Goal: Task Accomplishment & Management: Use online tool/utility

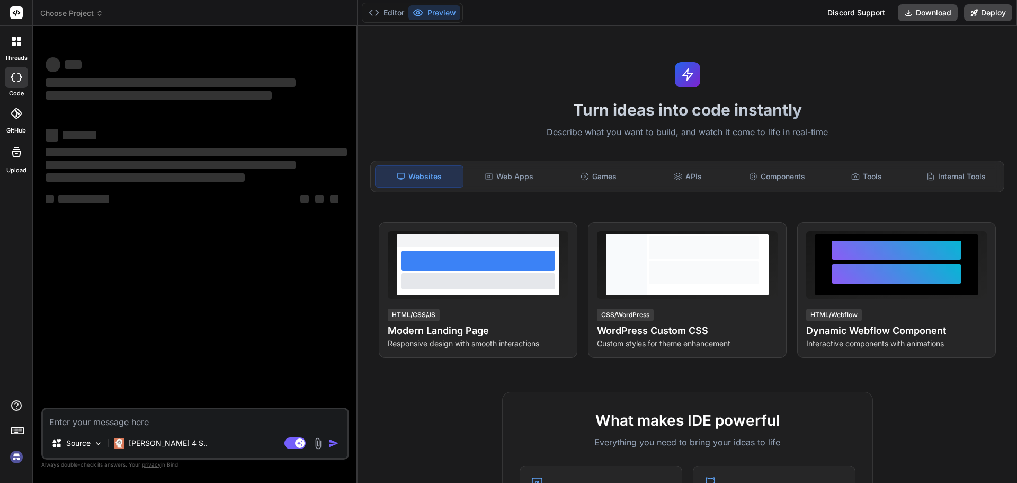
click at [14, 461] on img at bounding box center [16, 457] width 18 height 18
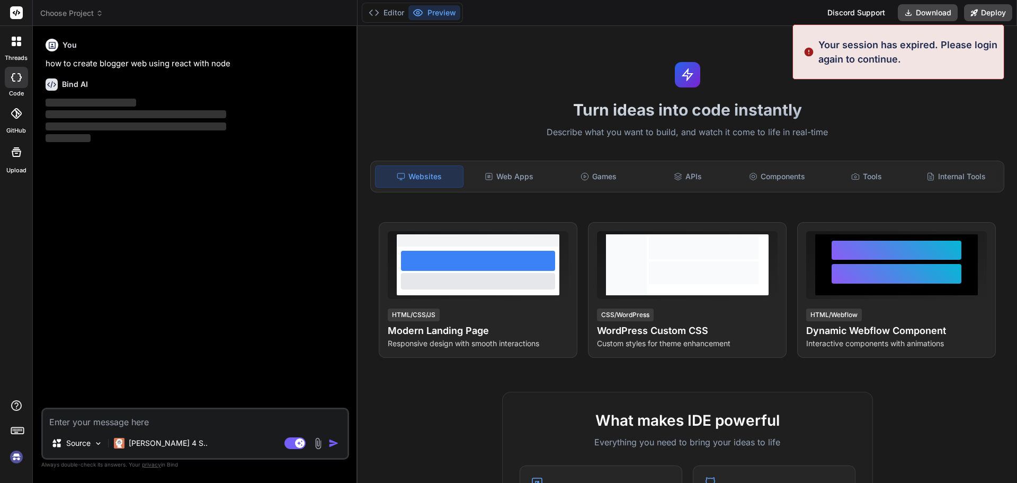
type textarea "x"
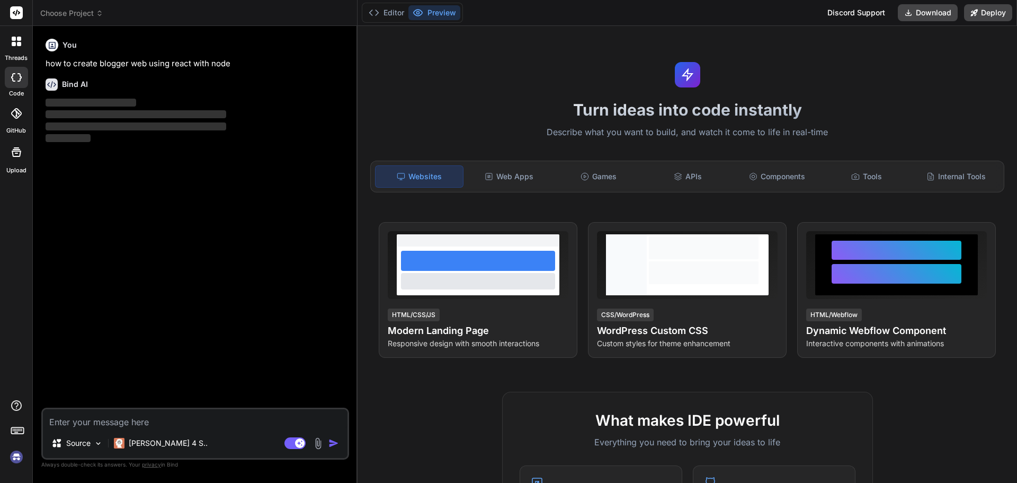
click at [15, 461] on img at bounding box center [16, 457] width 18 height 18
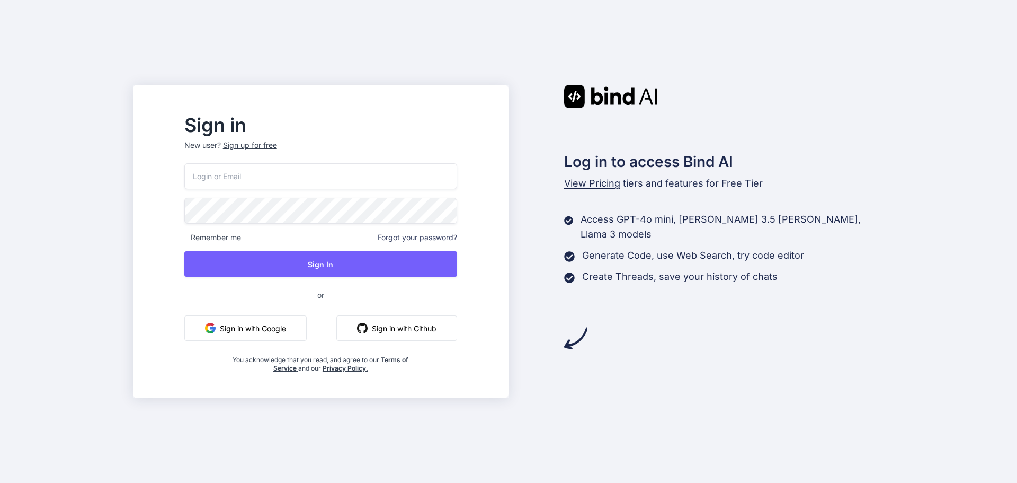
click at [291, 179] on input "email" at bounding box center [320, 176] width 273 height 26
type input "delit40713@jazipo.com"
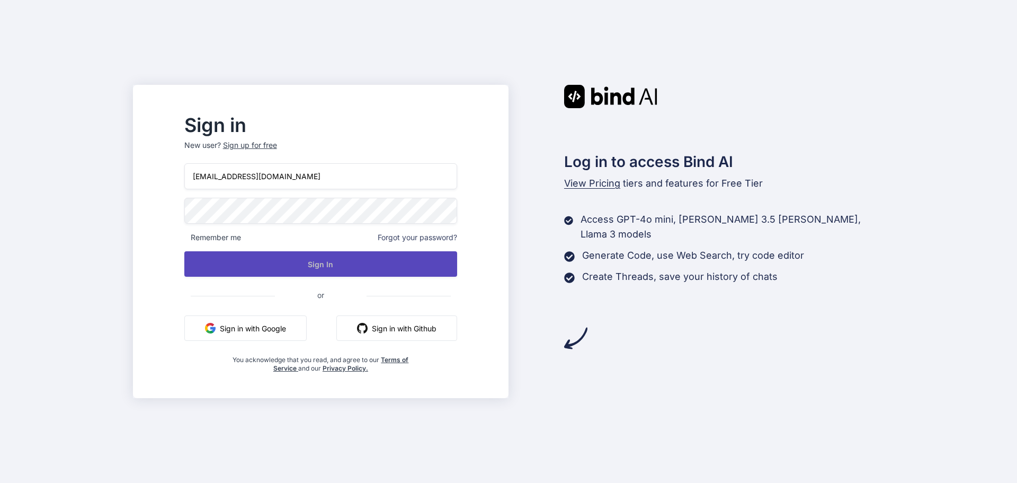
click at [346, 261] on button "Sign In" at bounding box center [320, 263] width 273 height 25
click at [346, 266] on button "Sign In" at bounding box center [320, 263] width 273 height 25
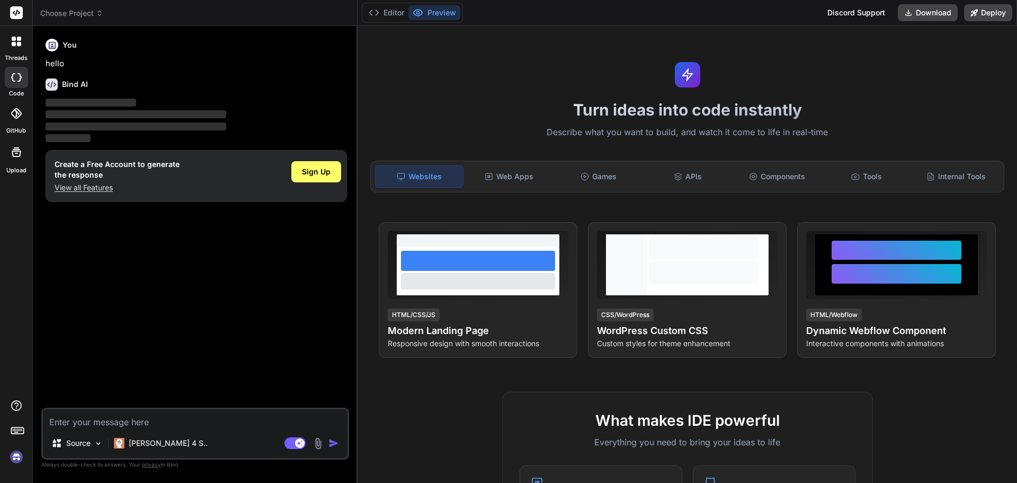
click at [19, 458] on img at bounding box center [16, 457] width 18 height 18
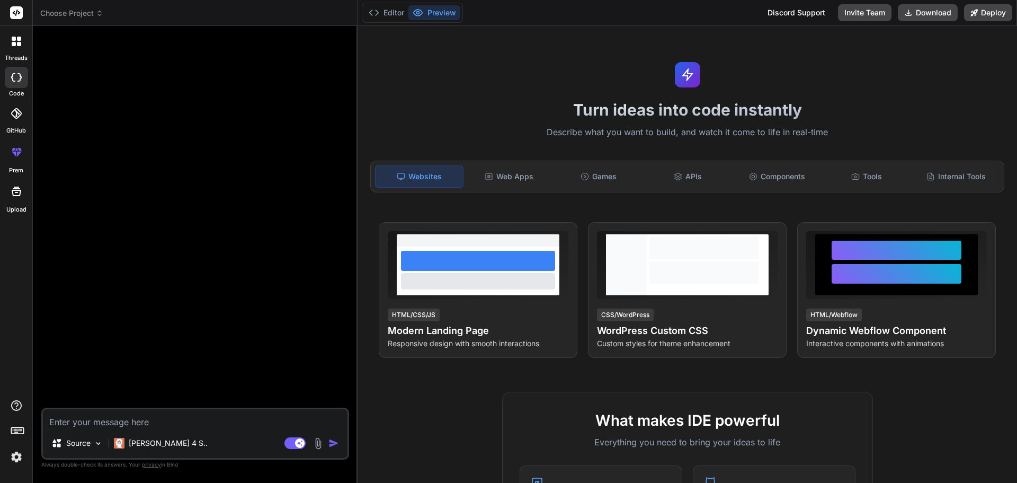
click at [16, 456] on img at bounding box center [16, 457] width 18 height 18
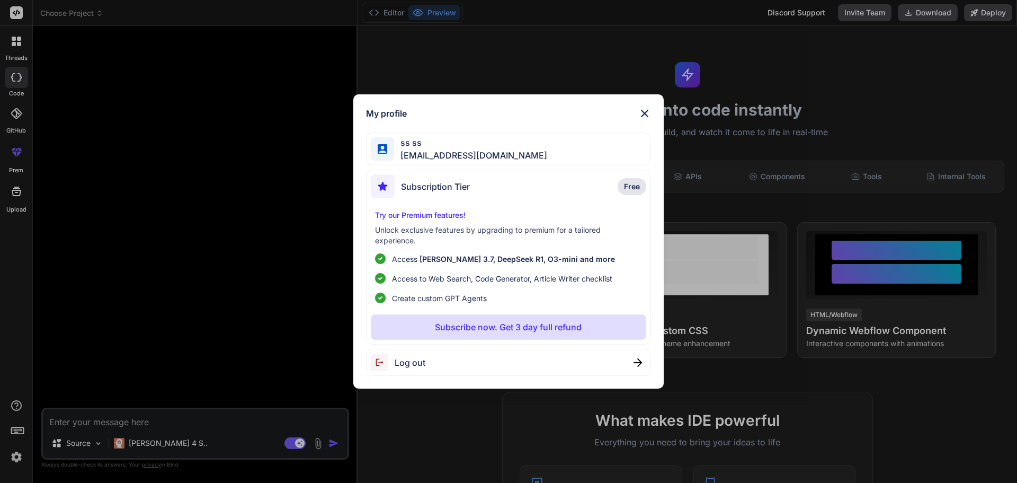
click at [170, 334] on div "My profile ss ss delit40713@jazipo.com Subscription Tier Free Try our Premium f…" at bounding box center [508, 241] width 1017 height 483
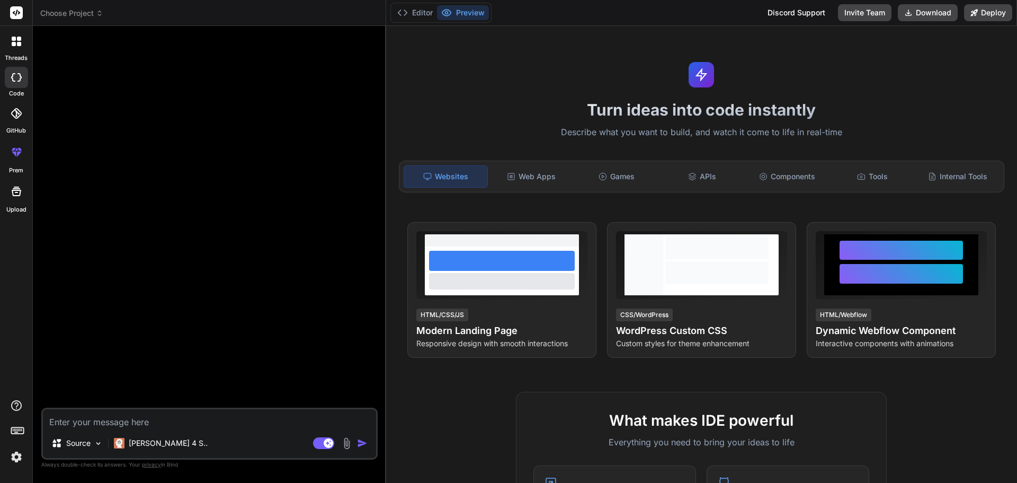
type textarea "x"
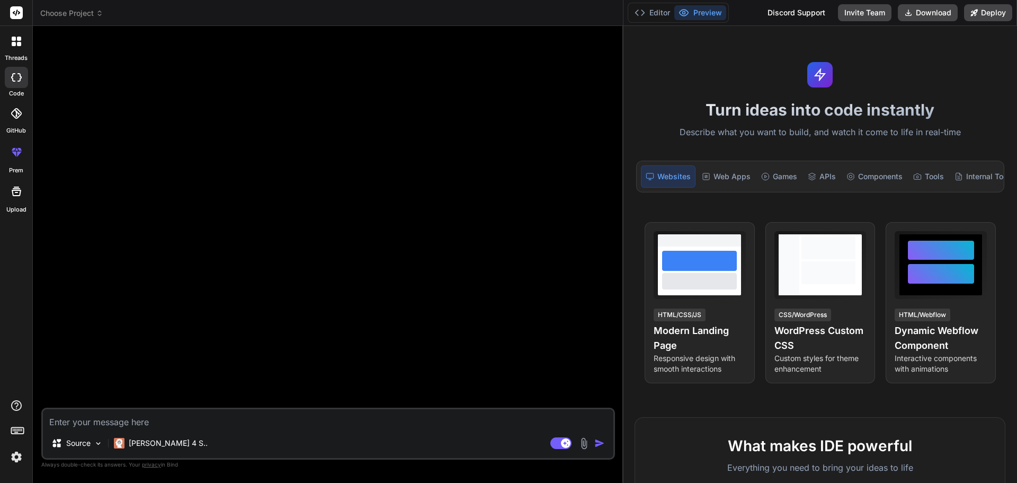
drag, startPoint x: 357, startPoint y: 215, endPoint x: 971, endPoint y: 221, distance: 613.9
click at [971, 221] on div "Choose Project Created with Pixso. Bind AI Web Search Created with Pixso. Code …" at bounding box center [525, 241] width 984 height 483
click at [158, 414] on textarea at bounding box center [328, 418] width 570 height 19
paste textarea "<Container className="sample-container mt-4" ref={reportRef}> <p className="">S…"
type textarea "<Container className="sample-container mt-4" ref={reportRef}> <p className="">S…"
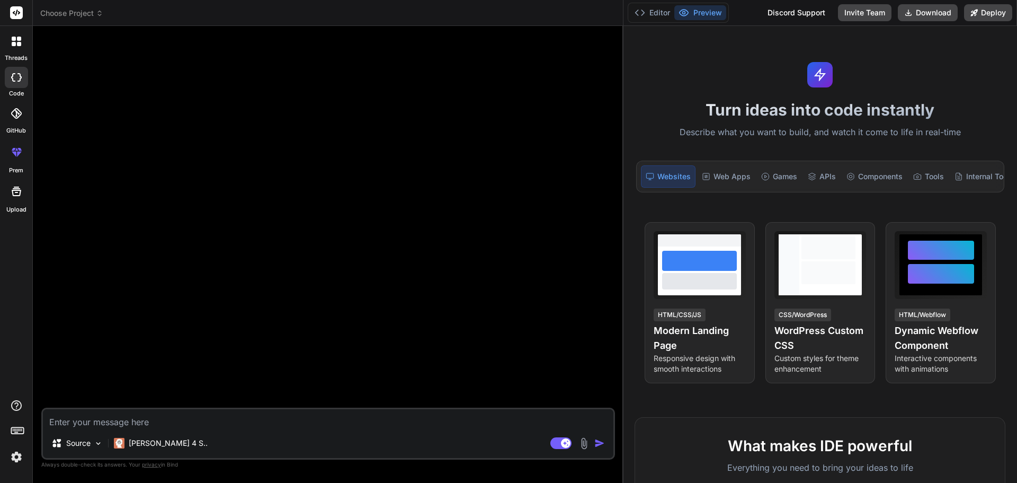
type textarea "x"
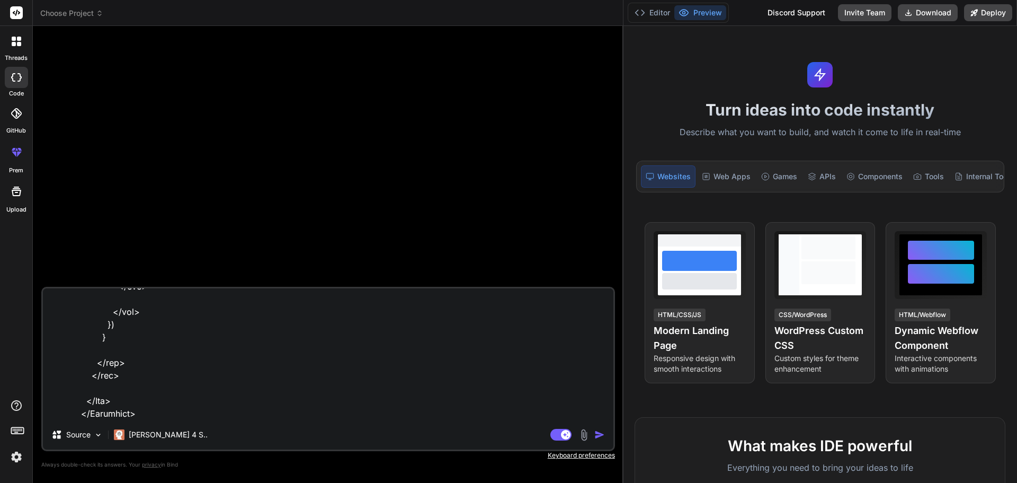
type textarea "<Container className="sample-container mt-4" ref={reportRef}> <p className="">S…"
type textarea "x"
type textarea "<Container className="sample-container mt-4" ref={reportRef}> <p className="">S…"
type textarea "x"
type textarea "<Container className="sample-container mt-4" ref={reportRef}> <p className="">S…"
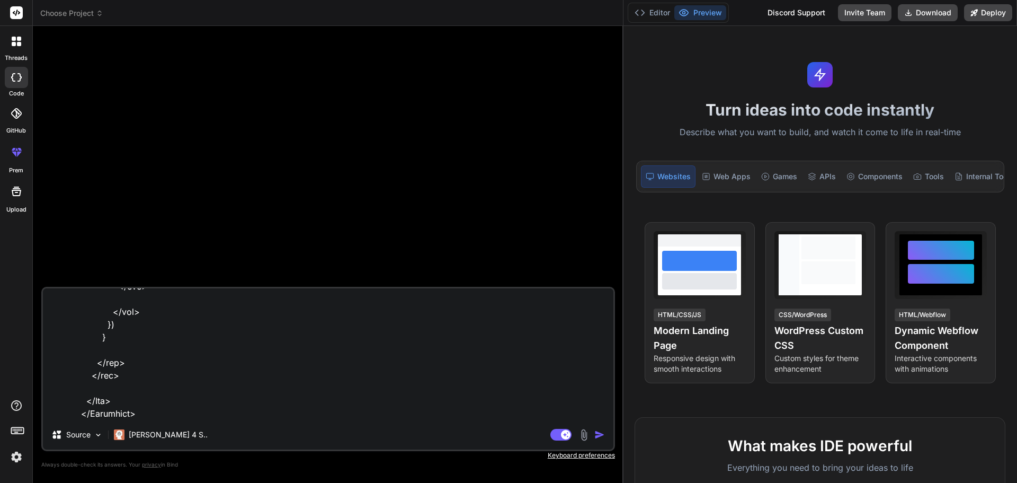
type textarea "x"
type textarea "<Container className="sample-container mt-4" ref={reportRef}> <p className="">S…"
type textarea "x"
type textarea "<Container className="sample-container mt-4" ref={reportRef}> <p className="">S…"
type textarea "x"
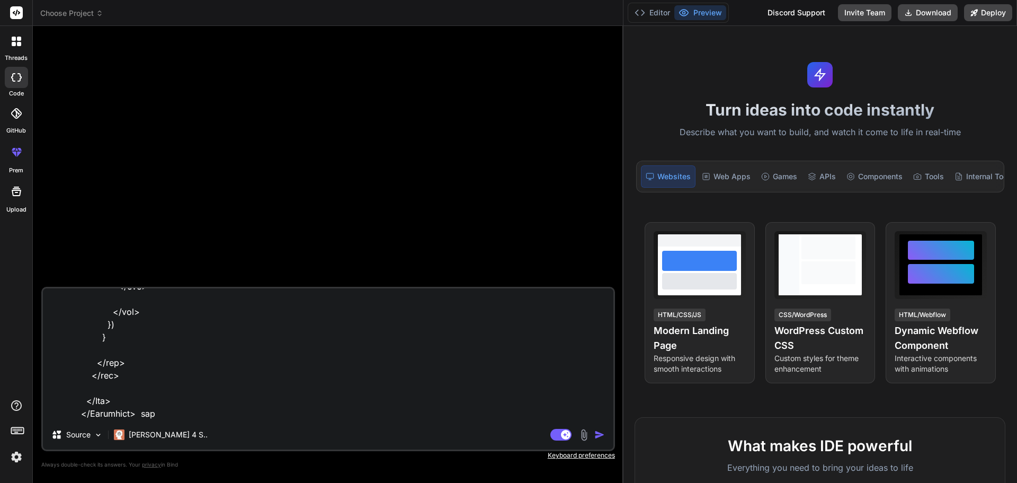
type textarea "<Container className="sample-container mt-4" ref={reportRef}> <p className="">S…"
type textarea "x"
type textarea "<Container className="sample-container mt-4" ref={reportRef}> <p className="">S…"
type textarea "x"
type textarea "<Container className="sample-container mt-4" ref={reportRef}> <p className="">S…"
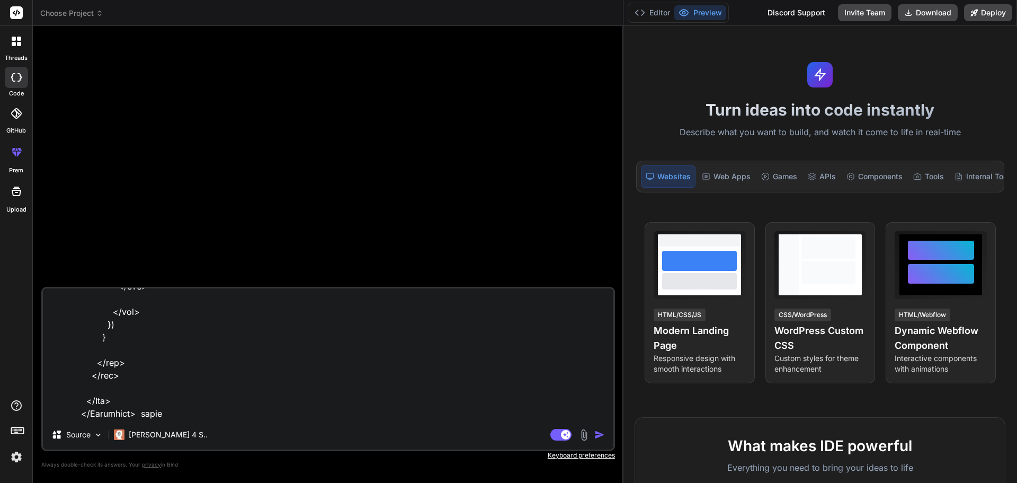
type textarea "x"
type textarea "<Container className="sample-container mt-4" ref={reportRef}> <p className="">S…"
type textarea "x"
type textarea "<Container className="sample-container mt-4" ref={reportRef}> <p className="">S…"
type textarea "x"
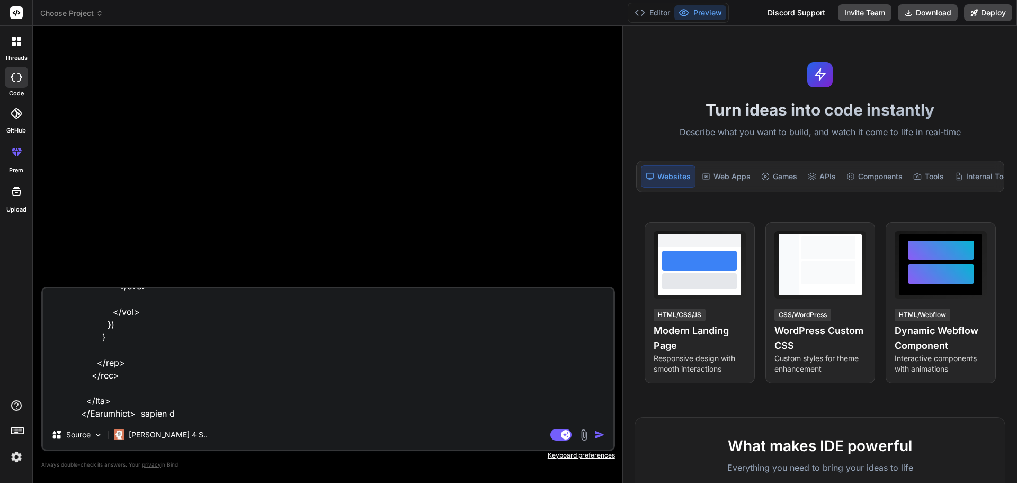
type textarea "<Container className="sample-container mt-4" ref={reportRef}> <p className="">S…"
type textarea "x"
type textarea "<Container className="sample-container mt-4" ref={reportRef}> <p className="">S…"
type textarea "x"
type textarea "<Container className="sample-container mt-4" ref={reportRef}> <p className="">S…"
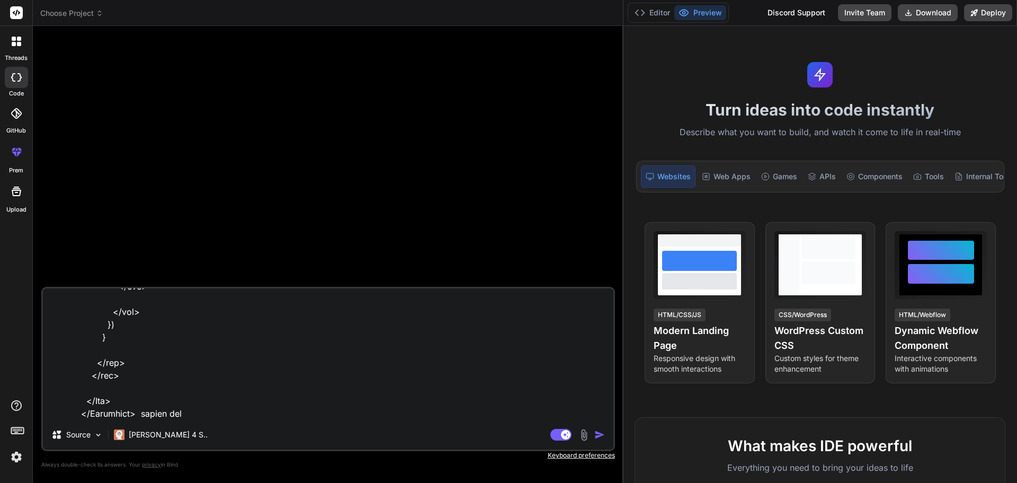
type textarea "x"
type textarea "<Container className="sample-container mt-4" ref={reportRef}> <p className="">S…"
type textarea "x"
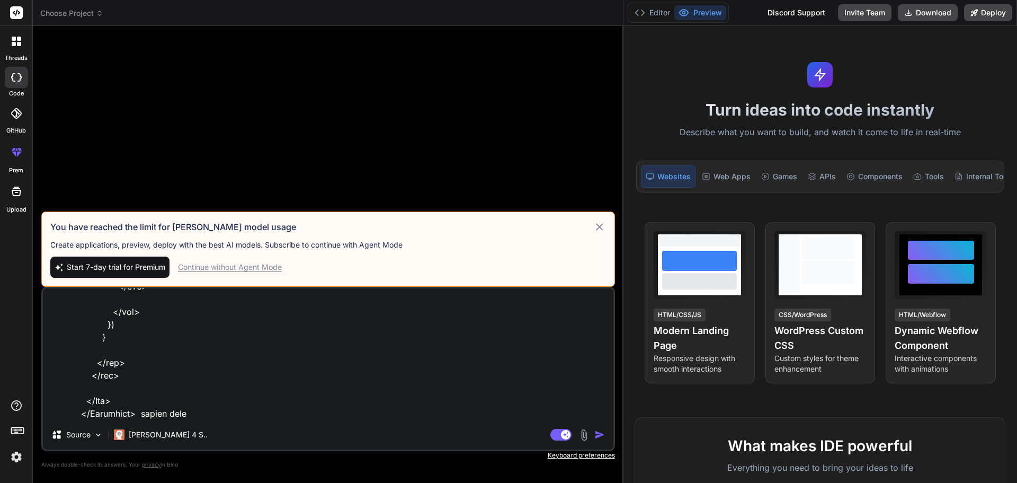
type textarea "<Container className="sample-container mt-4" ref={reportRef}> <p className="">S…"
click at [251, 265] on div "Continue without Agent Mode" at bounding box center [230, 267] width 104 height 11
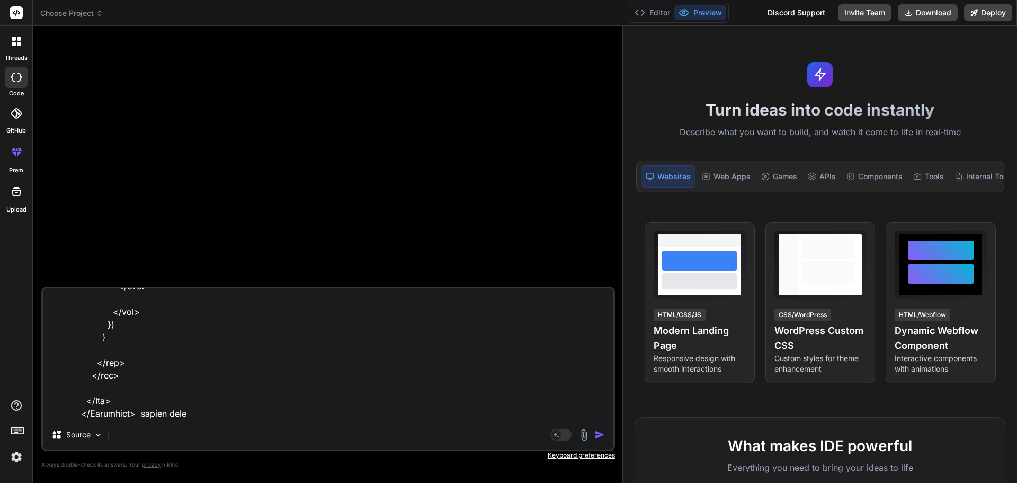
click at [595, 435] on img "button" at bounding box center [599, 434] width 11 height 11
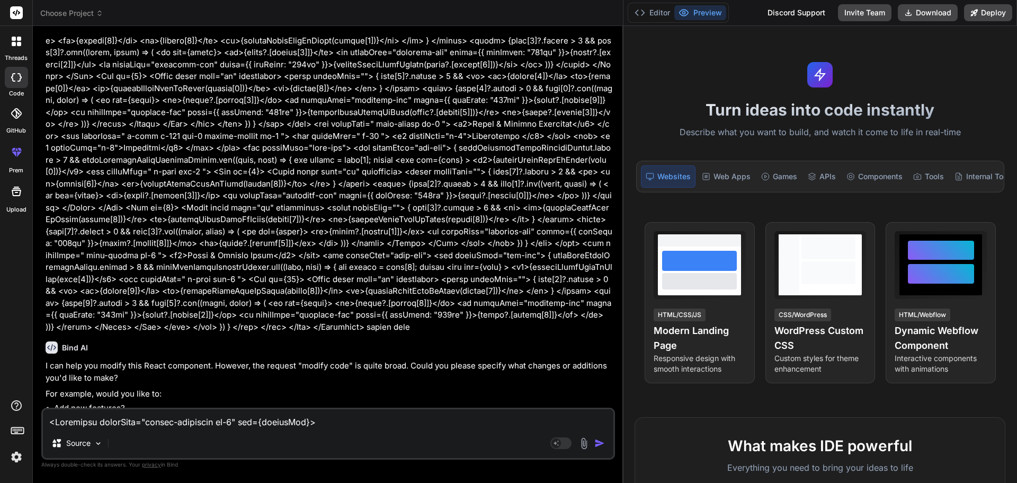
scroll to position [179, 0]
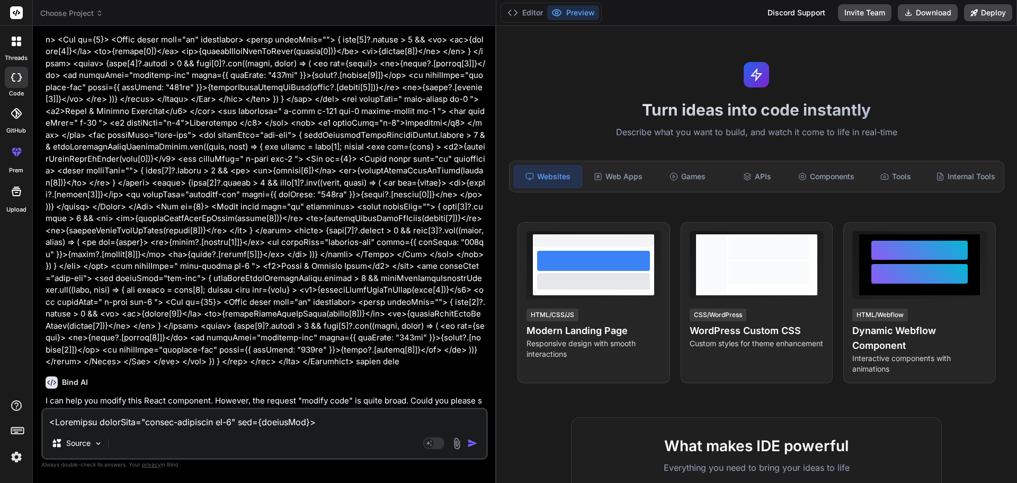
type textarea "x"
drag, startPoint x: 622, startPoint y: 227, endPoint x: 478, endPoint y: 230, distance: 143.6
click at [478, 230] on div "Bind AI Web Search Created with Pixso. Code Generator You Bind AI I can help yo…" at bounding box center [264, 254] width 463 height 457
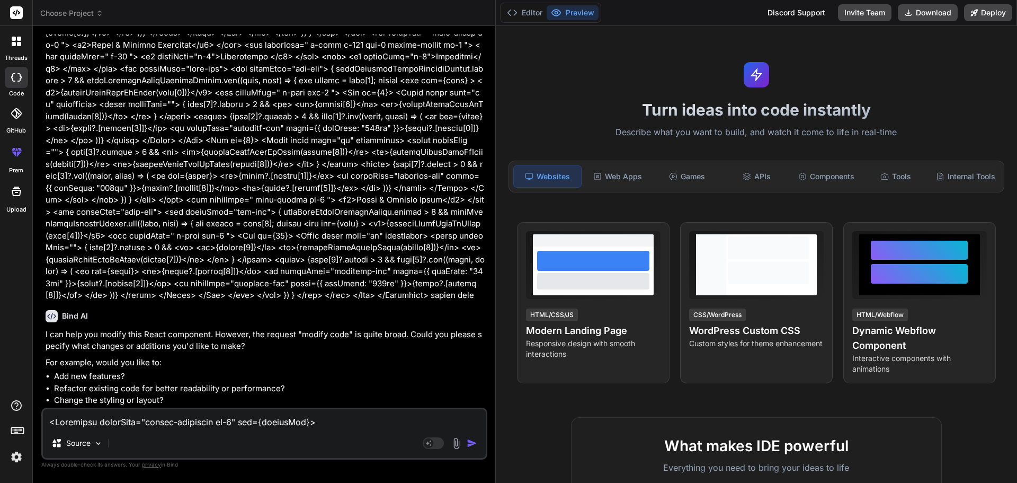
scroll to position [298, 0]
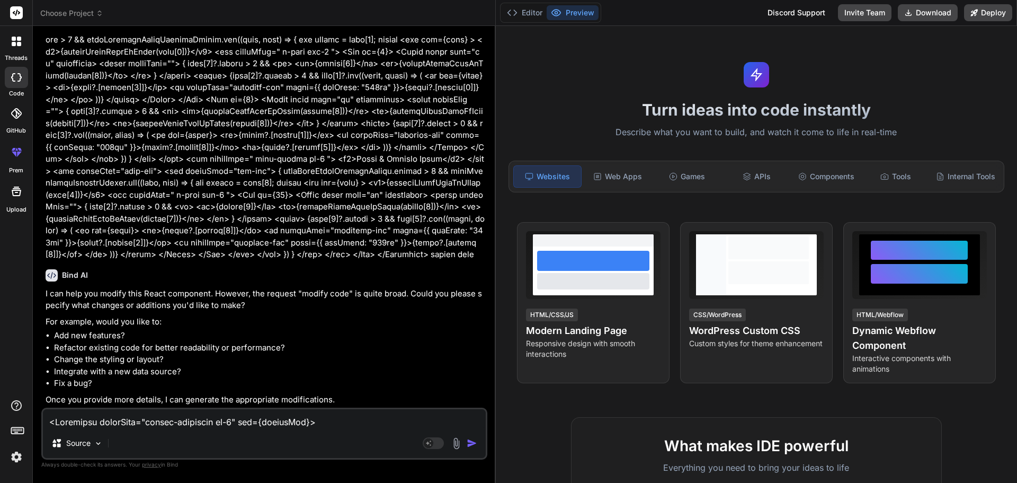
click at [194, 424] on textarea at bounding box center [264, 418] width 443 height 19
type textarea "c"
type textarea "x"
type textarea "co"
type textarea "x"
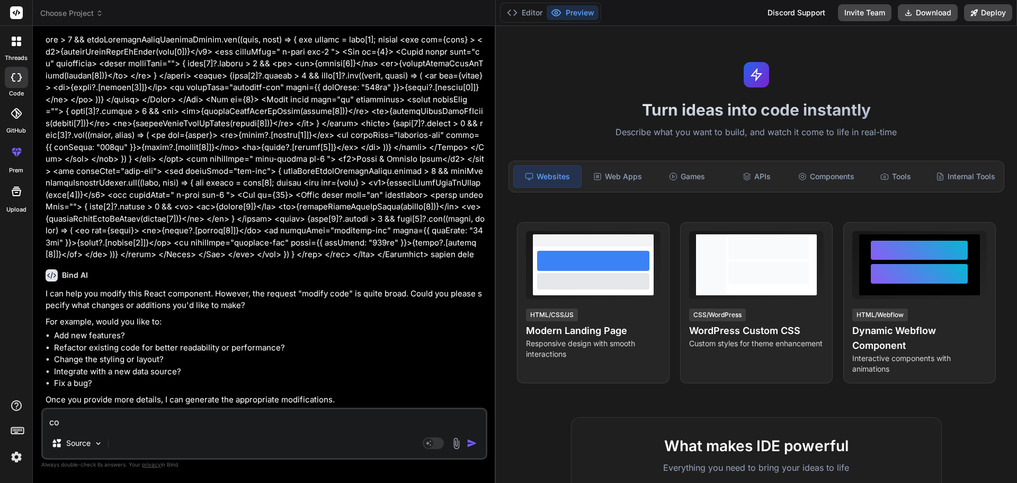
type textarea "cod"
type textarea "x"
type textarea "code"
type textarea "x"
type textarea "code"
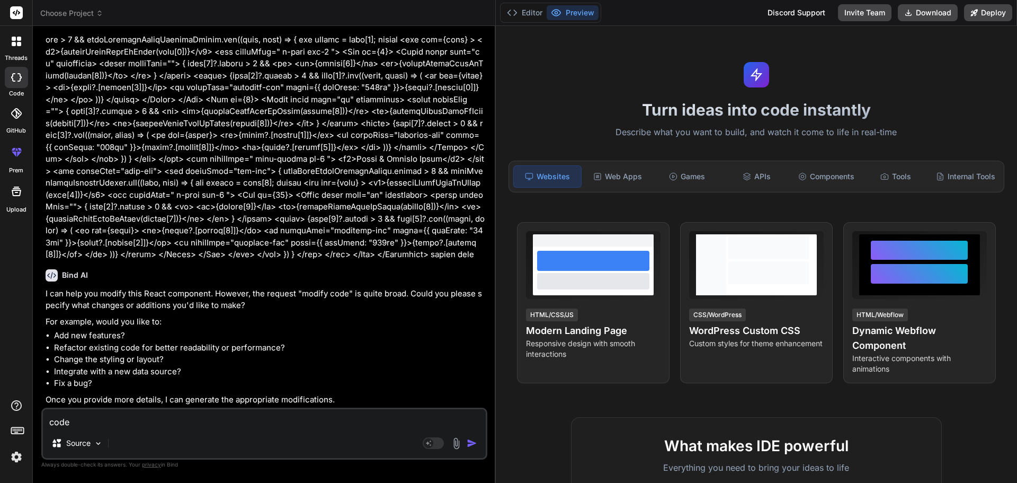
type textarea "x"
type textarea "code m"
type textarea "x"
type textarea "code mo"
type textarea "x"
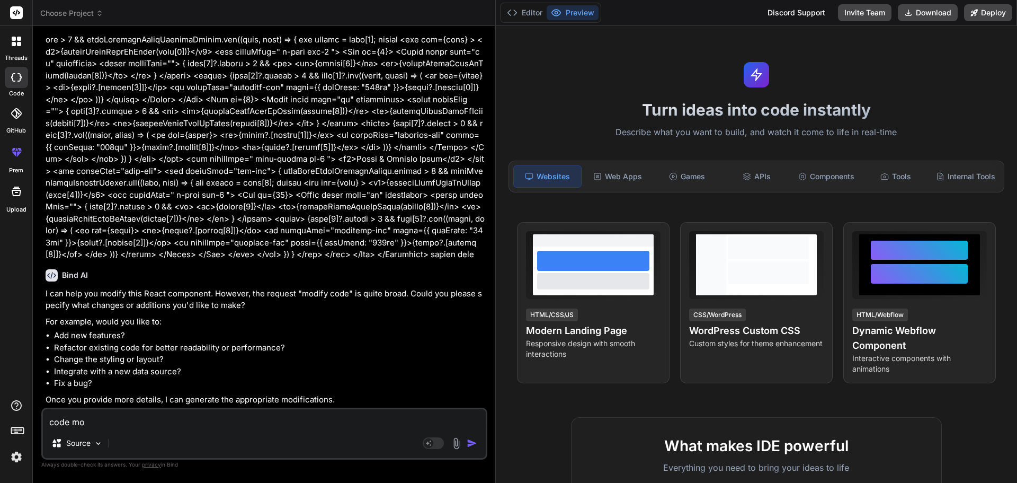
type textarea "code mod"
type textarea "x"
type textarea "code modi"
type textarea "x"
type textarea "code modif"
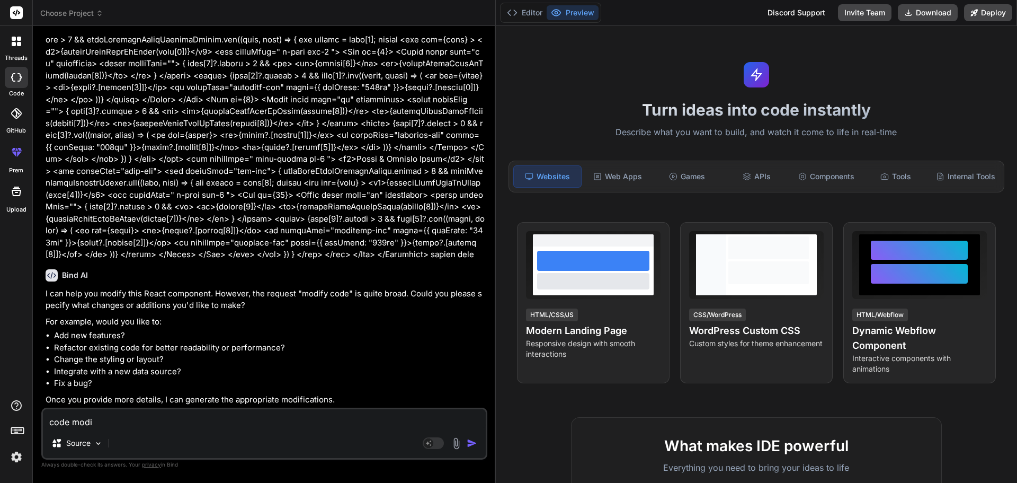
type textarea "x"
type textarea "code modify"
type textarea "x"
type textarea "code modify"
type textarea "x"
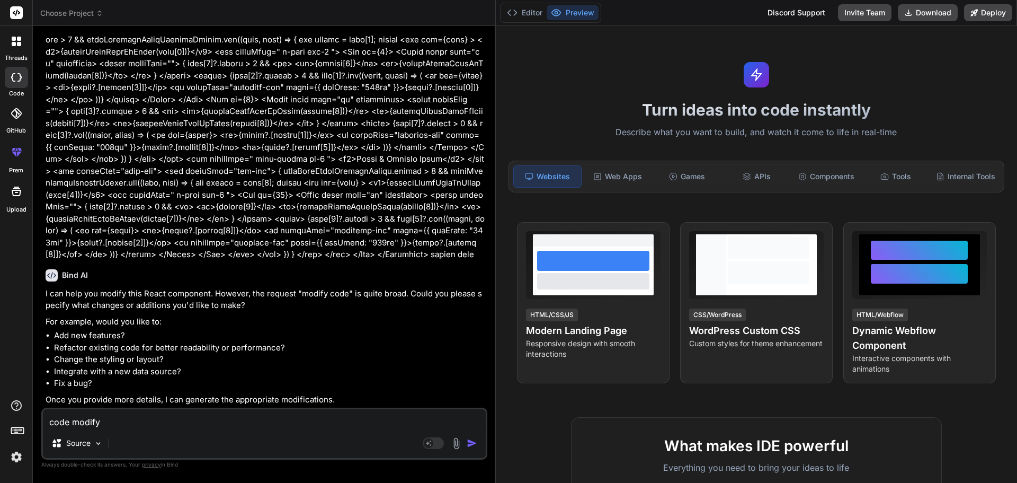
type textarea "code modify w"
type textarea "x"
type textarea "code modify we"
type textarea "x"
type textarea "code modify we"
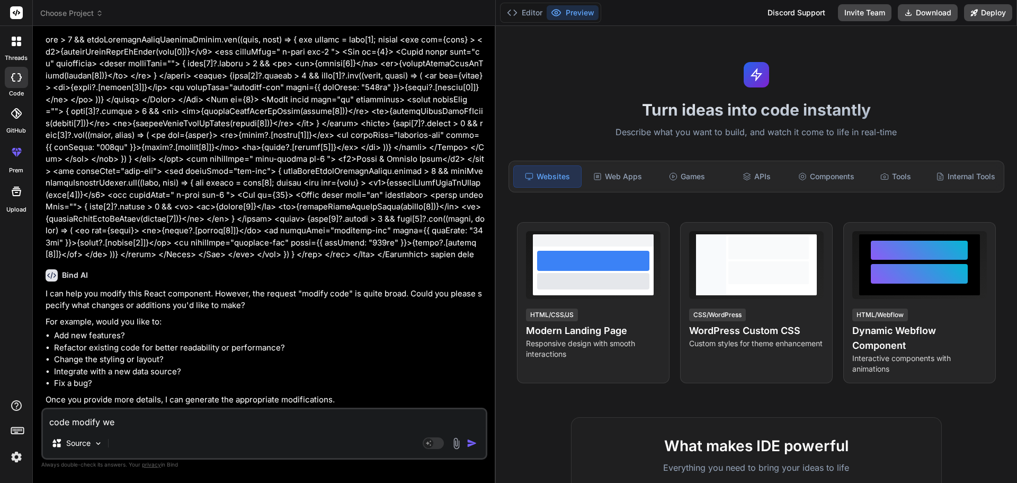
type textarea "x"
type textarea "code modify we h"
type textarea "x"
type textarea "code modify we ha"
type textarea "x"
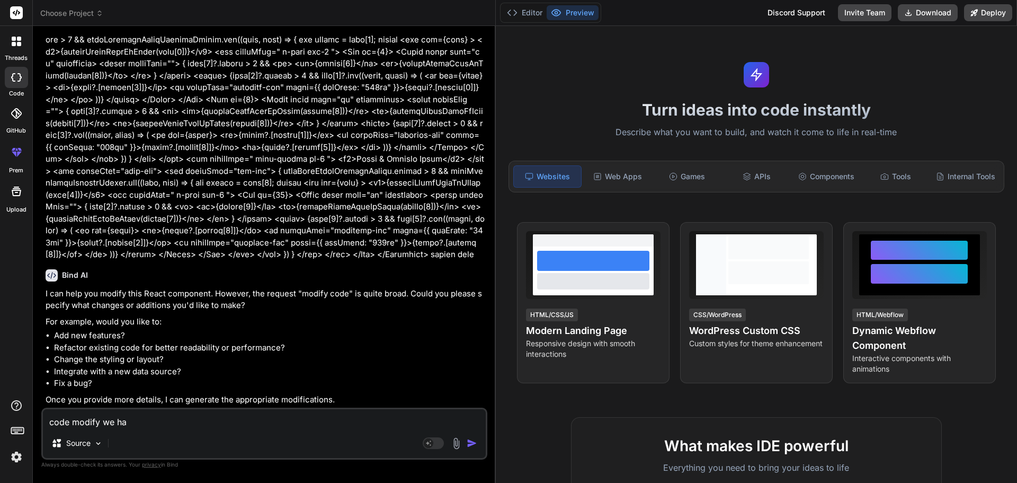
type textarea "code modify we hav"
type textarea "x"
type textarea "code modify we have"
type textarea "x"
type textarea "code modify we have"
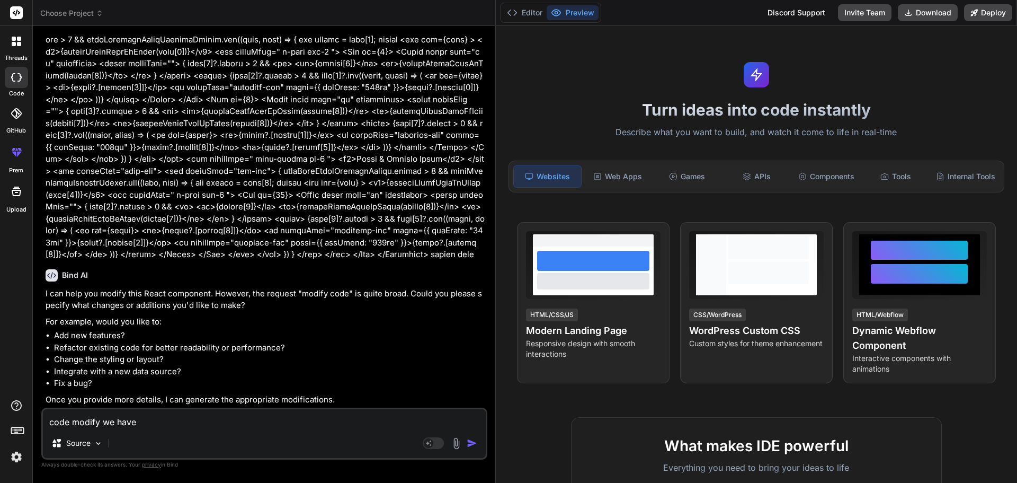
type textarea "x"
type textarea "code modify we have u"
type textarea "x"
type textarea "code modify we have us"
type textarea "x"
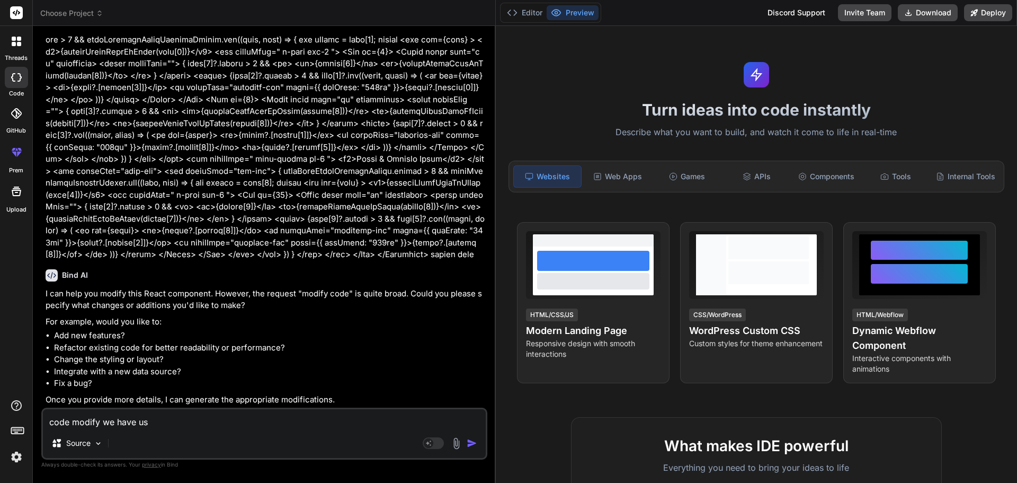
type textarea "code modify we have usi"
type textarea "x"
type textarea "code modify we have usin"
type textarea "x"
type textarea "code modify we have using"
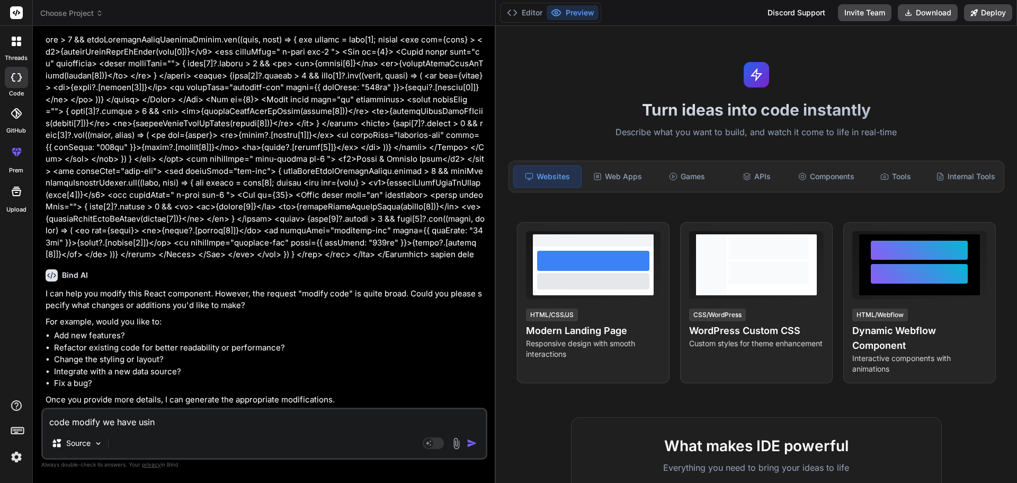
type textarea "x"
type textarea "code modify we have using"
type textarea "x"
type textarea "code modify we have using 3"
type textarea "x"
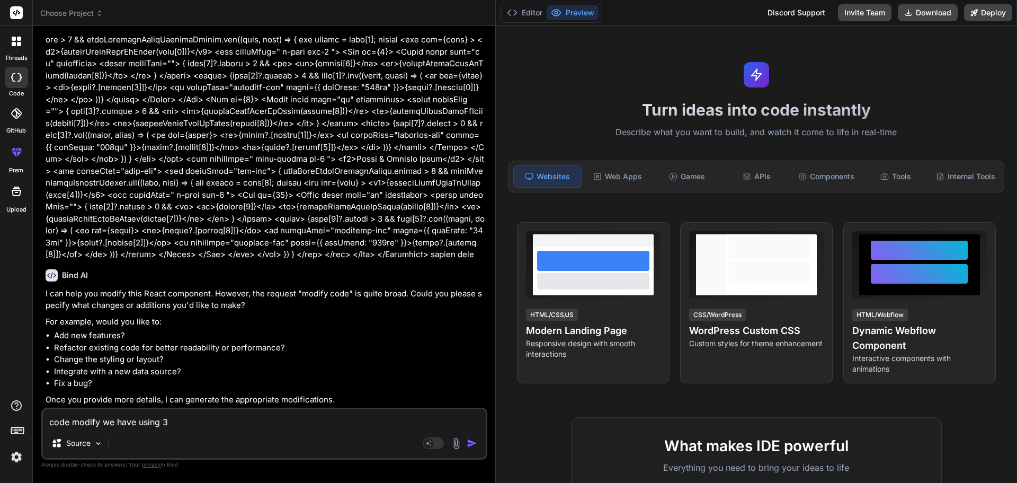
type textarea "code modify we have using 3"
type textarea "x"
type textarea "code modify we have using 3 t"
type textarea "x"
type textarea "code modify we have using 3 ti"
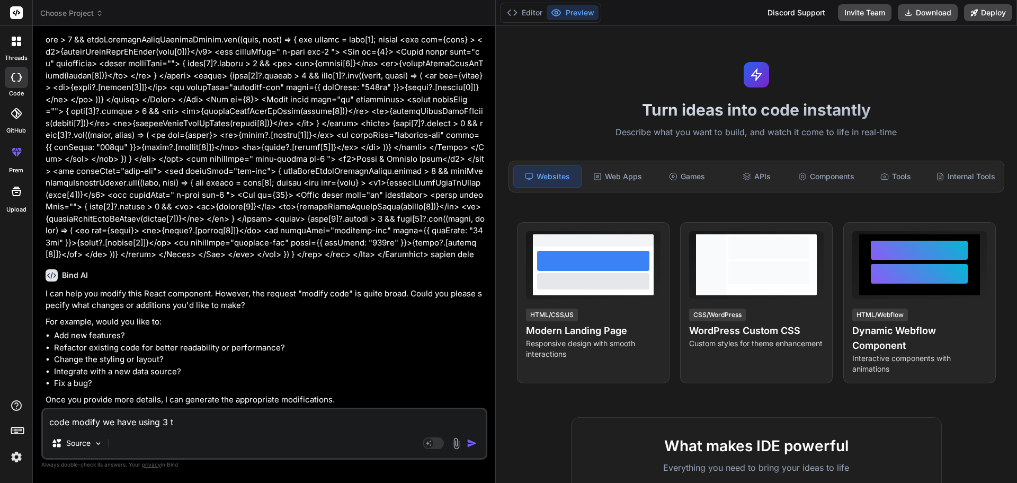
type textarea "x"
type textarea "code modify we have using 3 tim"
type textarea "x"
type textarea "code modify we have using 3 time"
type textarea "x"
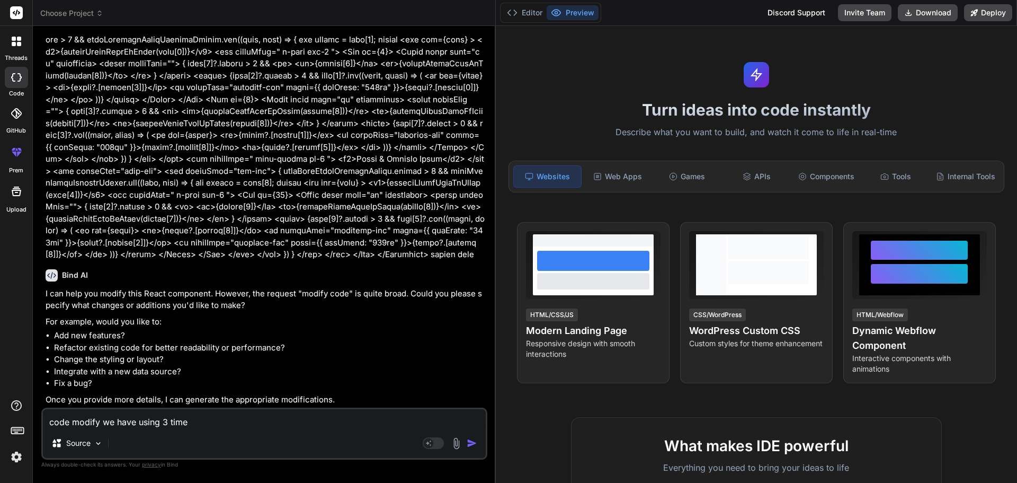
type textarea "code modify we have using 3 times"
type textarea "x"
type textarea "code modify we have using 3 times"
type textarea "x"
type textarea "code modify we have using 3 times s"
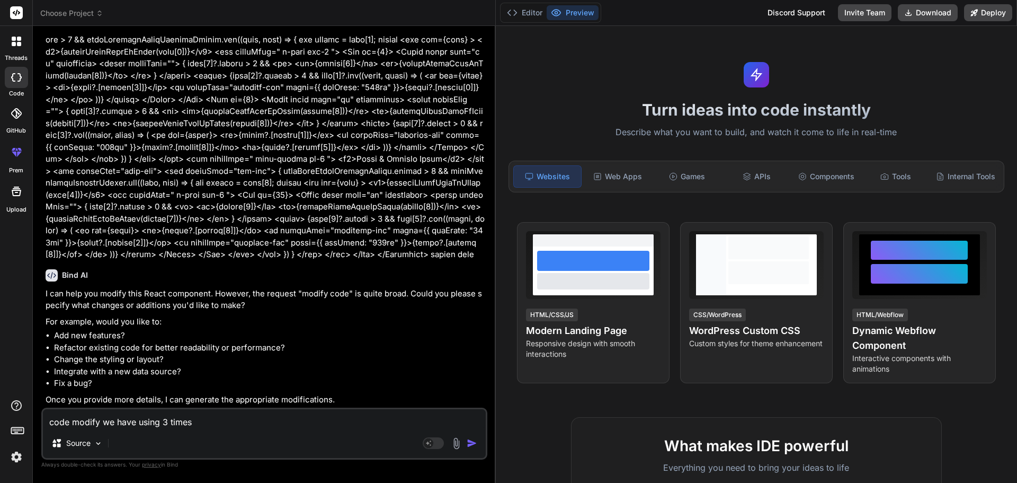
type textarea "x"
type textarea "code modify we have using 3 times sa"
type textarea "x"
type textarea "code modify we have using 3 times sam"
type textarea "x"
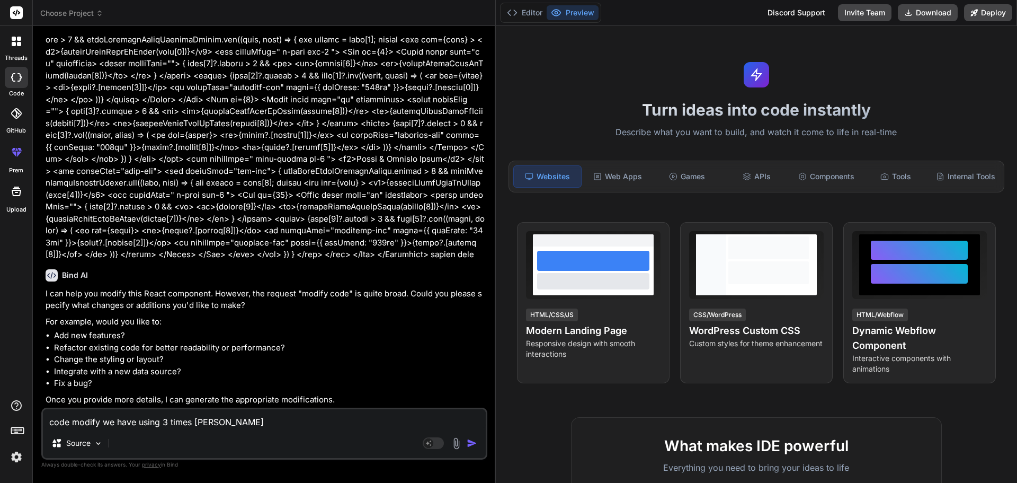
type textarea "code modify we have using 3 times same"
type textarea "x"
type textarea "code modify we have using 3 times same"
type textarea "x"
type textarea "code modify we have using 3 times same c"
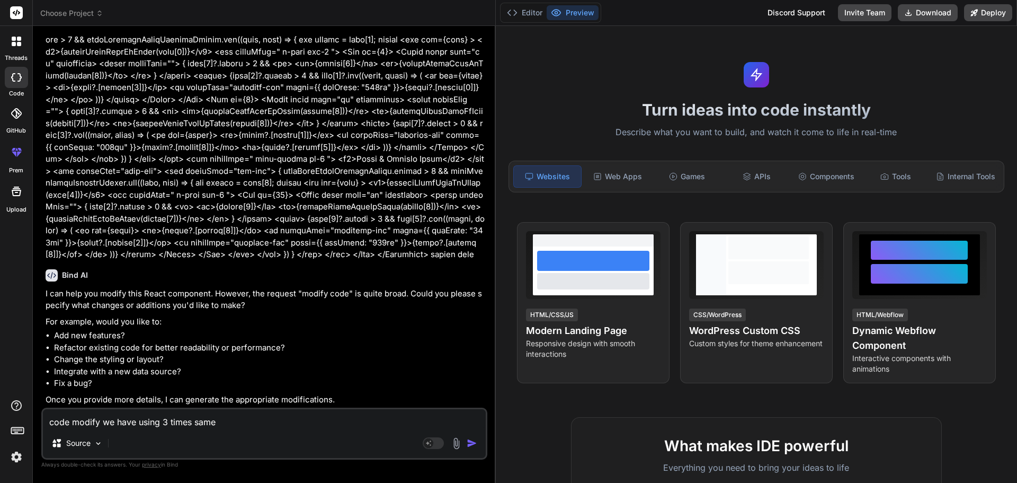
type textarea "x"
type textarea "code modify we have using 3 times same co"
type textarea "x"
type textarea "code modify we have using 3 times same cod"
type textarea "x"
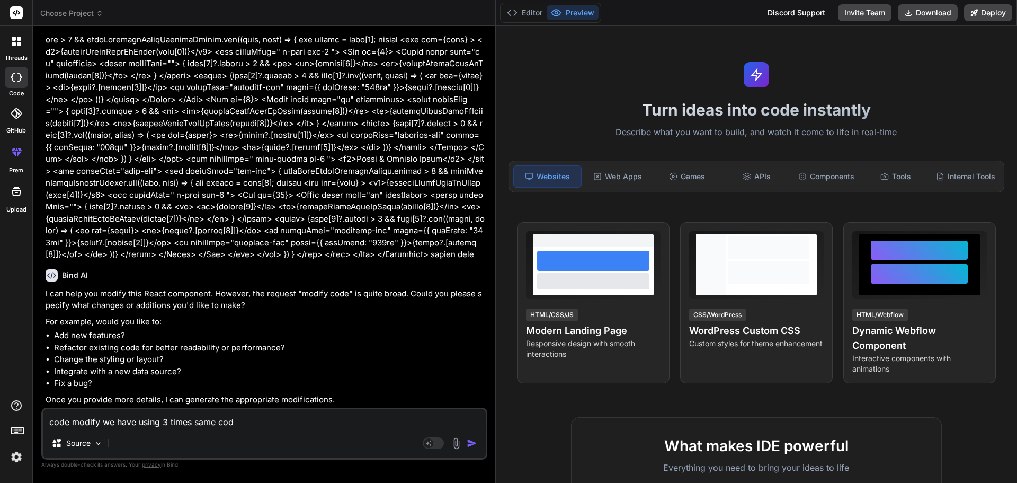
type textarea "code modify we have using 3 times same code"
type textarea "x"
type textarea "code modify we have using 3 times same code"
type textarea "x"
type textarea "code modify we have using 3 times same code m"
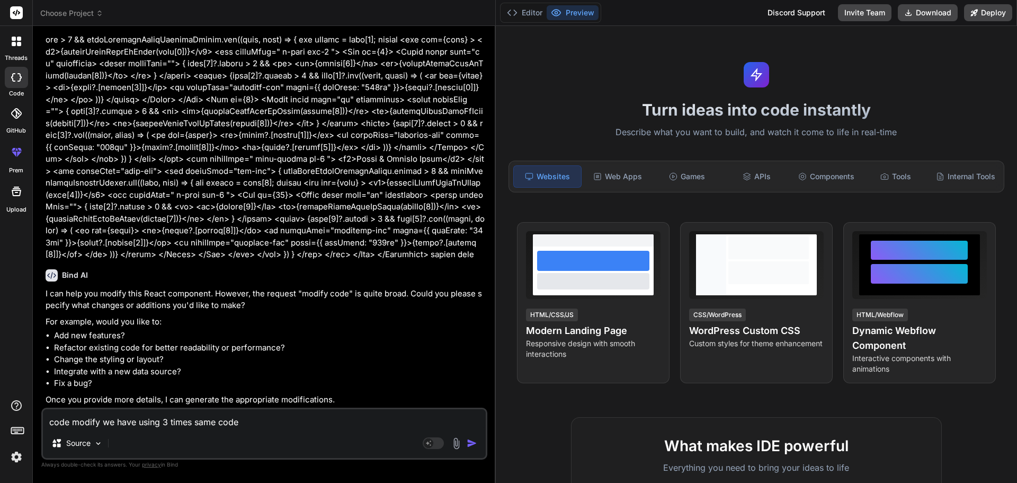
type textarea "x"
type textarea "code modify we have using 3 times same code mo"
type textarea "x"
type textarea "code modify we have using 3 times same code mod"
type textarea "x"
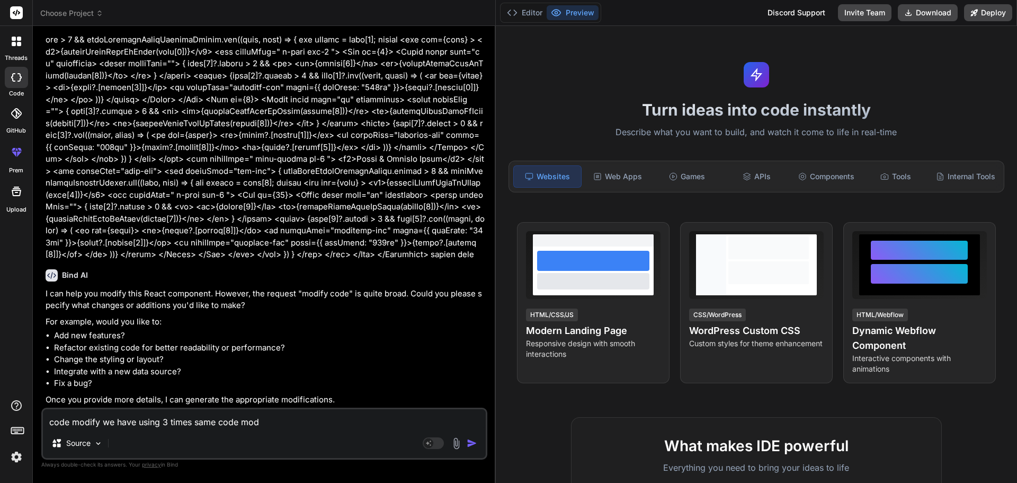
type textarea "code modify we have using 3 times same code modi"
type textarea "x"
type textarea "code modify we have using 3 times same code modif"
type textarea "x"
type textarea "code modify we have using 3 times same code modify"
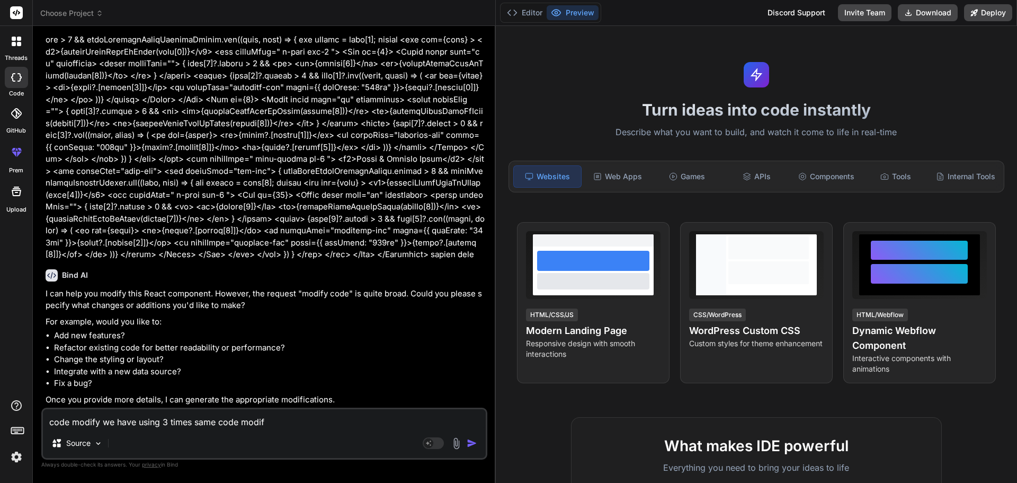
type textarea "x"
type textarea "code modify we have using 3 times same code modify"
type textarea "x"
type textarea "code modify we have using 3 times same code modify c"
type textarea "x"
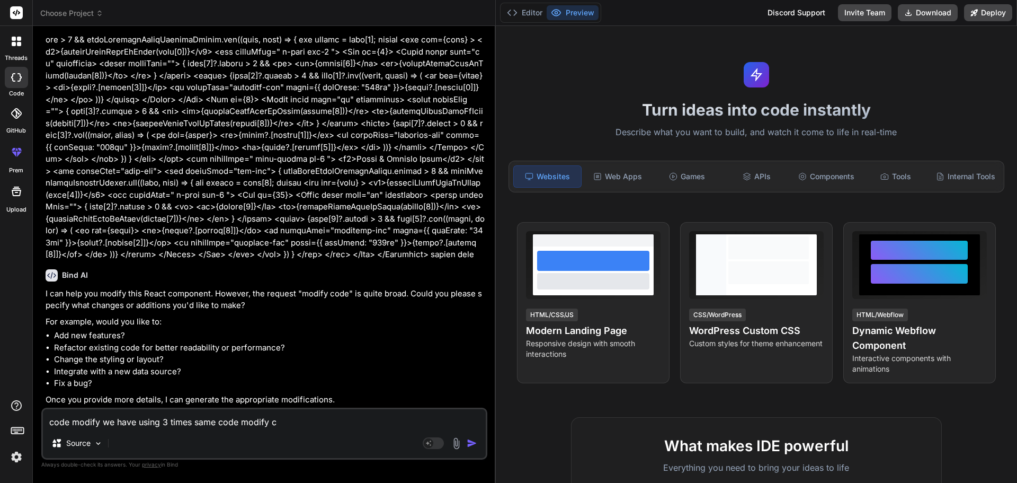
type textarea "code modify we have using 3 times same code modify co"
type textarea "x"
type textarea "code modify we have using 3 times same code modify cod"
type textarea "x"
type textarea "code modify we have using 3 times same code modify code"
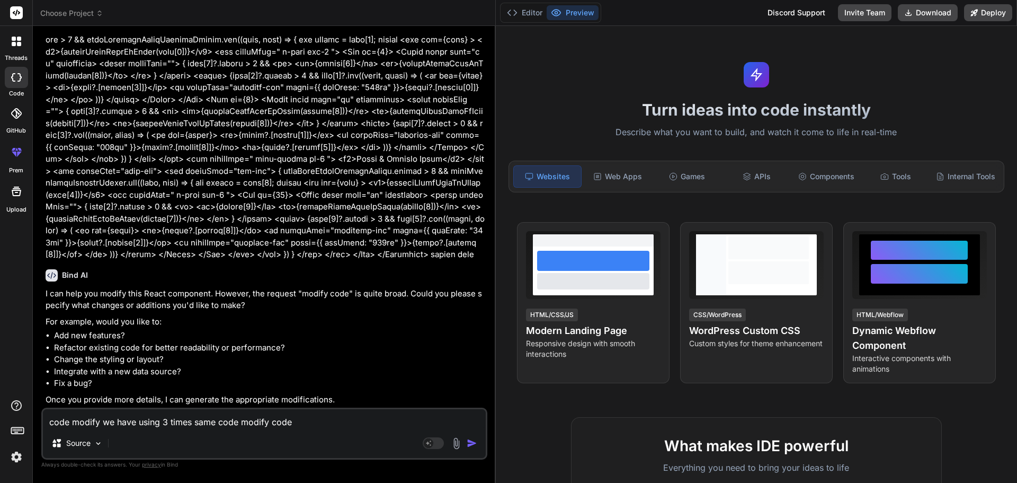
type textarea "x"
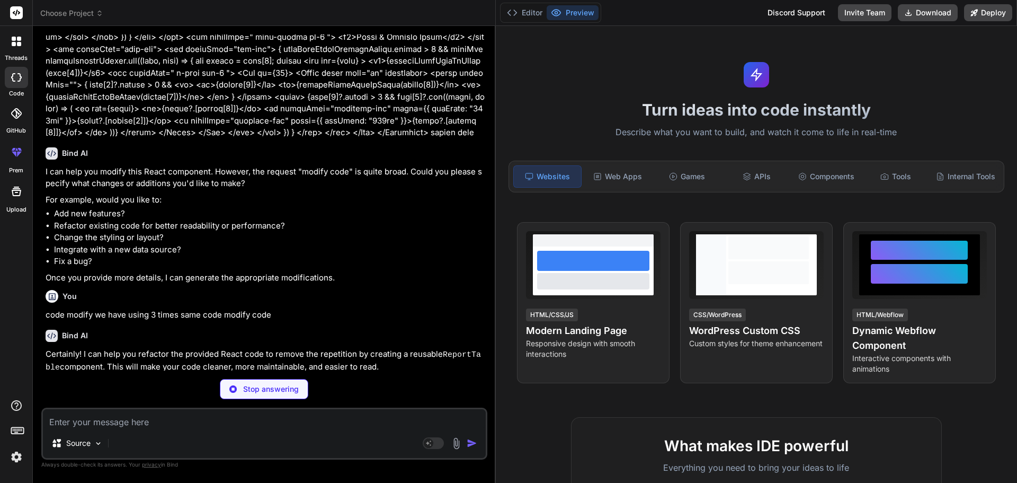
scroll to position [408, 0]
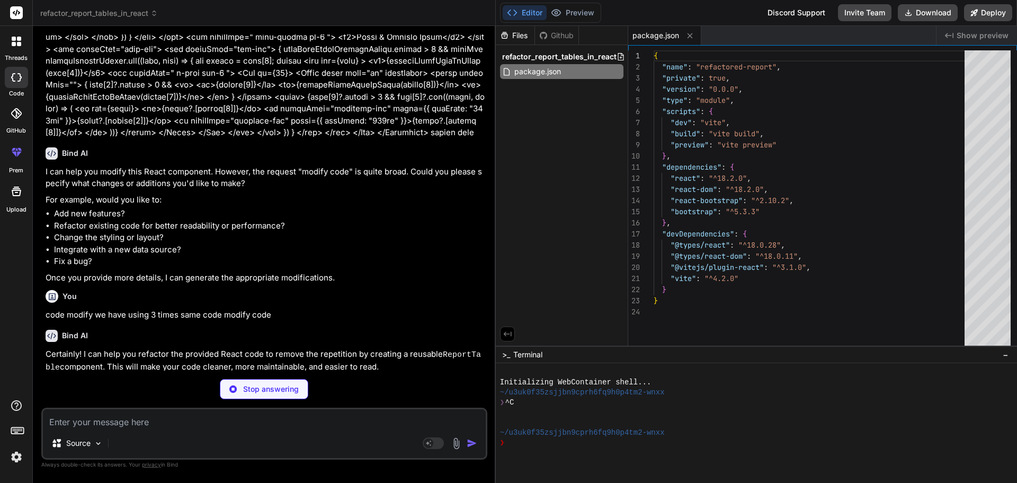
type textarea "x"
type textarea "<script type="module" src="/src/main.jsx"></script> </body> </html>"
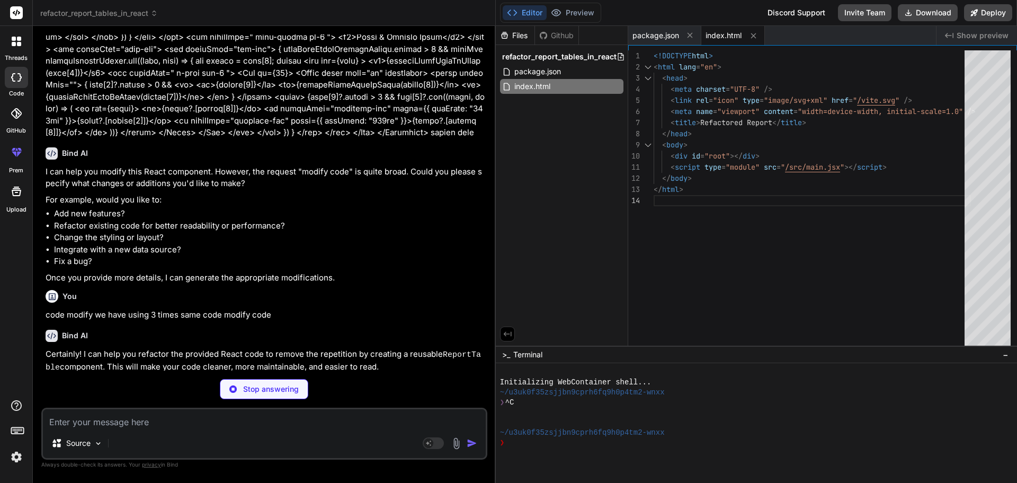
type textarea "x"
type textarea ");"
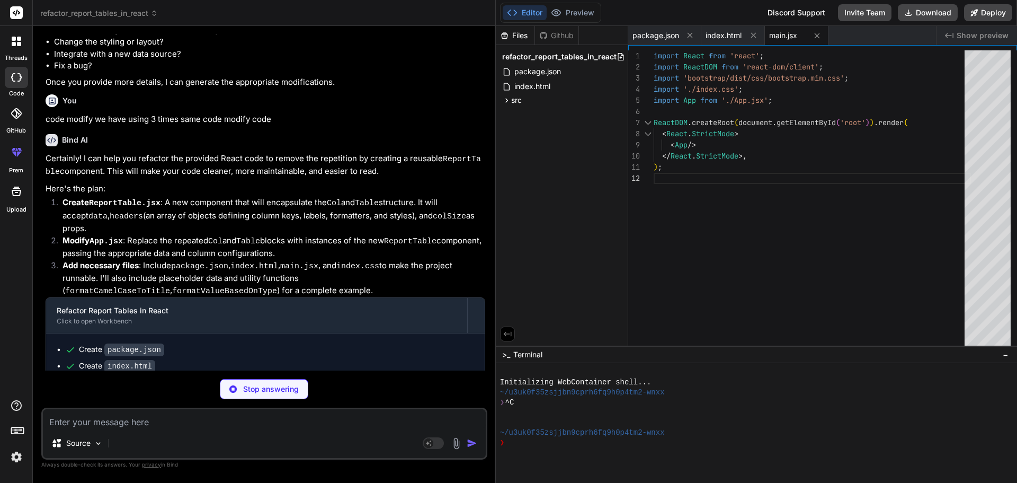
scroll to position [620, 0]
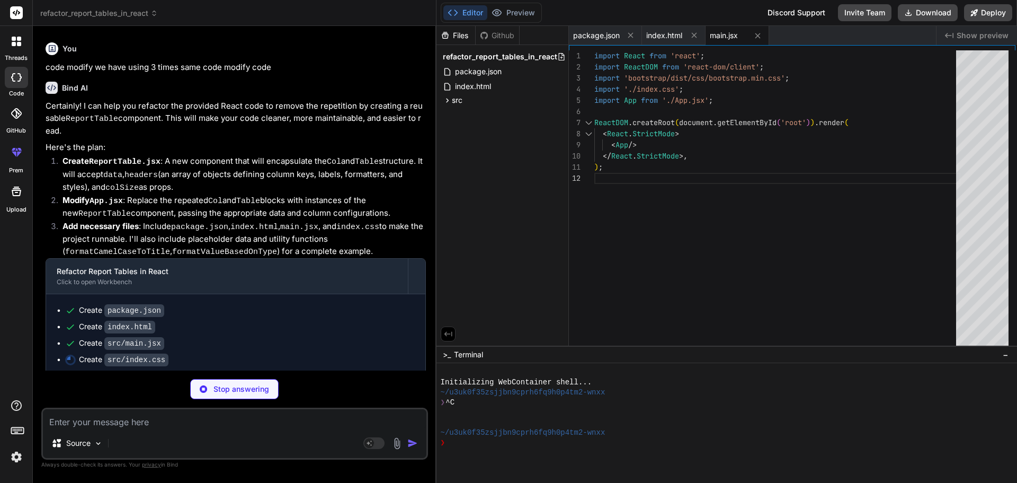
type textarea "x"
type textarea "text-align: center !important; }"
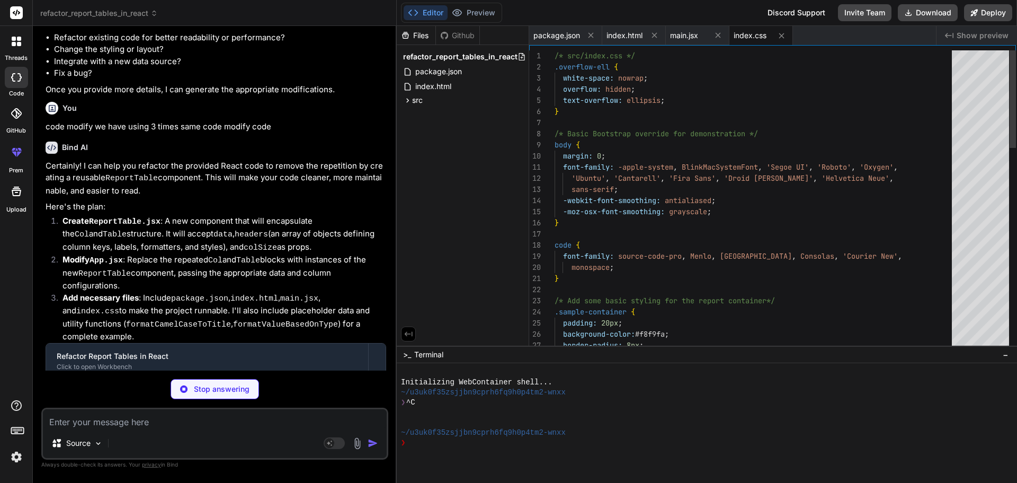
scroll to position [763, 0]
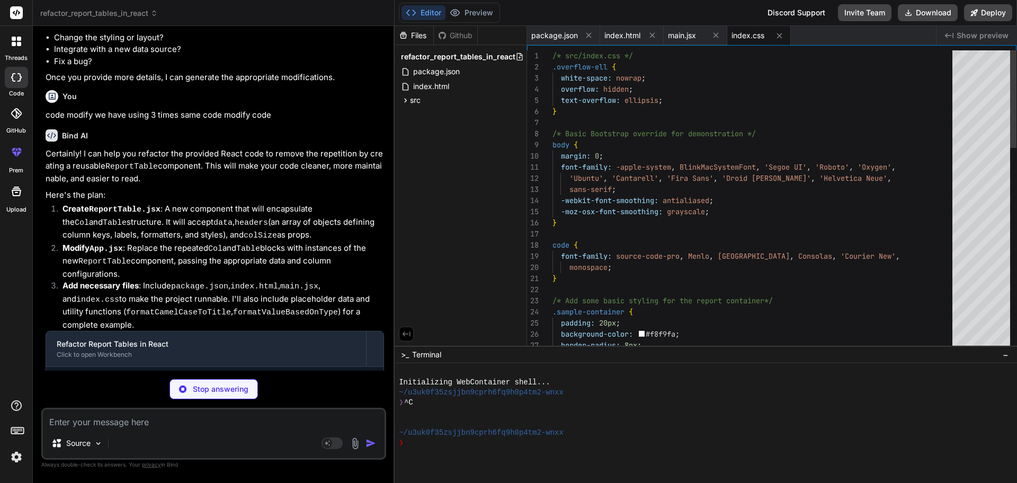
drag, startPoint x: 494, startPoint y: 225, endPoint x: 374, endPoint y: 220, distance: 120.3
click at [374, 220] on div "Bind AI Web Search Created with Pixso. Code Generator You Bind AI I can help yo…" at bounding box center [214, 254] width 362 height 457
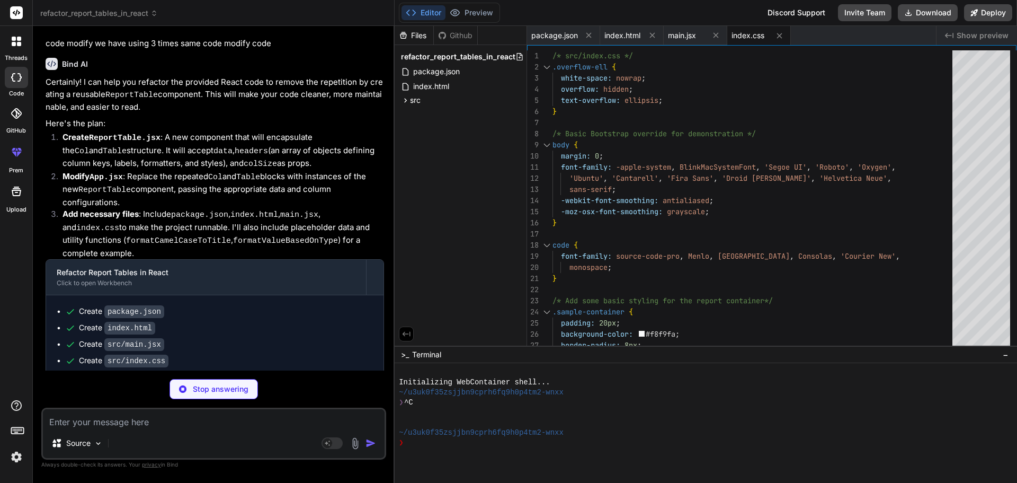
scroll to position [836, 0]
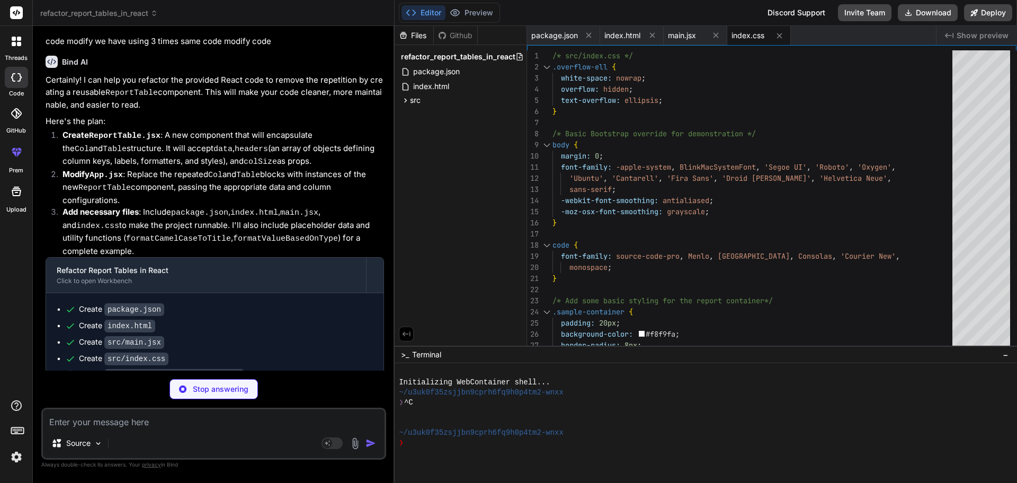
type textarea "x"
type textarea "</Table> </Col> ); }; export default ReportTable;"
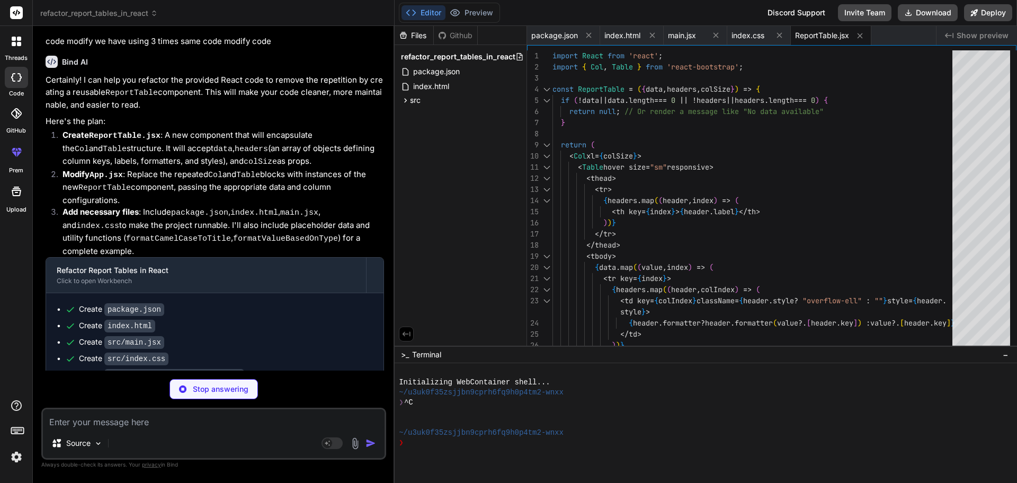
type textarea "x"
type textarea "</tbody> </Table> </Col> ); }; export default ReportTable;"
type textarea "x"
type textarea "</Table> </Col> ); }; export default ReportTable;"
type textarea "x"
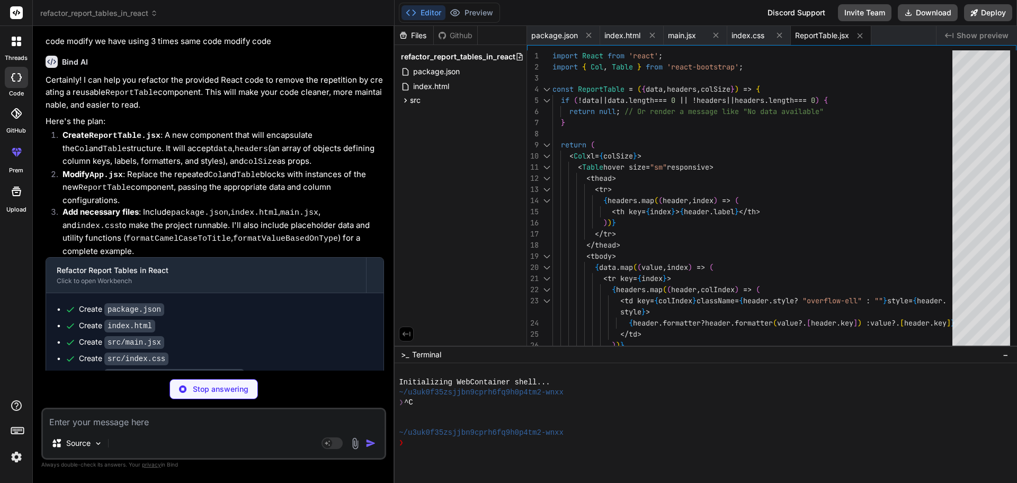
type textarea "</Col> ); }; export default ReportTable;"
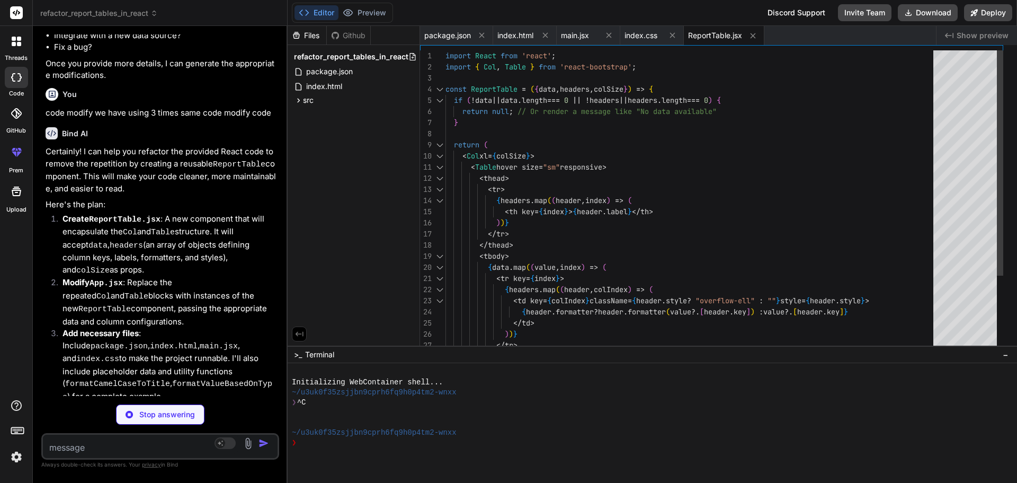
scroll to position [1492, 0]
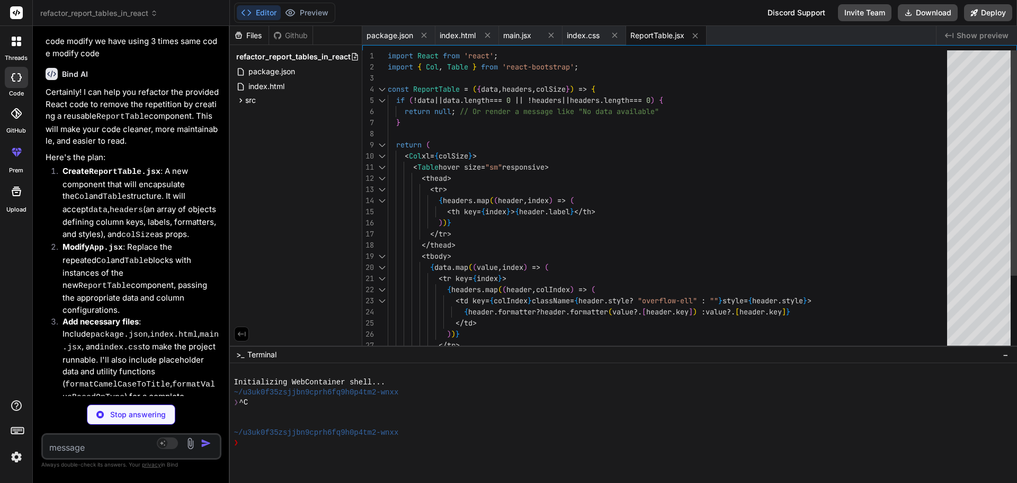
drag, startPoint x: 394, startPoint y: 192, endPoint x: 181, endPoint y: 184, distance: 213.6
click at [181, 184] on div "Bind AI Web Search Created with Pixso. Code Generator You Bind AI I can help yo…" at bounding box center [131, 254] width 197 height 457
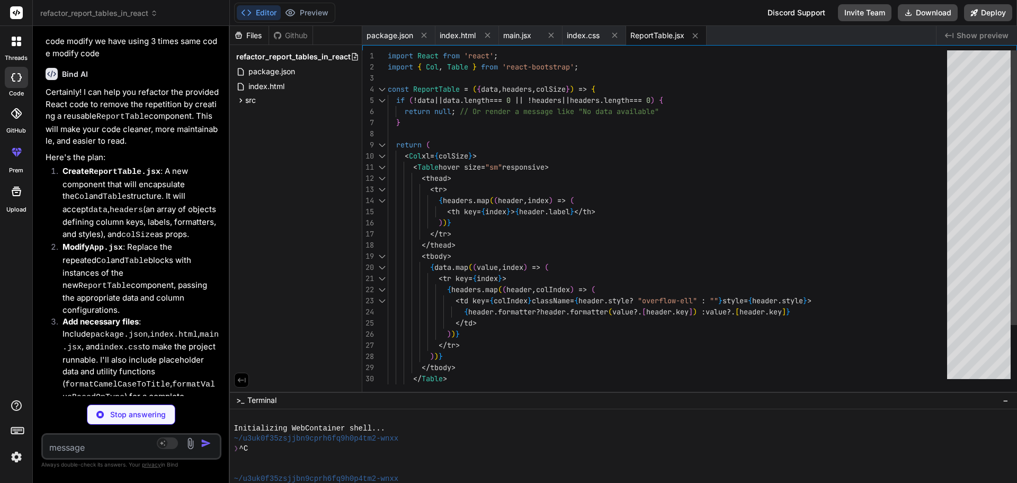
drag, startPoint x: 573, startPoint y: 346, endPoint x: 582, endPoint y: 507, distance: 161.2
click at [582, 482] on html "threads code GitHub prem Upload refactor_report_tables_in_react Created with Pi…" at bounding box center [508, 241] width 1017 height 483
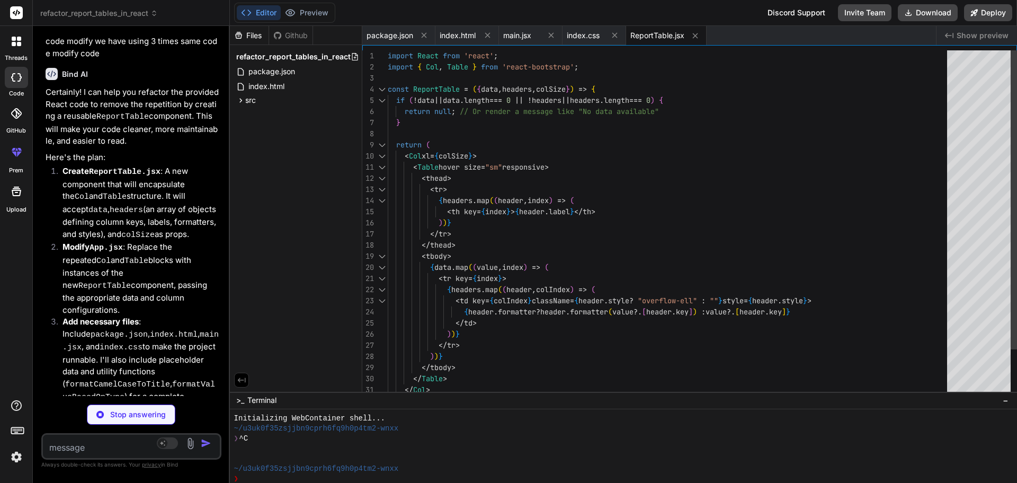
type textarea "x"
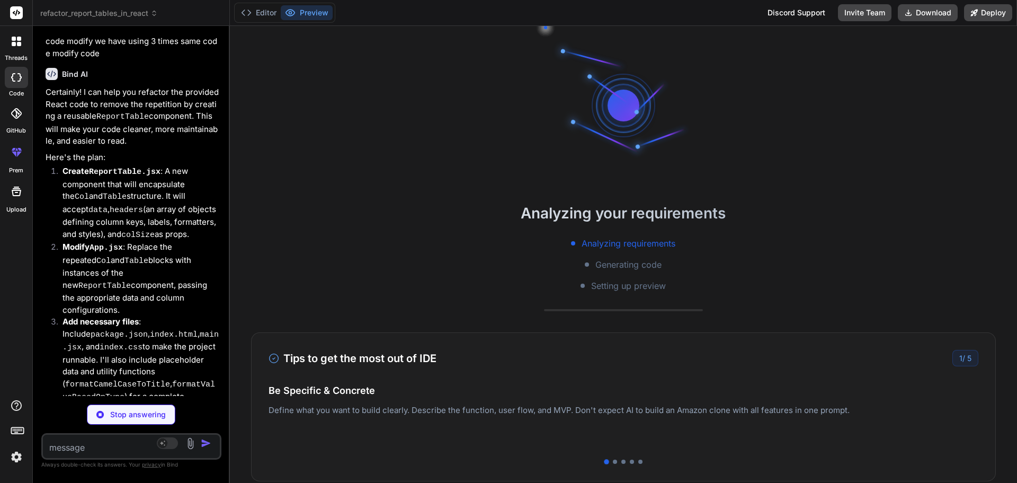
scroll to position [60, 0]
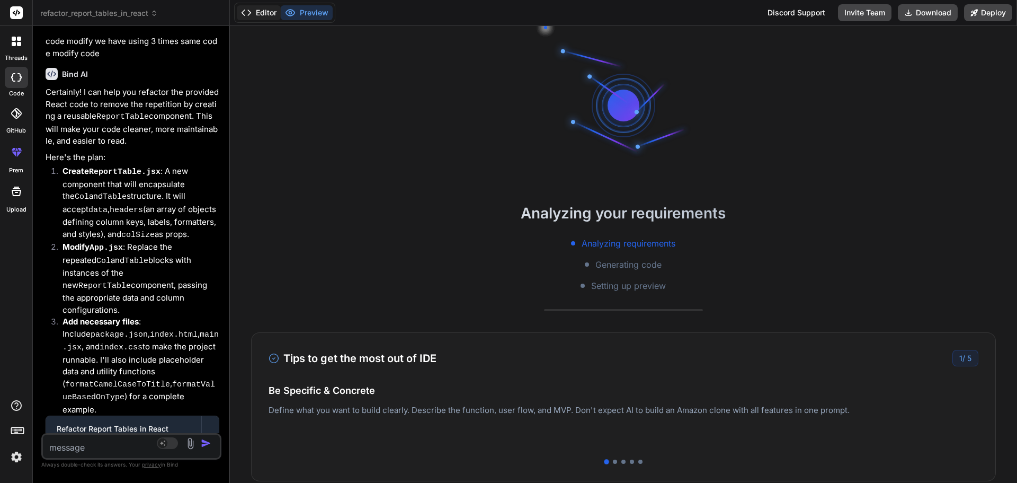
click at [264, 16] on button "Editor" at bounding box center [259, 12] width 44 height 15
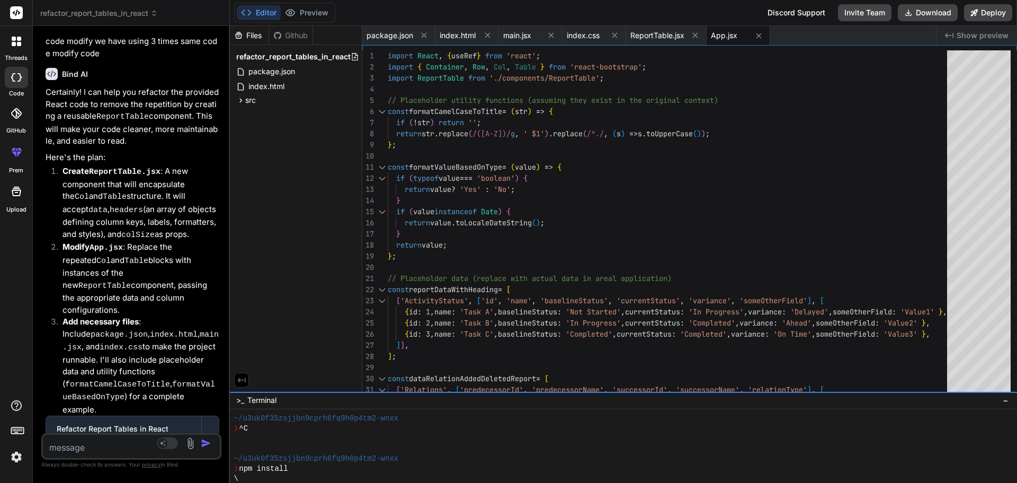
scroll to position [70, 0]
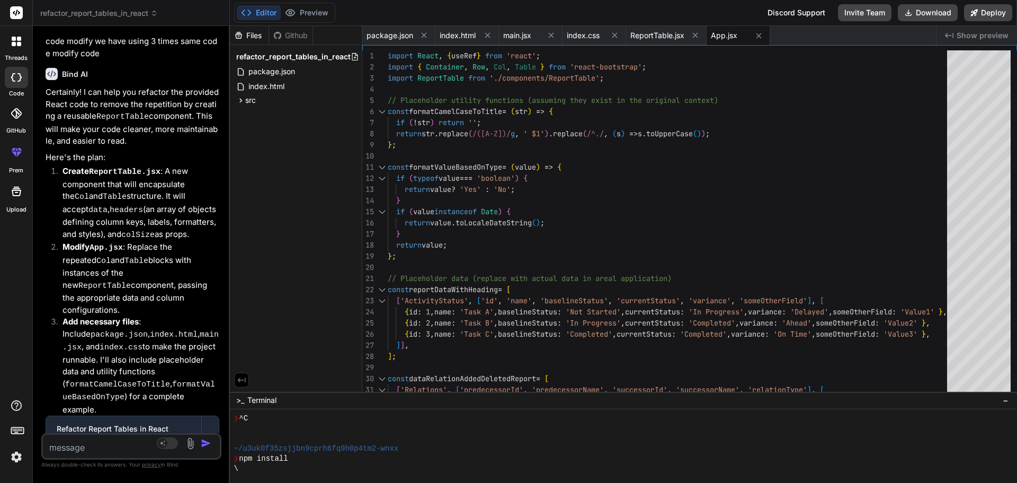
drag, startPoint x: 678, startPoint y: 391, endPoint x: 691, endPoint y: 507, distance: 116.7
click at [691, 482] on html "threads code GitHub prem Upload refactor_report_tables_in_react Created with Pi…" at bounding box center [508, 241] width 1017 height 483
drag, startPoint x: 882, startPoint y: 391, endPoint x: 882, endPoint y: 473, distance: 82.1
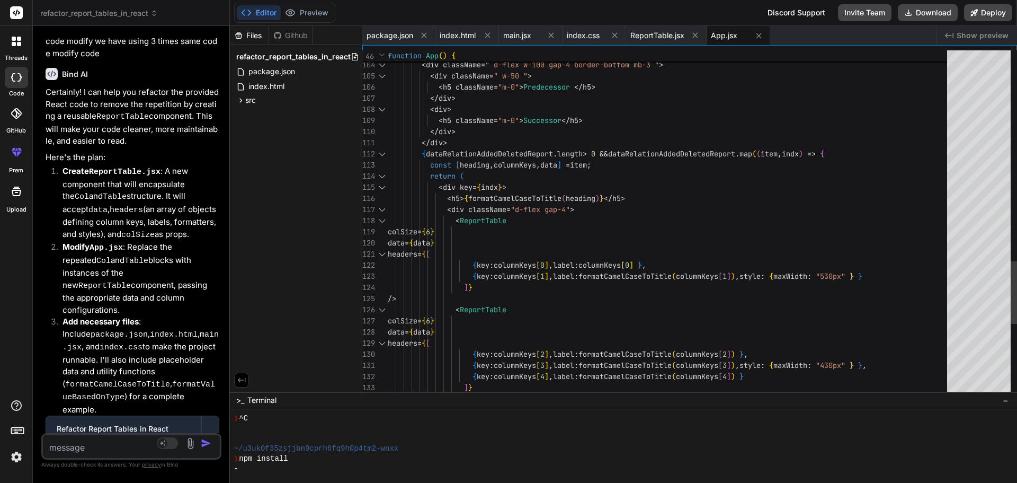
scroll to position [141, 0]
type textarea "x"
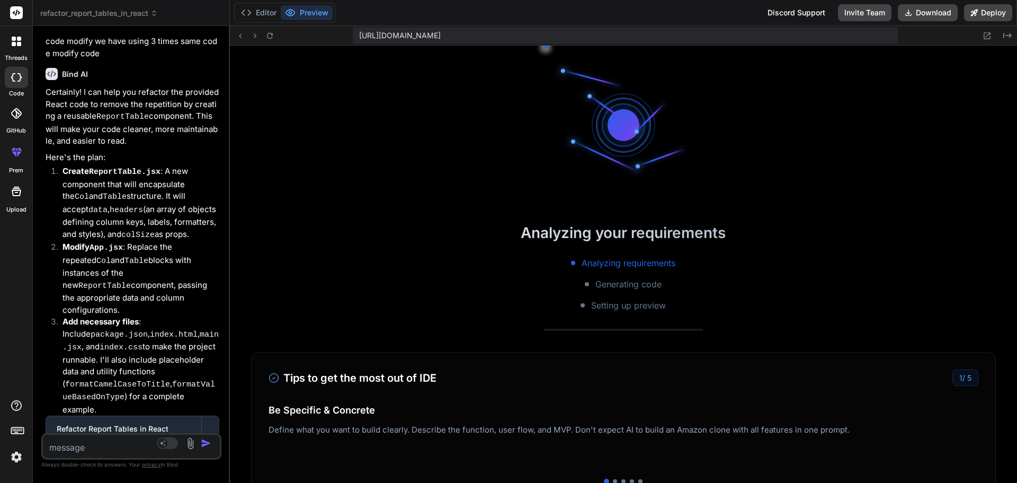
scroll to position [352, 0]
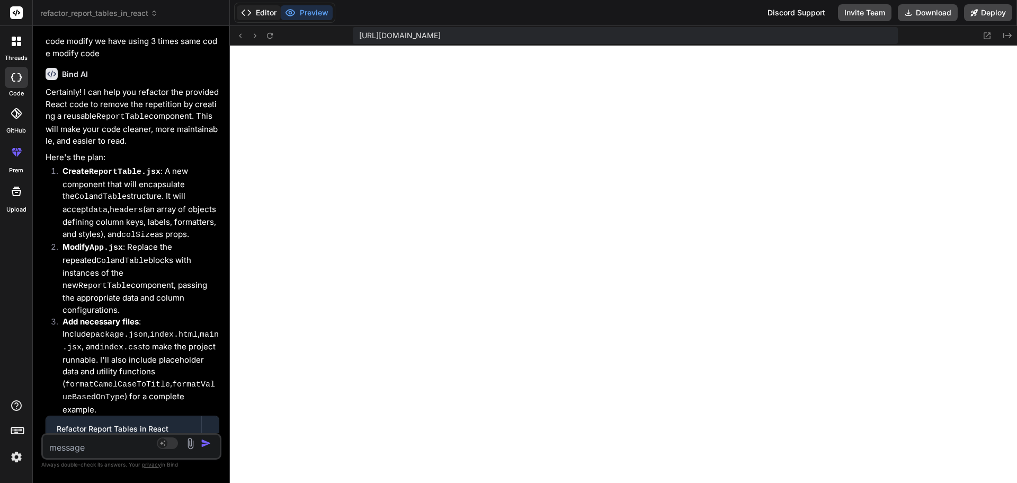
click at [265, 12] on button "Editor" at bounding box center [259, 12] width 44 height 15
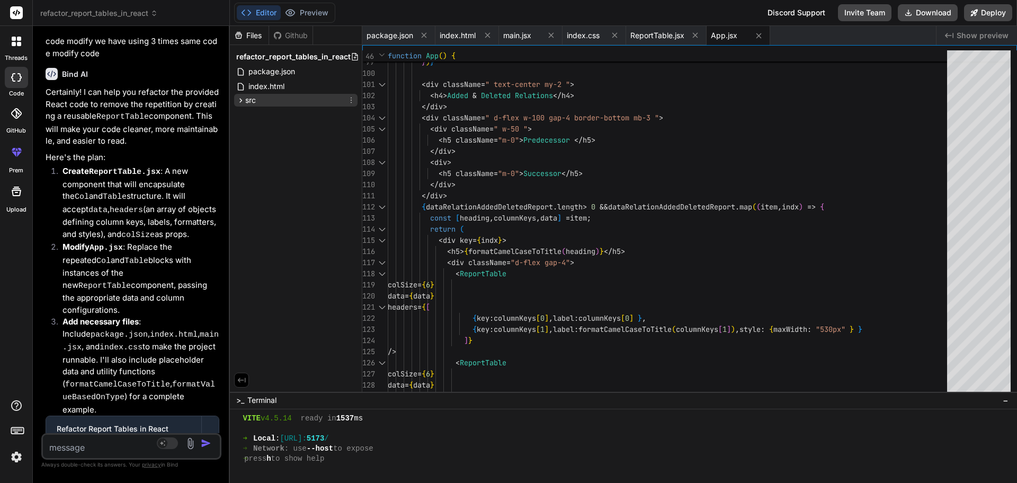
click at [254, 102] on span "src" at bounding box center [250, 100] width 11 height 11
click at [277, 145] on span "components" at bounding box center [275, 143] width 43 height 11
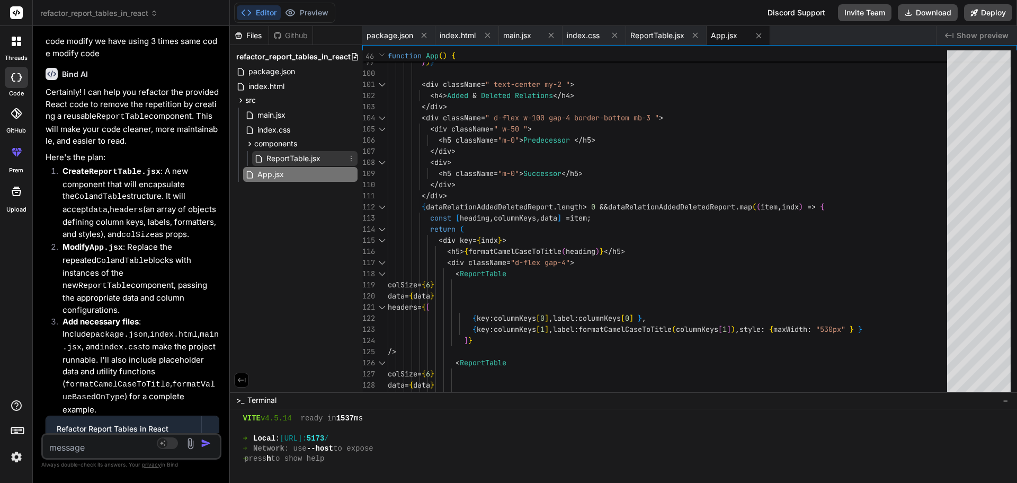
click at [281, 158] on span "ReportTable.jsx" at bounding box center [293, 158] width 56 height 13
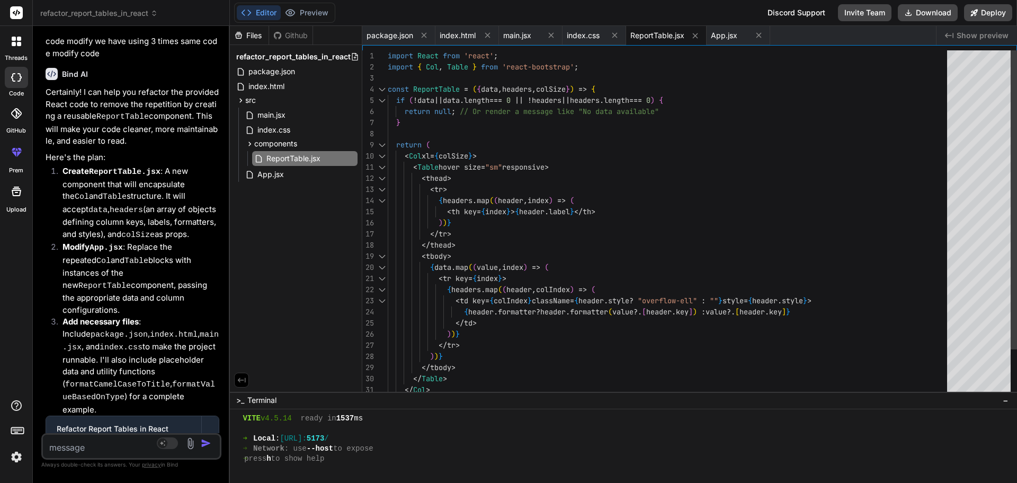
click at [570, 81] on div "if ( ! data || data . length === 0 || ! headers || headers . length === 0 ) { r…" at bounding box center [671, 250] width 566 height 400
click at [568, 87] on div "if ( ! data || data . length === 0 || ! headers || headers . length === 0 ) { r…" at bounding box center [671, 250] width 566 height 400
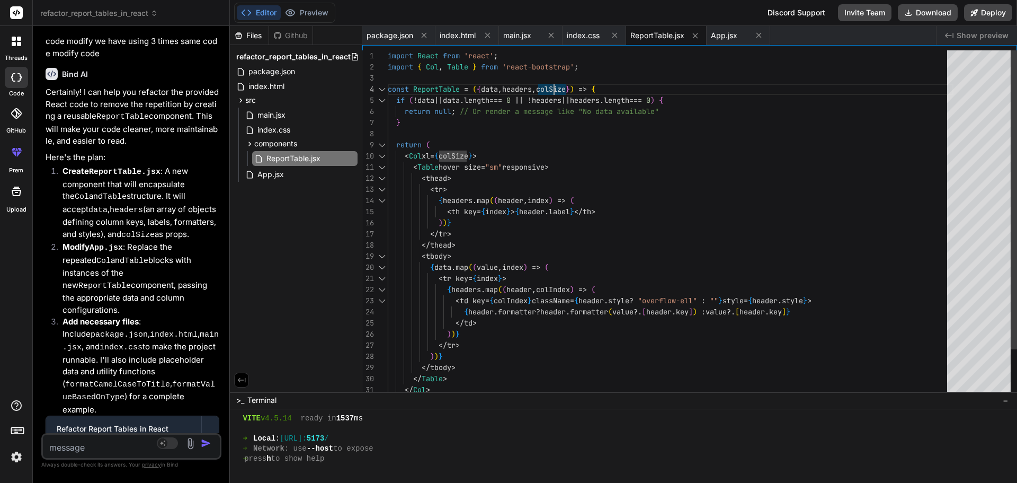
click at [568, 87] on div "if ( ! data || data . length === 0 || ! headers || headers . length === 0 ) { r…" at bounding box center [671, 250] width 566 height 400
type textarea "<Table hover size="sm" responsive> <thead> <tr> {headers.map((header, index) =>…"
click at [502, 156] on div "if ( ! data || data . length === 0 || ! headers || headers . length === 0 ) { r…" at bounding box center [671, 250] width 566 height 400
click at [278, 174] on span "App.jsx" at bounding box center [270, 174] width 29 height 13
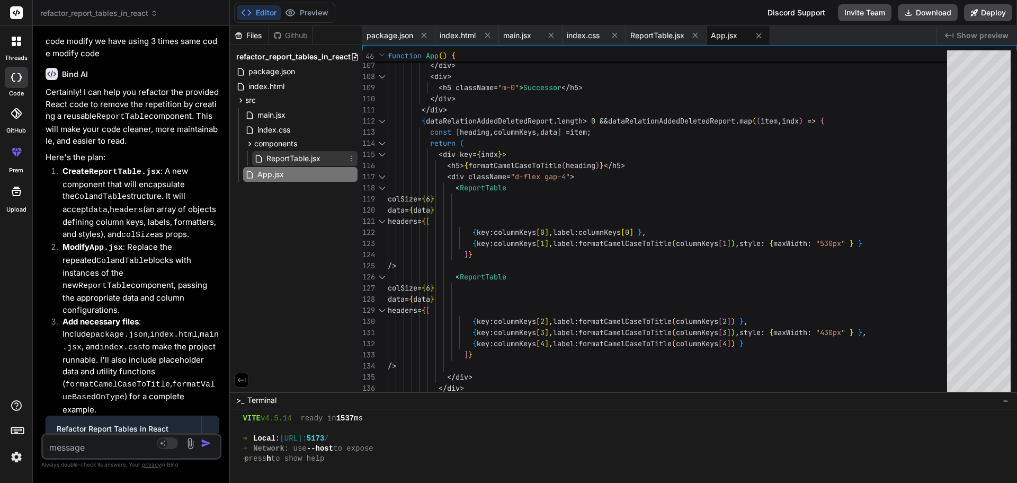
click at [300, 157] on span "ReportTable.jsx" at bounding box center [293, 158] width 56 height 13
type textarea "</Col> ); }; export default ReportTable;"
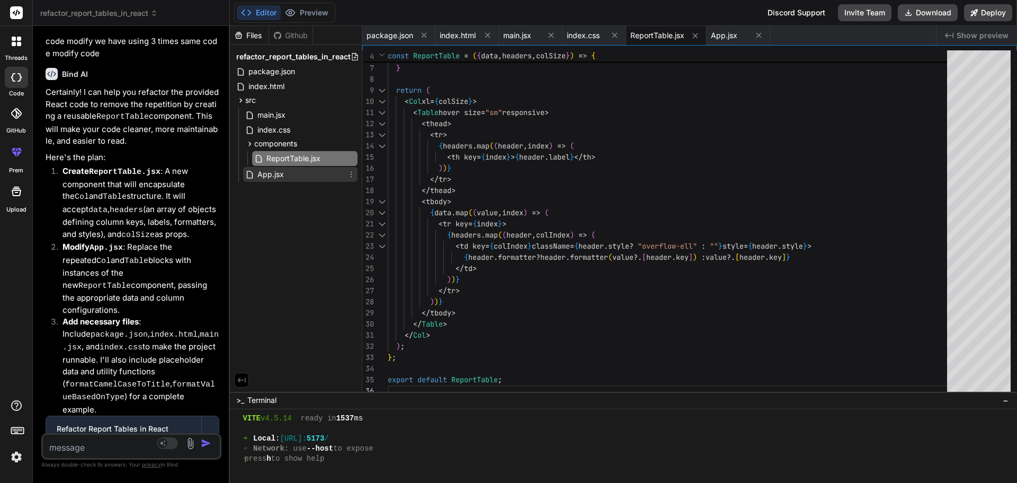
click at [275, 173] on span "App.jsx" at bounding box center [270, 174] width 29 height 13
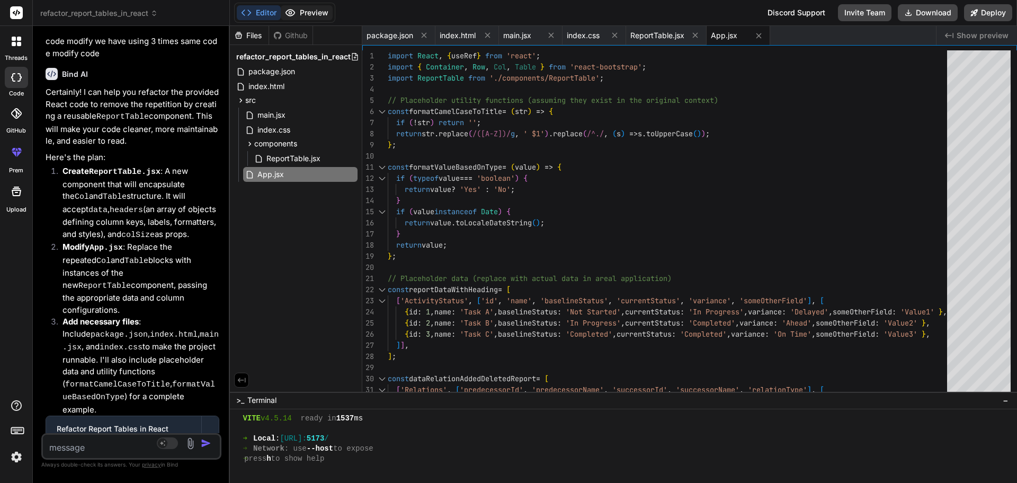
click at [325, 16] on button "Preview" at bounding box center [307, 12] width 52 height 15
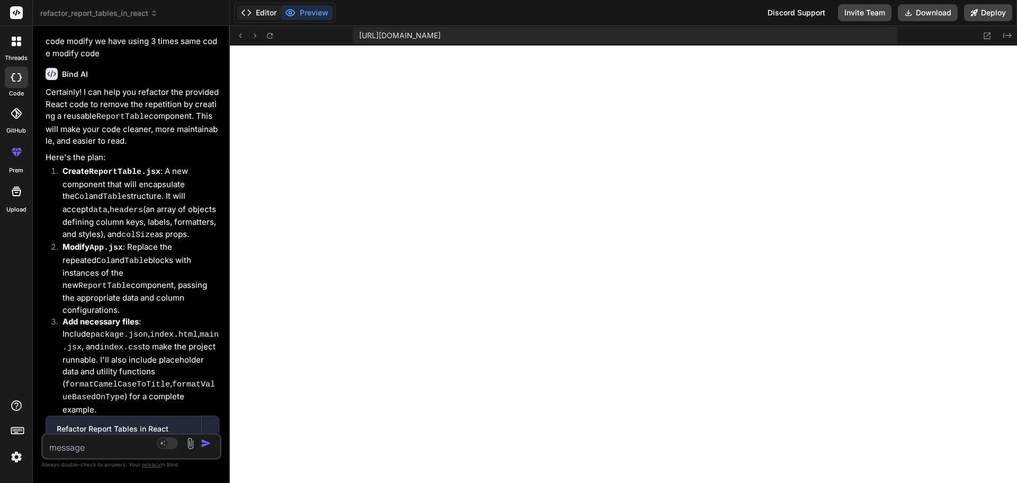
click at [262, 5] on button "Editor" at bounding box center [259, 12] width 44 height 15
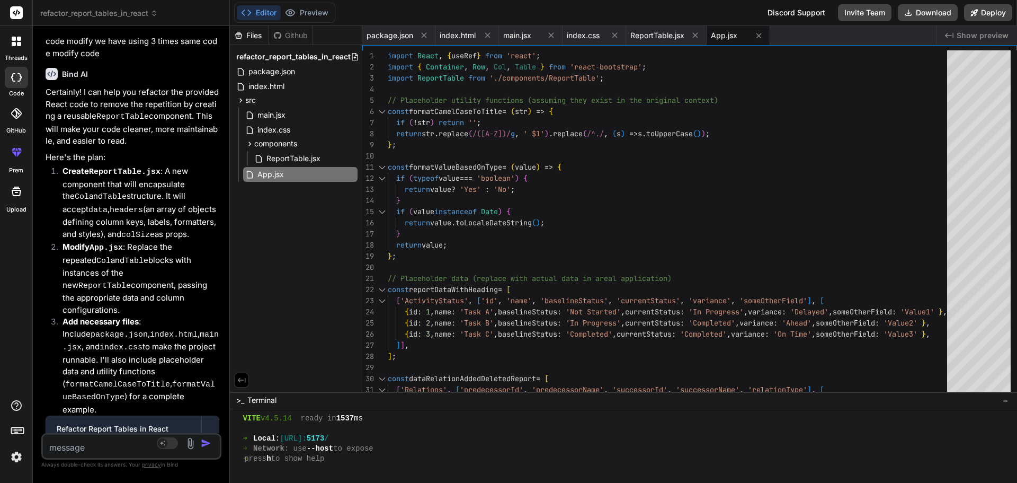
drag, startPoint x: 522, startPoint y: 391, endPoint x: 527, endPoint y: 507, distance: 116.6
click at [527, 482] on html "threads code GitHub prem Upload refactor_report_tables_in_react Created with Pi…" at bounding box center [508, 241] width 1017 height 483
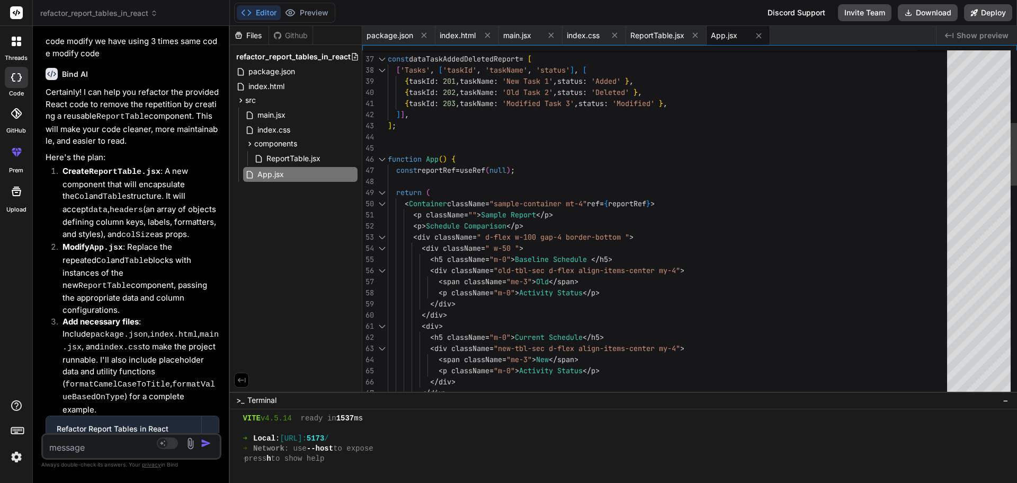
click at [383, 205] on div at bounding box center [382, 203] width 14 height 11
click at [381, 202] on div at bounding box center [382, 203] width 14 height 11
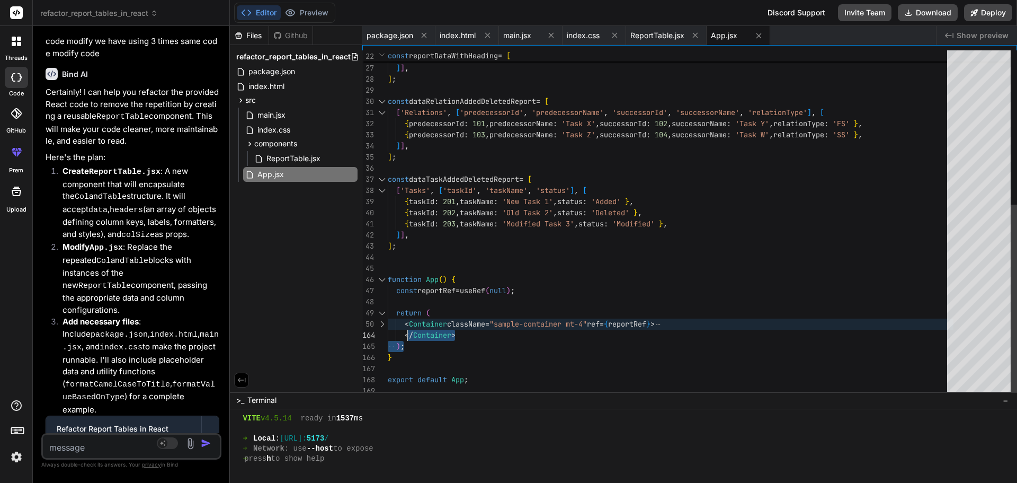
drag, startPoint x: 463, startPoint y: 336, endPoint x: 406, endPoint y: 327, distance: 58.0
click at [406, 327] on div "{ id : 2 , name : 'Task B' , baselineStatus : 'In Progress' , currentStatus : '…" at bounding box center [671, 84] width 566 height 623
click at [459, 333] on div "{ id : 2 , name : 'Task B' , baselineStatus : 'In Progress' , currentStatus : '…" at bounding box center [671, 84] width 566 height 623
drag, startPoint x: 461, startPoint y: 333, endPoint x: 405, endPoint y: 324, distance: 56.3
click at [405, 324] on div "{ id : 2 , name : 'Task B' , baselineStatus : 'In Progress' , currentStatus : '…" at bounding box center [671, 84] width 566 height 623
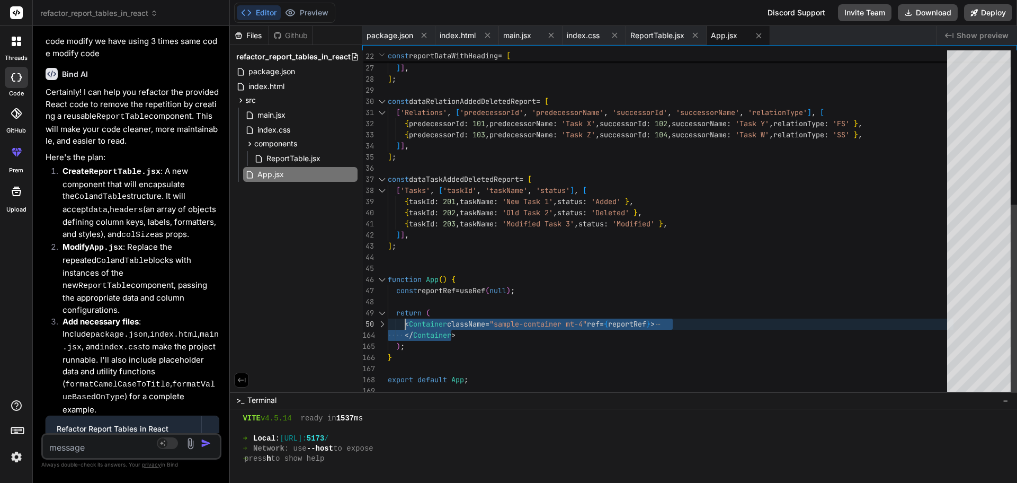
drag, startPoint x: 457, startPoint y: 333, endPoint x: 405, endPoint y: 320, distance: 53.8
click at [405, 320] on div "{ id : 2 , name : 'Task B' , baselineStatus : 'In Progress' , currentStatus : '…" at bounding box center [671, 84] width 566 height 623
click at [477, 337] on div "{ id : 2 , name : 'Task B' , baselineStatus : 'In Progress' , currentStatus : '…" at bounding box center [671, 84] width 566 height 623
click at [461, 332] on div "{ id : 2 , name : 'Task B' , baselineStatus : 'In Progress' , currentStatus : '…" at bounding box center [671, 84] width 566 height 623
drag, startPoint x: 402, startPoint y: 323, endPoint x: 463, endPoint y: 329, distance: 61.2
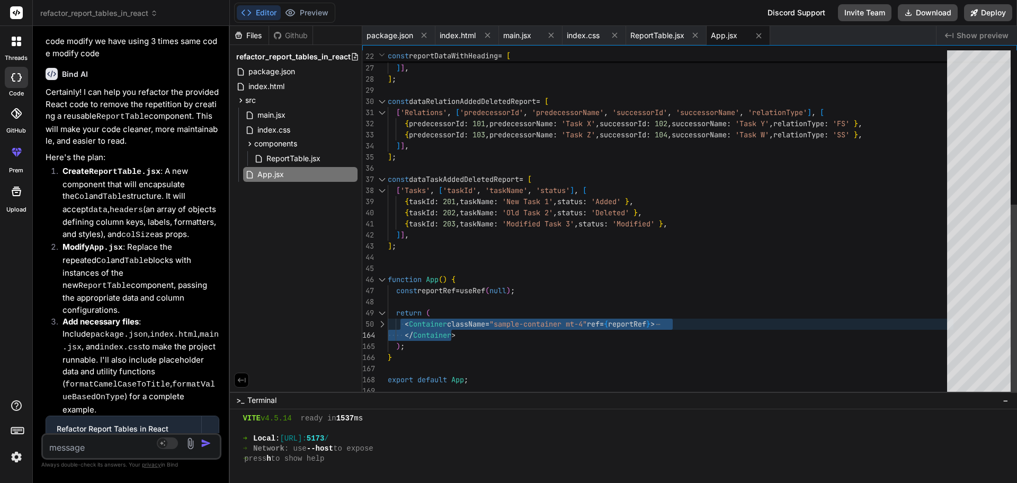
click at [463, 329] on div "{ id : 2 , name : 'Task B' , baselineStatus : 'In Progress' , currentStatus : '…" at bounding box center [671, 84] width 566 height 623
click at [297, 160] on span "ReportTable.jsx" at bounding box center [293, 158] width 56 height 13
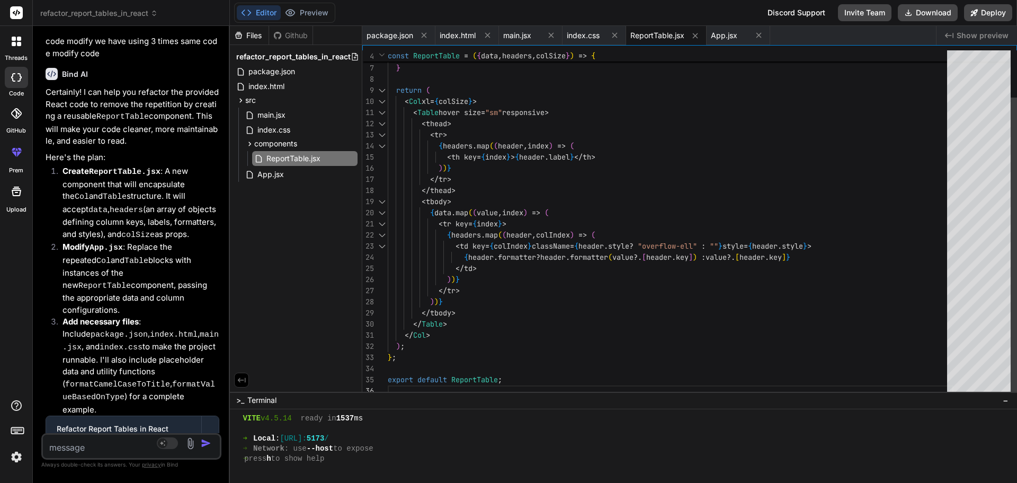
click at [524, 379] on div "if ( ! data || data . length === 0 || ! headers || headers . length === 0 ) { r…" at bounding box center [671, 196] width 566 height 400
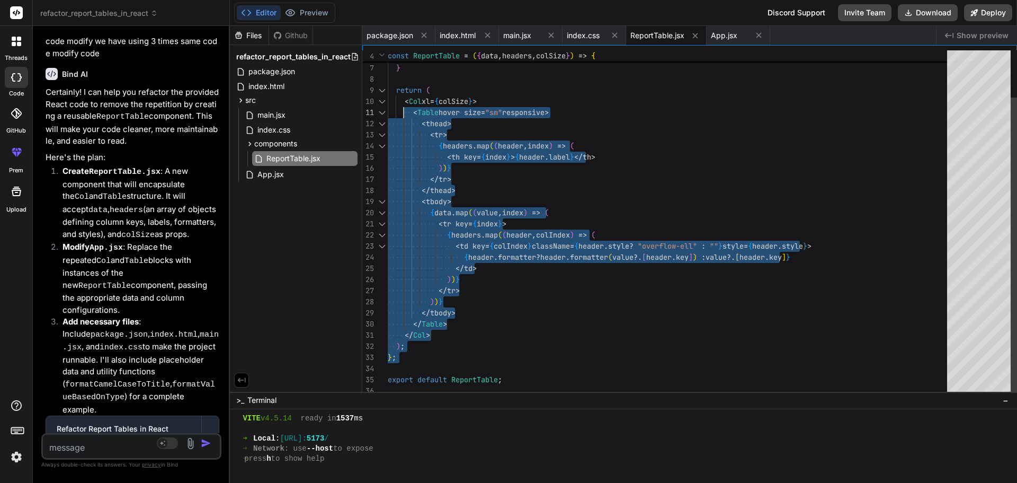
type textarea "import React from 'react'; import { Col, Table } from 'react-bootstrap'; const …"
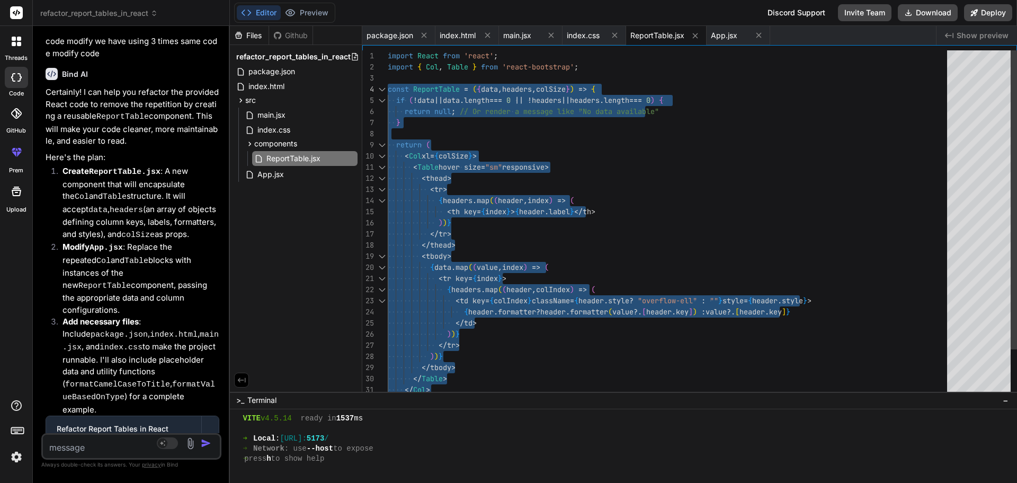
drag, startPoint x: 415, startPoint y: 359, endPoint x: 387, endPoint y: 84, distance: 276.3
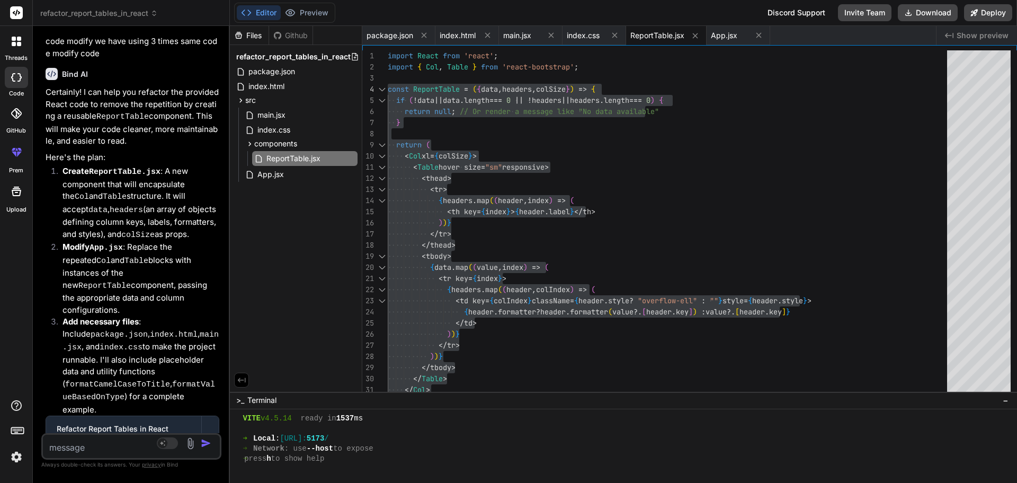
click at [122, 433] on div "Source Agent Mode. When this toggle is activated, AI automatically makes decisi…" at bounding box center [131, 446] width 180 height 26
click at [108, 445] on textarea at bounding box center [116, 443] width 147 height 19
paste textarea ""CurrentWBS": "1.9.5","
type textarea ""CurrentWBS": "1.9.5","
type textarea "x"
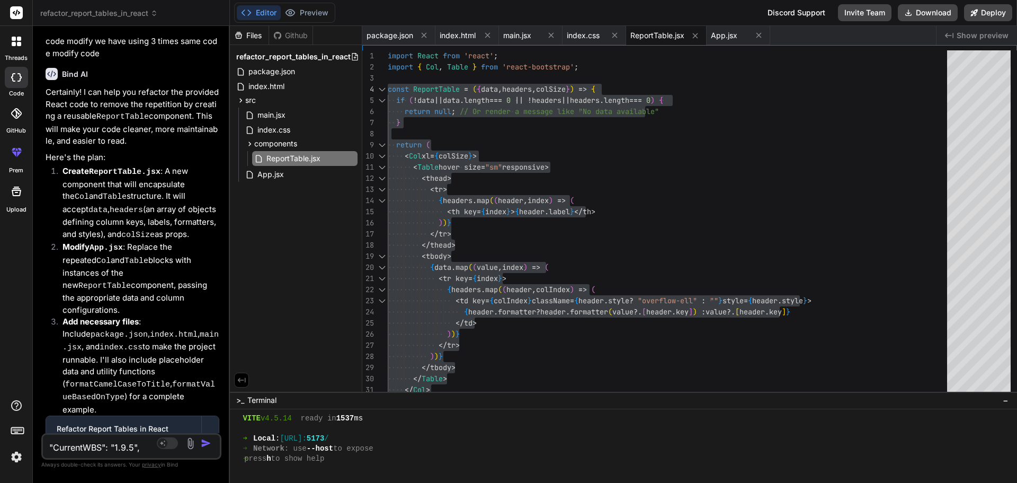
type textarea ""CurrentWBS": "1.9.5","
type textarea "x"
type textarea ""CurrentWBS": "1.9.5","
type textarea "x"
type textarea ""CurrentWBS": "1.9.5", t"
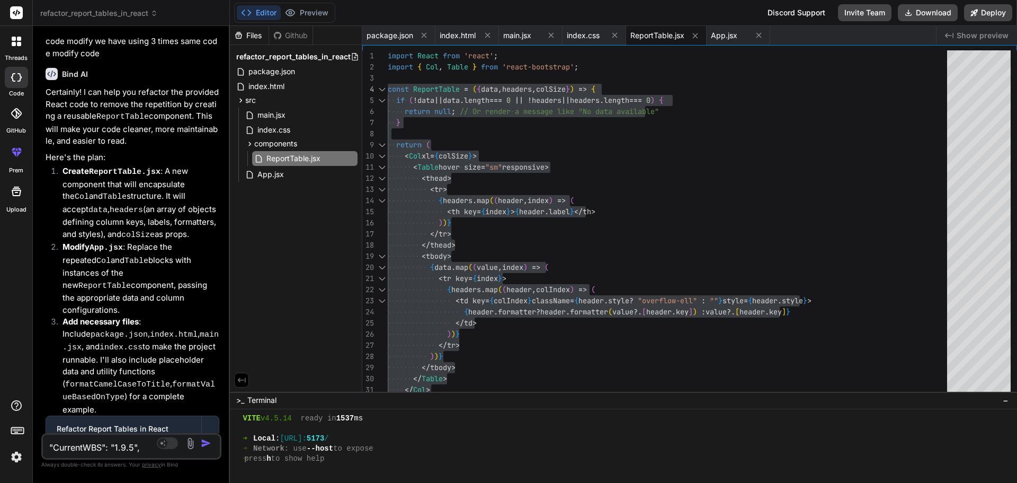
type textarea "x"
type textarea ""CurrentWBS": "1.9.5", th"
type textarea "x"
type textarea ""CurrentWBS": "1.9.5", thi"
type textarea "x"
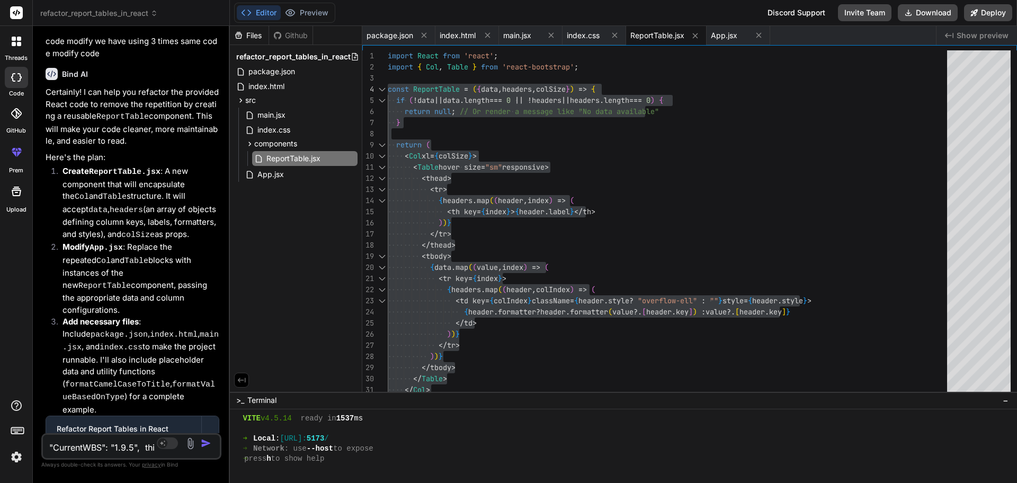
type textarea ""CurrentWBS": "1.9.5", this"
type textarea "x"
type textarea ""CurrentWBS": "1.9.5", this"
type textarea "x"
type textarea ""CurrentWBS": "1.9.5", this v"
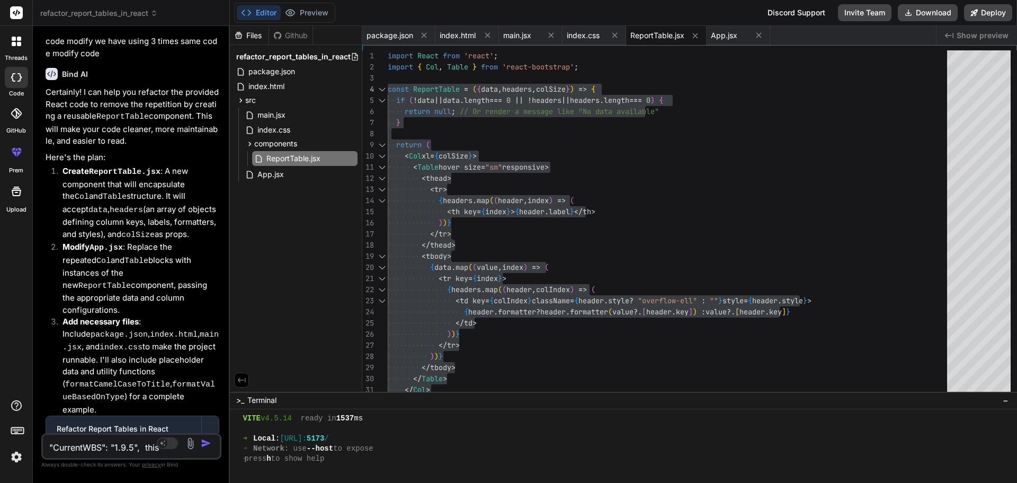
type textarea "x"
type textarea ""CurrentWBS": "1.9.5", this va"
type textarea "x"
type textarea ""CurrentWBS": "1.9.5", this val"
type textarea "x"
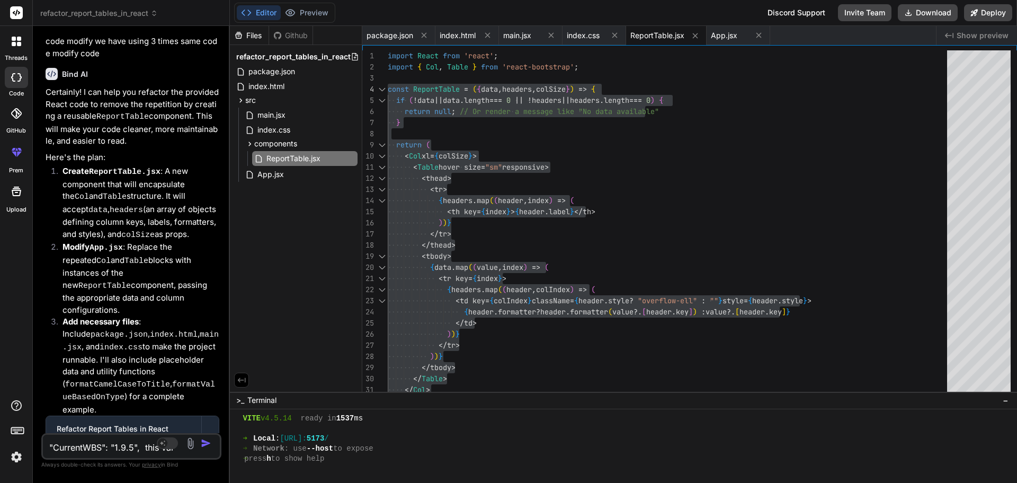
type textarea ""CurrentWBS": "1.9.5", this valu"
type textarea "x"
type textarea ""CurrentWBS": "1.9.5", this value"
type textarea "x"
type textarea ""CurrentWBS": "1.9.5", this value"
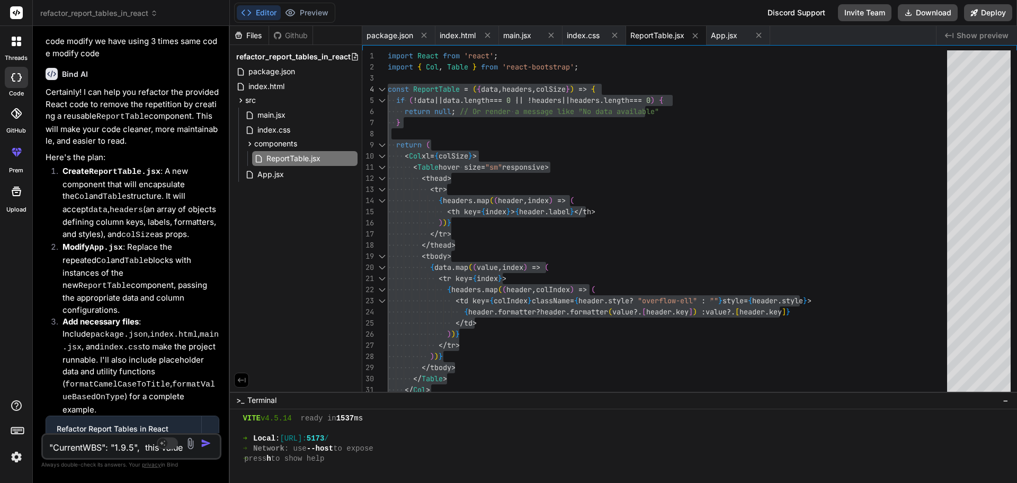
type textarea "x"
type textarea ""CurrentWBS": "1.9.5", this value w"
type textarea "x"
type textarea ""CurrentWBS": "1.9.5", this value wh"
type textarea "x"
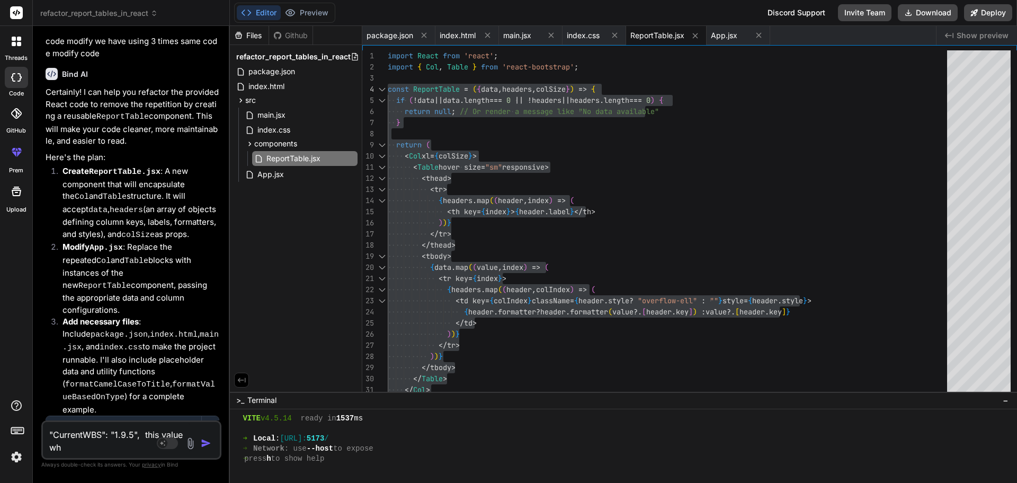
type textarea ""CurrentWBS": "1.9.5", this value why"
type textarea "x"
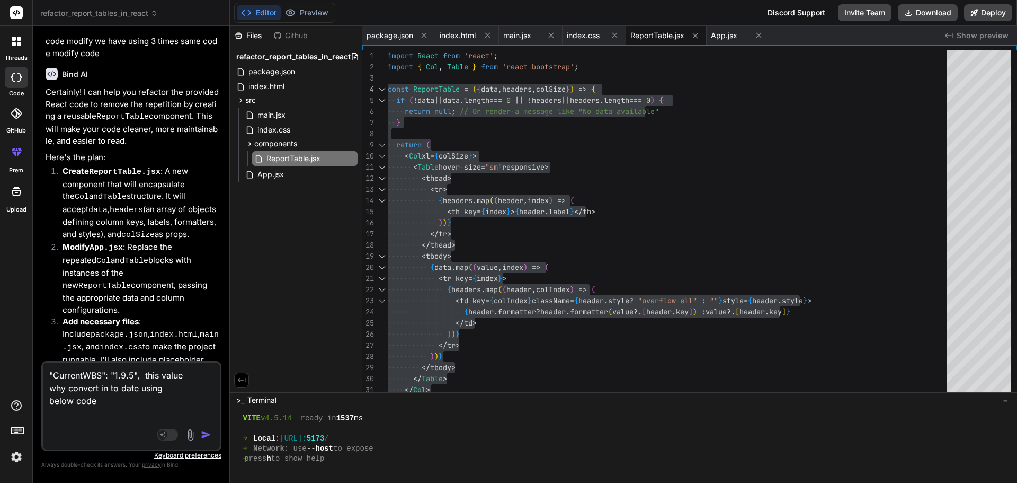
paste textarea "function formatValueBasedOnType(value) { const date = new Date(value) if (typeo…"
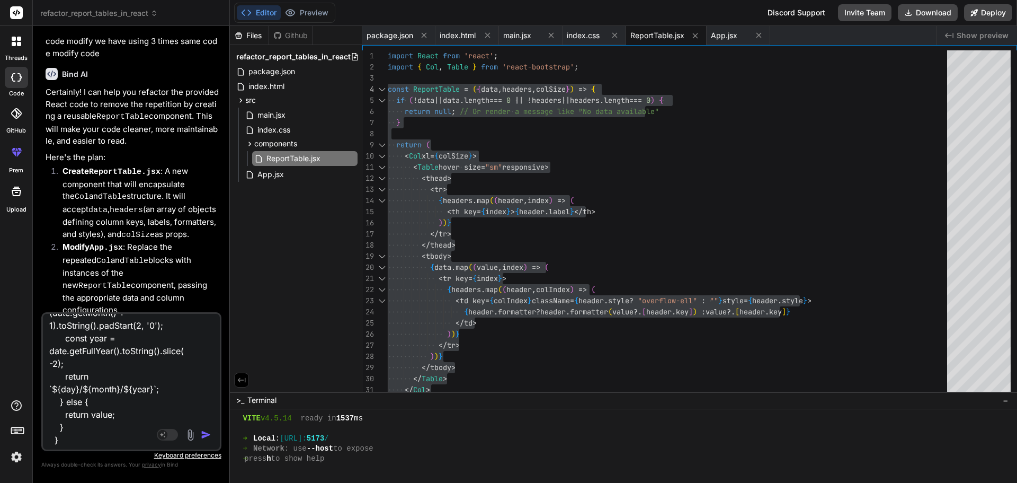
click at [201, 434] on img "button" at bounding box center [206, 434] width 11 height 11
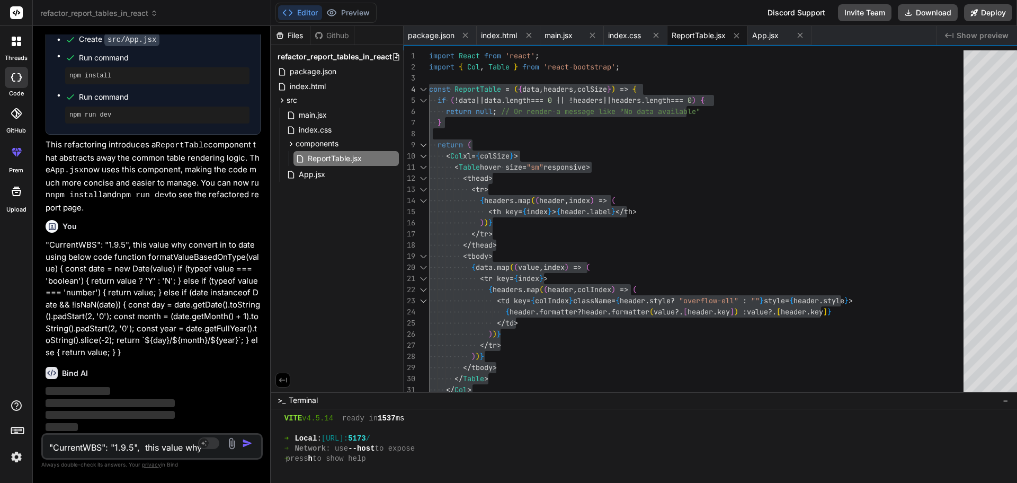
scroll to position [891, 0]
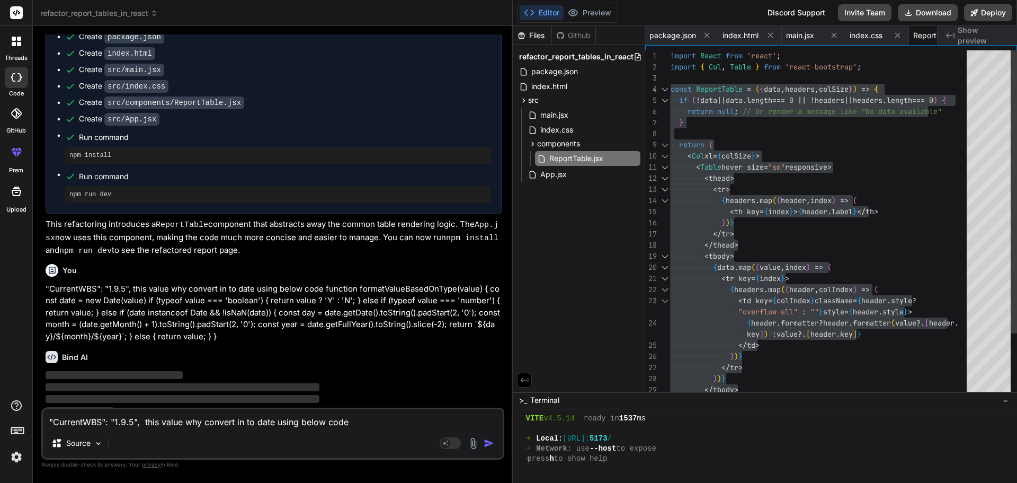
drag, startPoint x: 228, startPoint y: 317, endPoint x: 496, endPoint y: 300, distance: 268.1
click at [496, 300] on div "Bind AI Web Search Created with Pixso. Code Generator You Bind AI I can help yo…" at bounding box center [273, 254] width 480 height 457
click at [496, 300] on p ""CurrentWBS": "1.9.5", this value why convert in to date using below code funct…" at bounding box center [274, 313] width 457 height 60
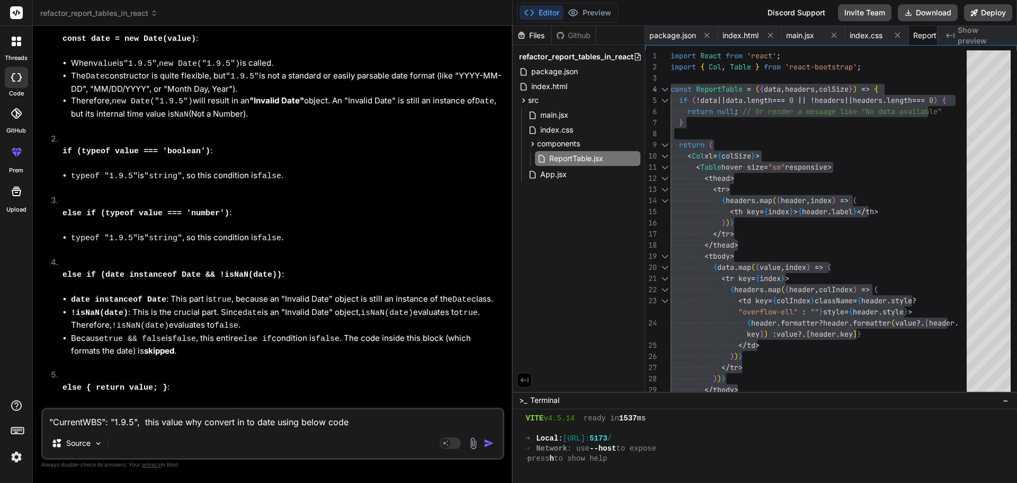
scroll to position [1242, 0]
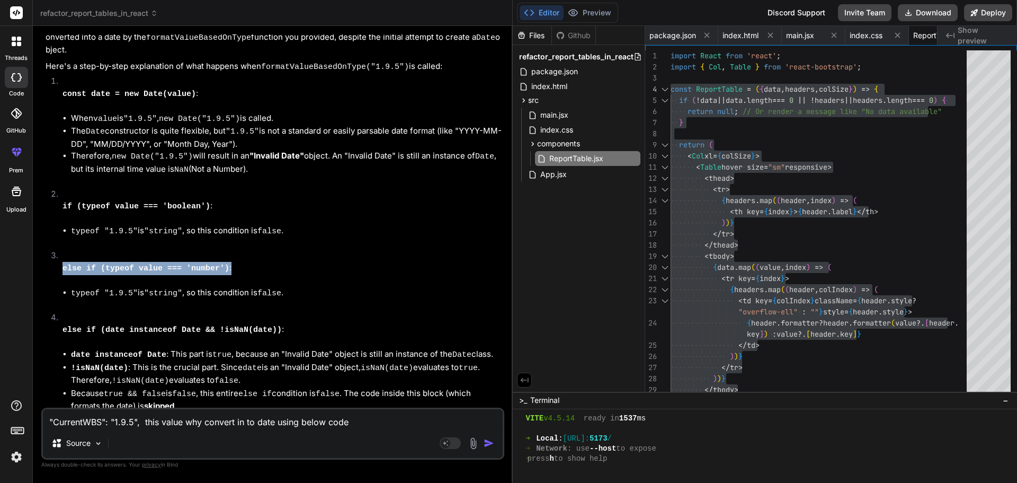
drag, startPoint x: 225, startPoint y: 243, endPoint x: 51, endPoint y: 253, distance: 174.5
click at [51, 253] on ol "const date = new Date(value) : When value is "1.9.5" , new Date("1.9.5") is cal…" at bounding box center [274, 286] width 457 height 423
copy p "else if (typeof value === 'number') :"
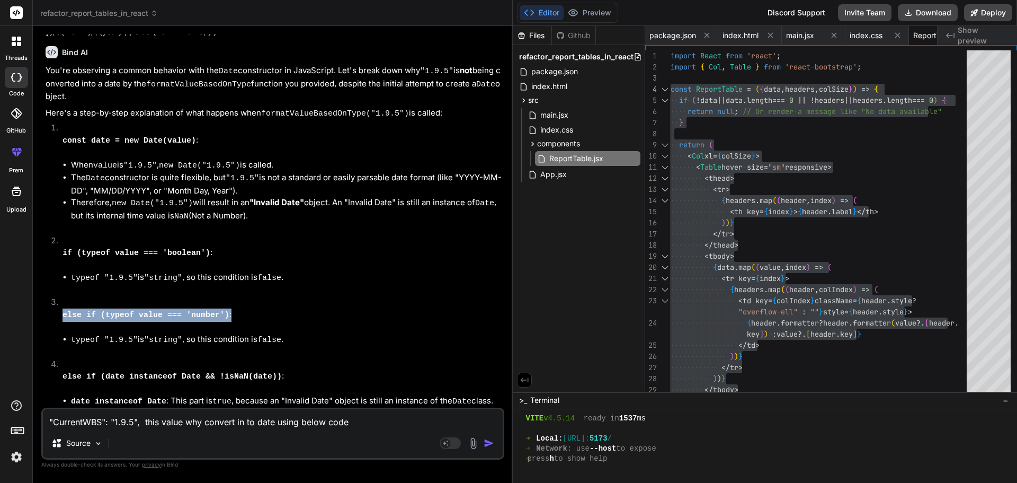
scroll to position [1189, 0]
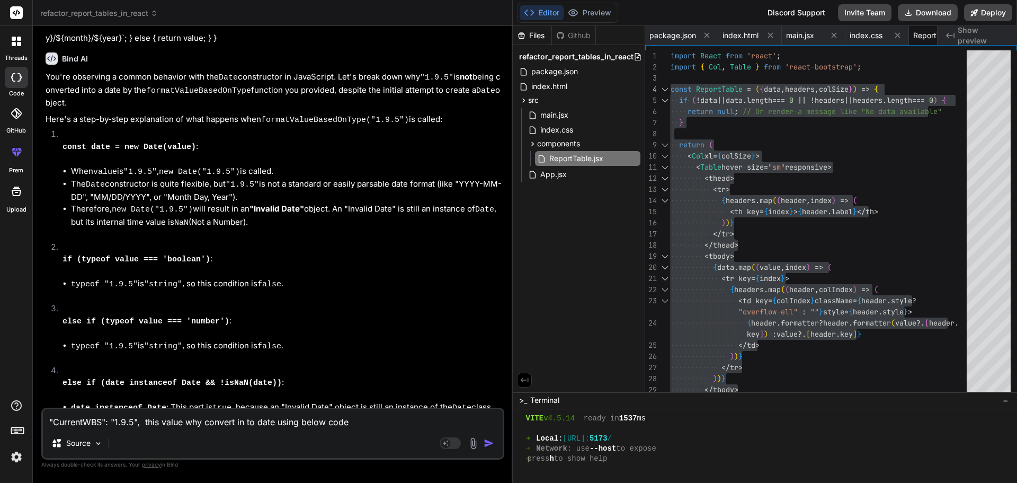
click at [153, 427] on textarea ""CurrentWBS": "1.9.5", this value why convert in to date using below code funct…" at bounding box center [273, 418] width 460 height 19
paste textarea "IsDifferent"
paste textarea "bold : false"
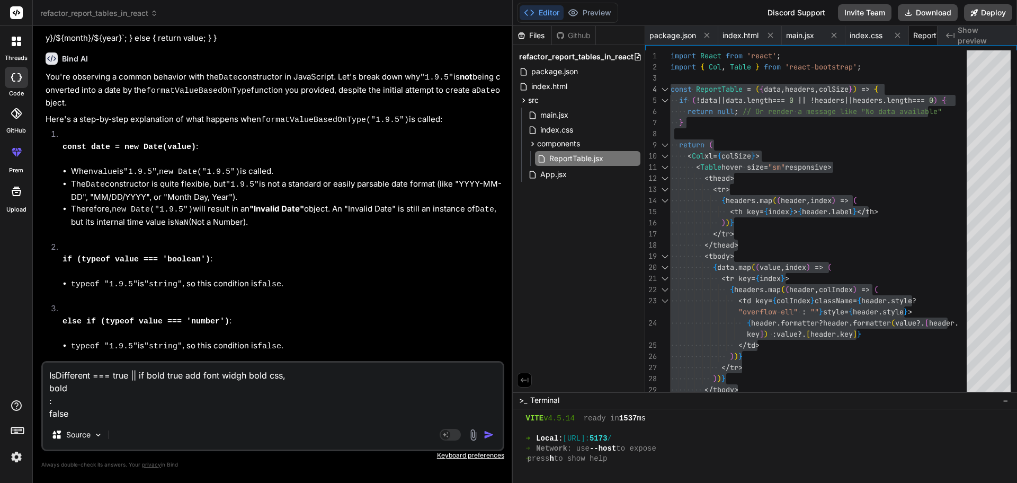
click at [50, 403] on textarea "IsDifferent === true || if bold true add font widgh bold css, bold : false" at bounding box center [273, 390] width 460 height 57
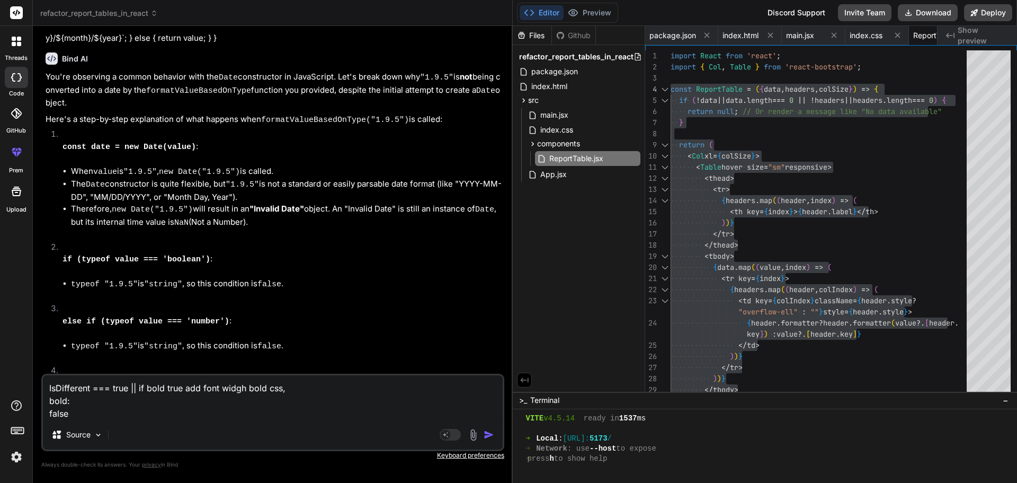
click at [50, 409] on textarea "IsDifferent === true || if bold true add font widgh bold css, bold: false" at bounding box center [273, 397] width 460 height 44
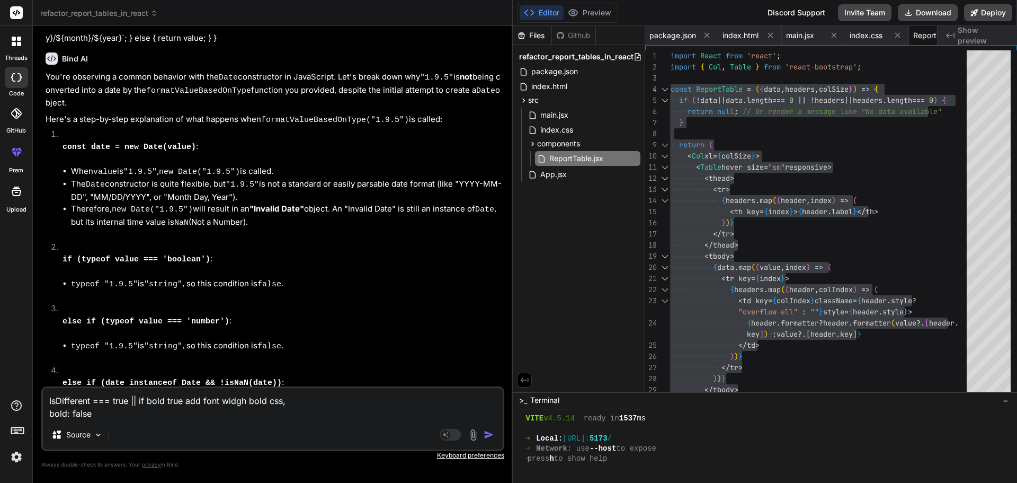
click at [108, 413] on textarea "IsDifferent === true || if bold true add font widgh bold css, bold: false" at bounding box center [273, 404] width 460 height 32
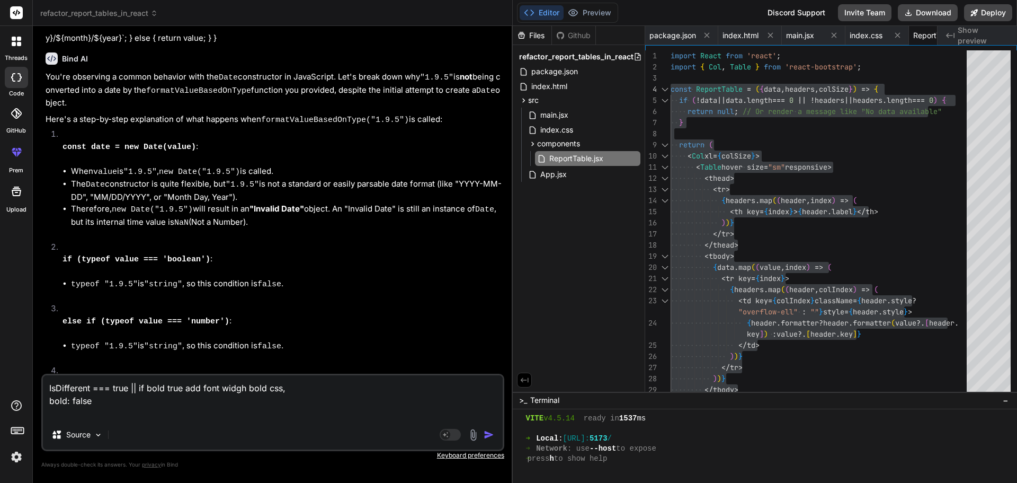
paste textarea "italic : false red : false"
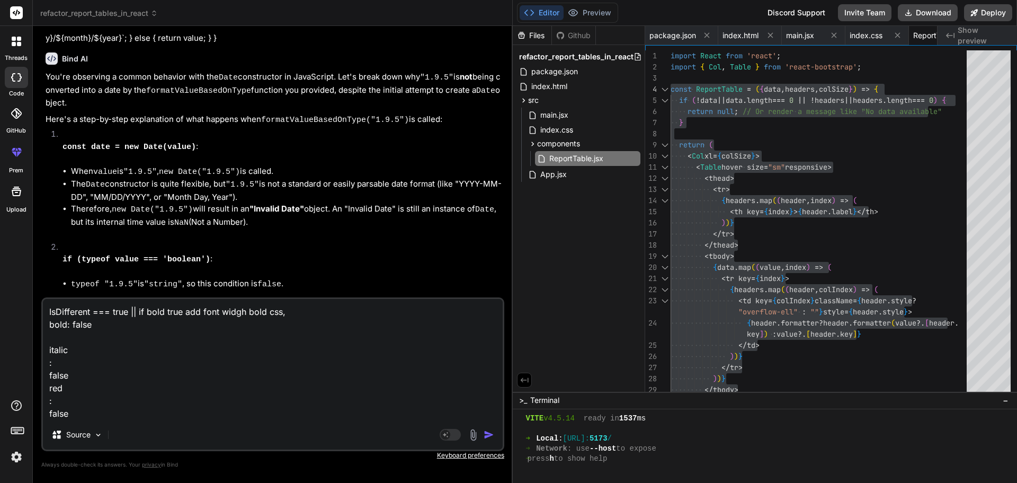
click at [48, 363] on textarea "IsDifferent === true || if bold true add font widgh bold css, bold: false itali…" at bounding box center [273, 359] width 460 height 121
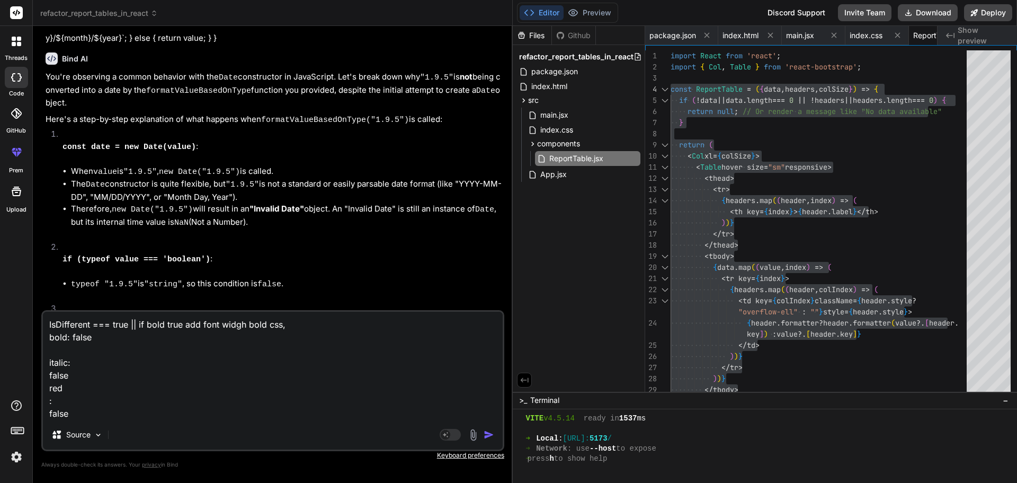
click at [49, 371] on textarea "IsDifferent === true || if bold true add font widgh bold css, bold: false itali…" at bounding box center [273, 365] width 460 height 108
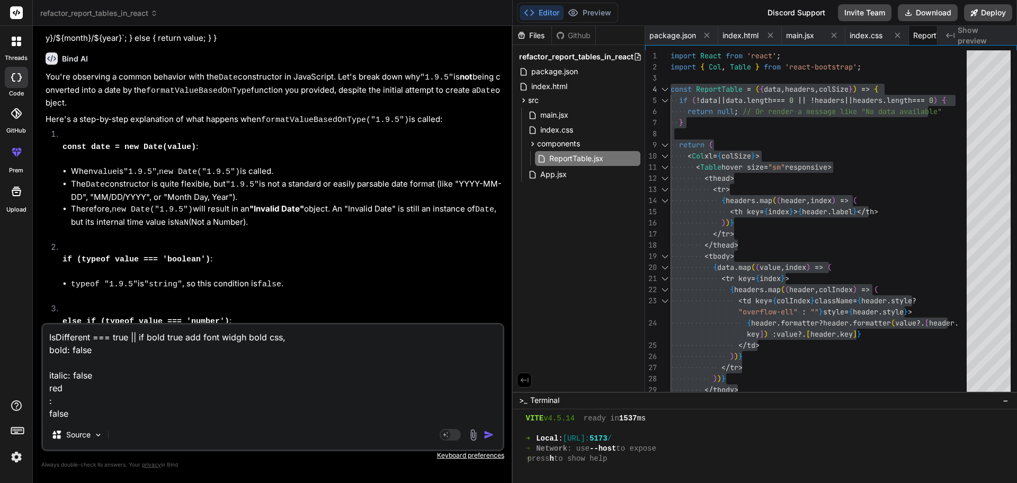
click at [48, 385] on textarea "IsDifferent === true || if bold true add font widgh bold css, bold: false itali…" at bounding box center [273, 371] width 460 height 95
click at [48, 399] on textarea "IsDifferent === true || if bold true add font widgh bold css, bold: false itali…" at bounding box center [273, 371] width 460 height 95
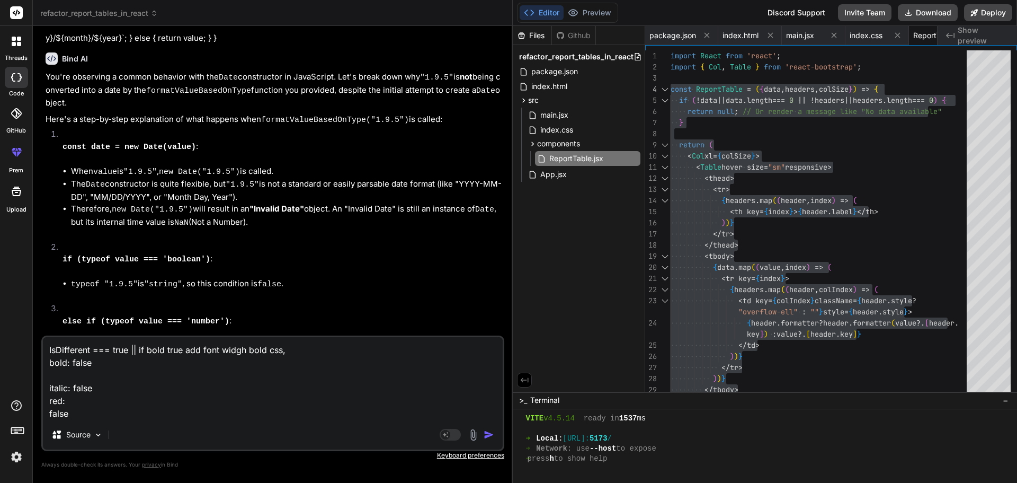
click at [48, 408] on textarea "IsDifferent === true || if bold true add font widgh bold css, bold: false itali…" at bounding box center [273, 378] width 460 height 83
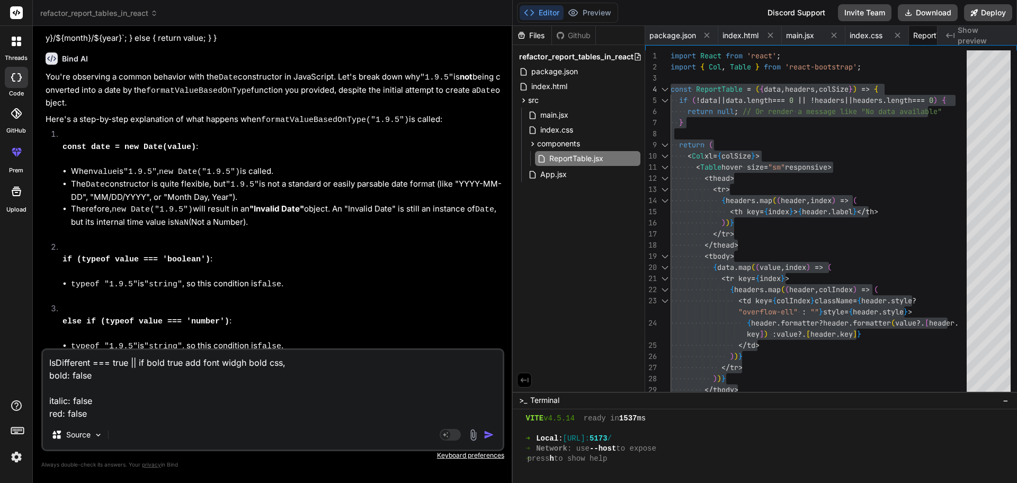
click at [48, 415] on textarea "IsDifferent === true || if bold true add font widgh bold css, bold: false itali…" at bounding box center [273, 385] width 460 height 70
click at [48, 404] on textarea "IsDifferent === true || if bold true add font widgh bold css, bold: false itali…" at bounding box center [273, 385] width 460 height 70
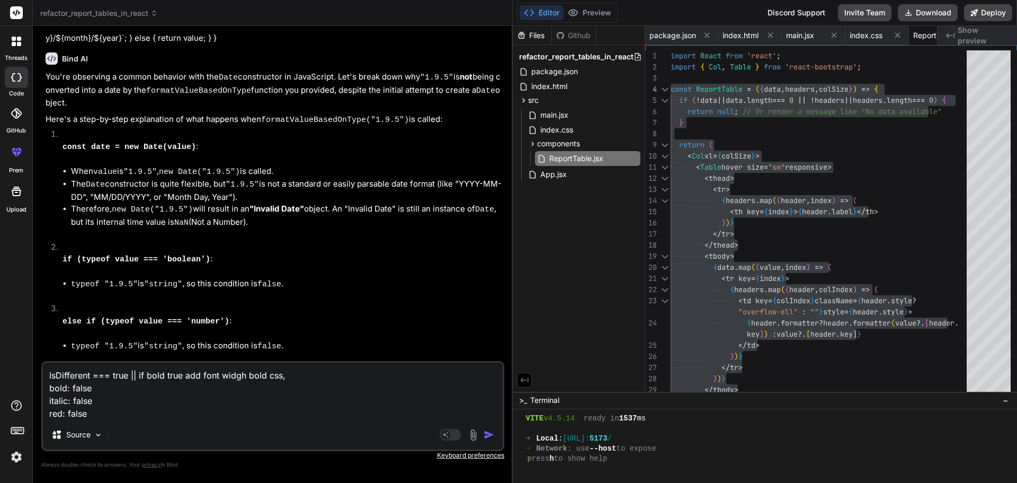
click at [126, 413] on textarea "IsDifferent === true || if bold true add font widgh bold css, bold: false itali…" at bounding box center [273, 390] width 460 height 57
click at [103, 389] on textarea "IsDifferent === true || if bold true add font widgh bold css, bold: false itali…" at bounding box center [273, 390] width 460 height 57
click at [117, 396] on textarea "IsDifferent === true || if bold true add font widgh bold css, bold: false if tr…" at bounding box center [273, 390] width 460 height 57
drag, startPoint x: 190, startPoint y: 391, endPoint x: 93, endPoint y: 389, distance: 97.0
click at [93, 389] on textarea "IsDifferent === true || if bold true add font widgh bold css, bold: false if tr…" at bounding box center [273, 390] width 460 height 57
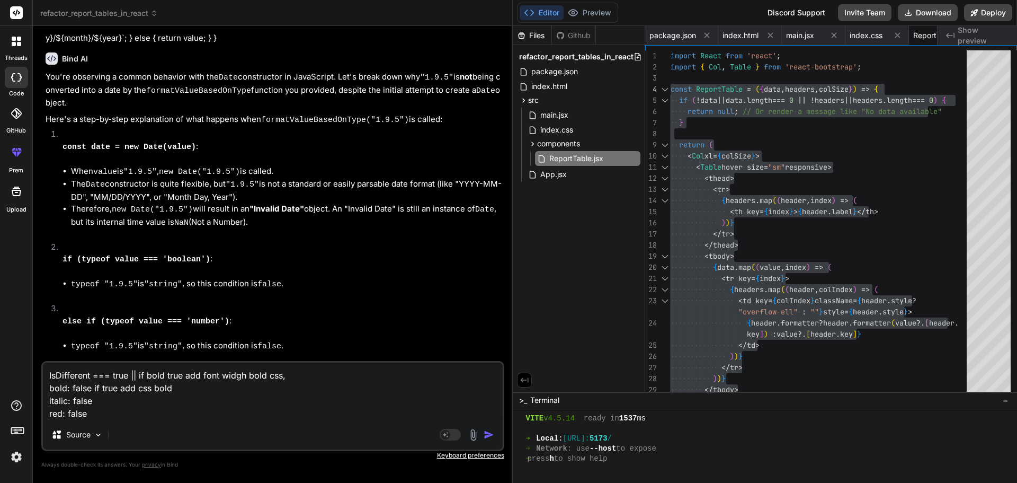
click at [97, 402] on textarea "IsDifferent === true || if bold true add font widgh bold css, bold: false if tr…" at bounding box center [273, 390] width 460 height 57
paste textarea "if true add css bold"
click at [100, 410] on textarea "IsDifferent === true || if bold true add font widgh bold css, bold: false if tr…" at bounding box center [273, 390] width 460 height 57
paste textarea "if true add css bold"
click at [63, 400] on textarea "IsDifferent === true || if bold true add font widgh bold css, bold: false if tr…" at bounding box center [273, 390] width 460 height 57
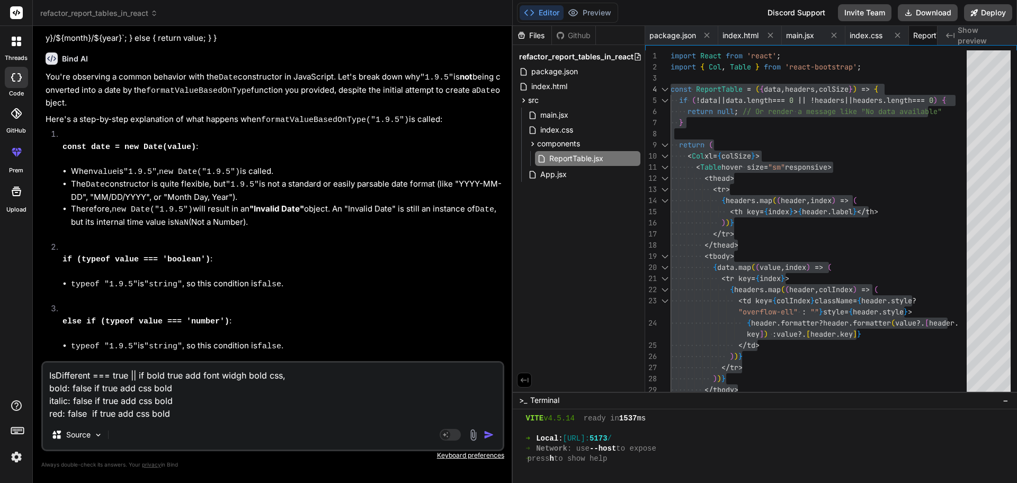
click at [63, 400] on textarea "IsDifferent === true || if bold true add font widgh bold css, bold: false if tr…" at bounding box center [273, 390] width 460 height 57
click at [155, 403] on textarea "IsDifferent === true || if bold true add font widgh bold css, bold: false if tr…" at bounding box center [273, 390] width 460 height 57
paste textarea "italic"
click at [58, 413] on textarea "IsDifferent === true || if bold true add font widgh bold css, bold: false if tr…" at bounding box center [273, 390] width 460 height 57
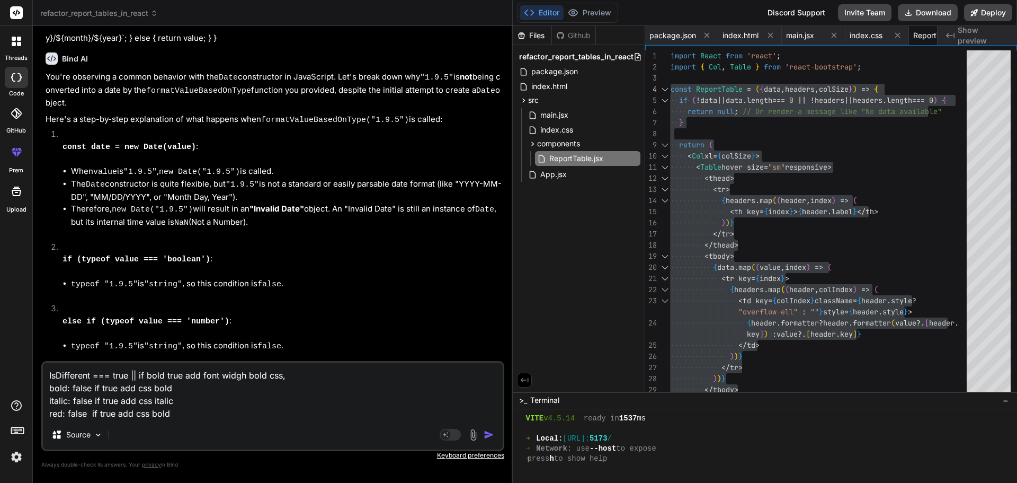
click at [58, 413] on textarea "IsDifferent === true || if bold true add font widgh bold css, bold: false if tr…" at bounding box center [273, 390] width 460 height 57
click at [159, 413] on textarea "IsDifferent === true || if bold true add font widgh bold css, bold: false if tr…" at bounding box center [273, 390] width 460 height 57
paste textarea "re"
click at [147, 415] on textarea "IsDifferent === true || if bold true add font widgh bold css, bold: false if tr…" at bounding box center [273, 390] width 460 height 57
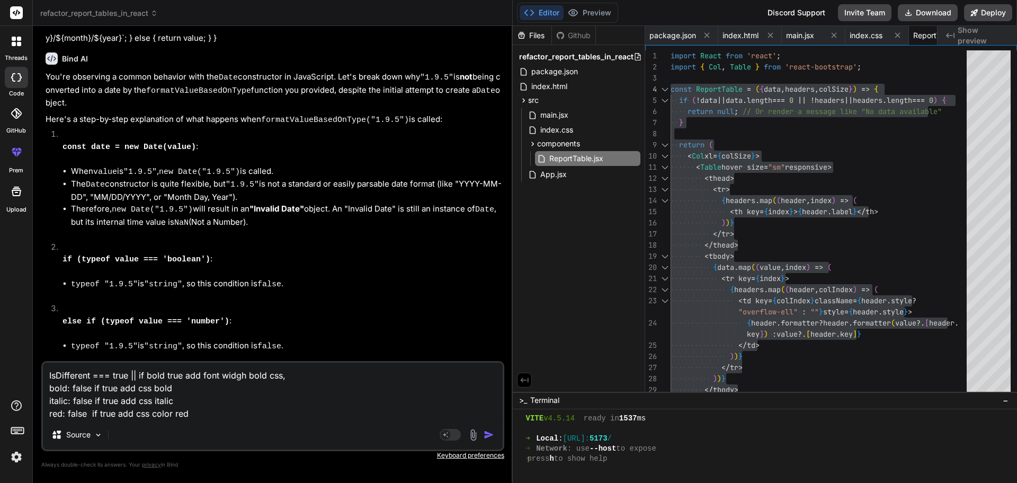
click at [150, 400] on textarea "IsDifferent === true || if bold true add font widgh bold css, bold: false if tr…" at bounding box center [273, 390] width 460 height 57
click at [194, 409] on textarea "IsDifferent === true || if bold true add font widgh bold css, bold: false if tr…" at bounding box center [273, 390] width 460 height 57
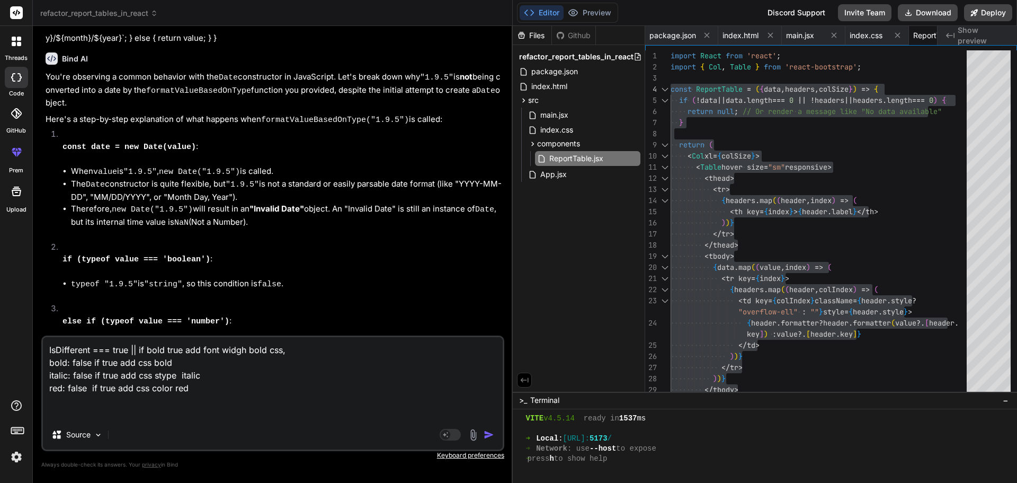
paste textarea "<td className="overflow-ell" style={{ maxWidth: "530px" }}>{value?.[column[1]]}…"
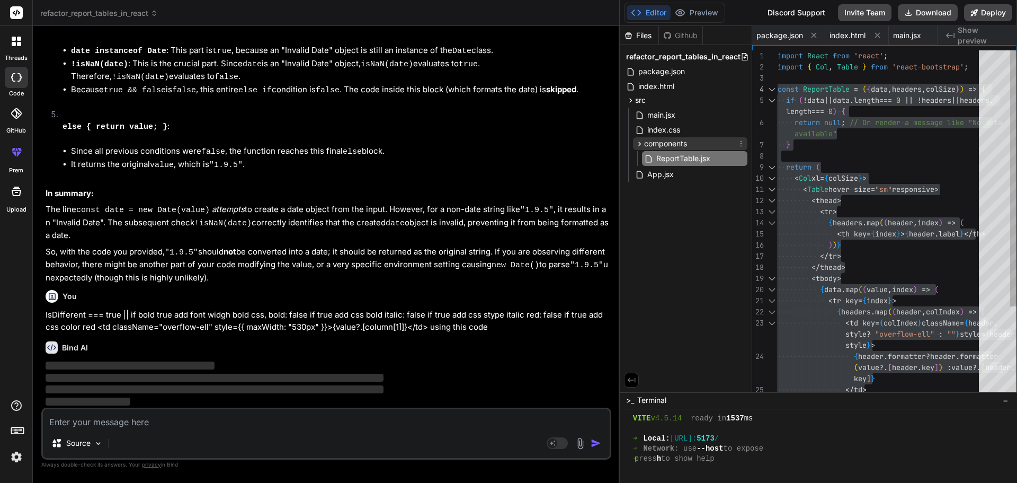
scroll to position [1368, 0]
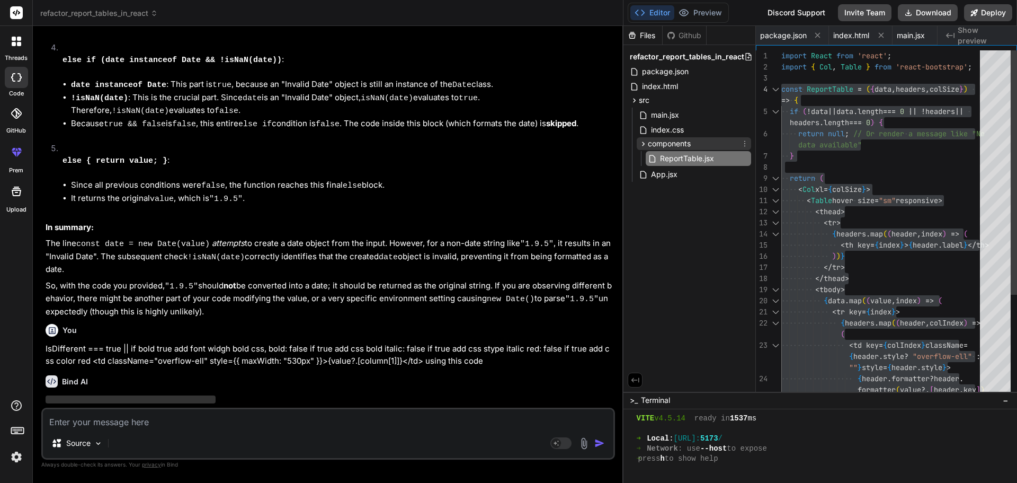
drag, startPoint x: 512, startPoint y: 144, endPoint x: 698, endPoint y: 144, distance: 185.4
click at [698, 144] on div "refactor_report_tables_in_react Created with Pixso. Bind AI Web Search Created …" at bounding box center [525, 241] width 984 height 483
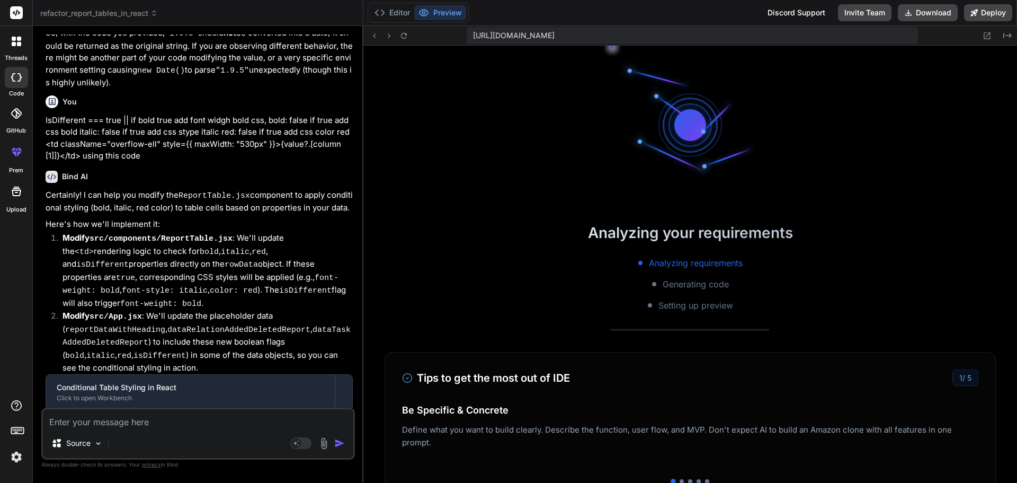
scroll to position [735, 0]
drag, startPoint x: 623, startPoint y: 204, endPoint x: 342, endPoint y: 174, distance: 282.9
click at [342, 174] on div "Bind AI Web Search Created with Pixso. Code Generator You Bind AI I can help yo…" at bounding box center [198, 254] width 331 height 457
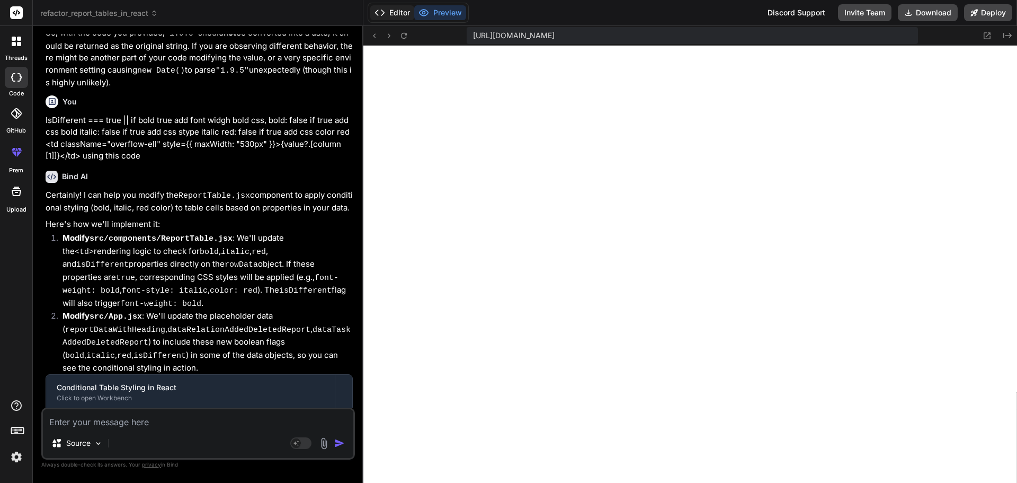
click at [399, 11] on button "Editor" at bounding box center [392, 12] width 44 height 15
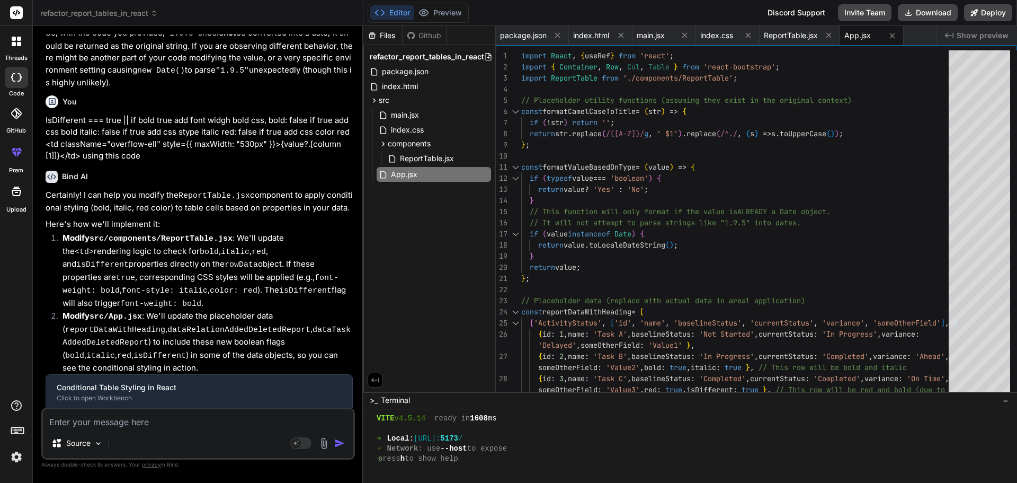
drag, startPoint x: 715, startPoint y: 391, endPoint x: 782, endPoint y: 507, distance: 134.4
click at [782, 482] on html "threads code GitHub prem Upload refactor_report_tables_in_react Created with Pi…" at bounding box center [508, 241] width 1017 height 483
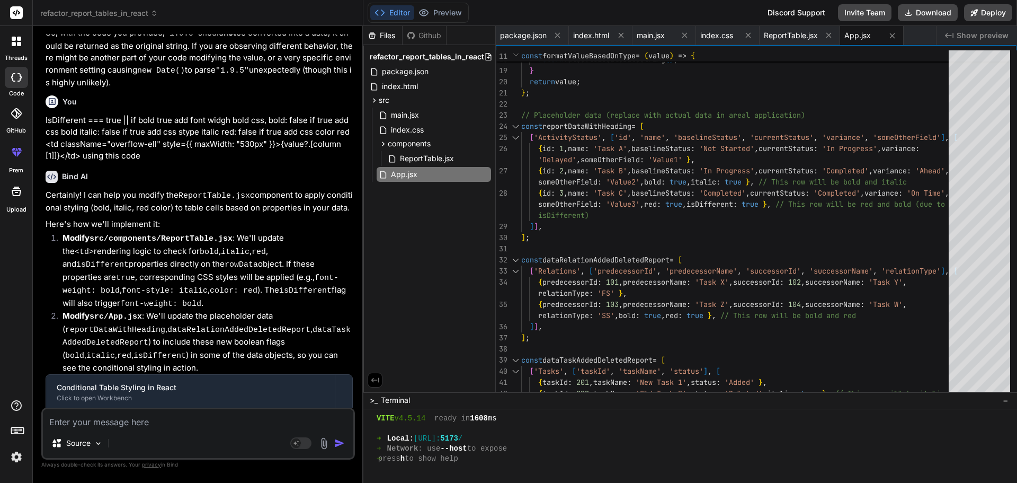
scroll to position [3337, 0]
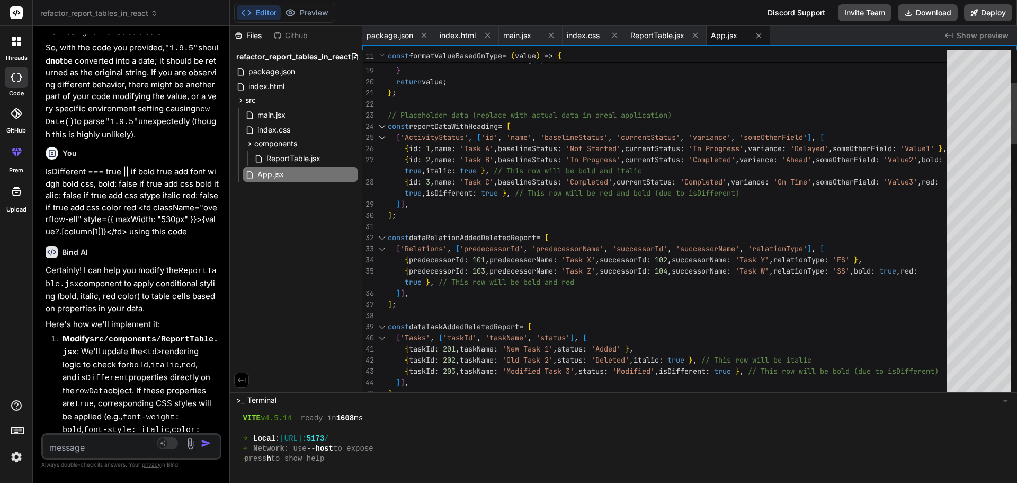
drag, startPoint x: 363, startPoint y: 130, endPoint x: 53, endPoint y: 130, distance: 309.9
click at [53, 130] on div "Bind AI Web Search Created with Pixso. Code Generator You Bind AI I can help yo…" at bounding box center [131, 254] width 197 height 457
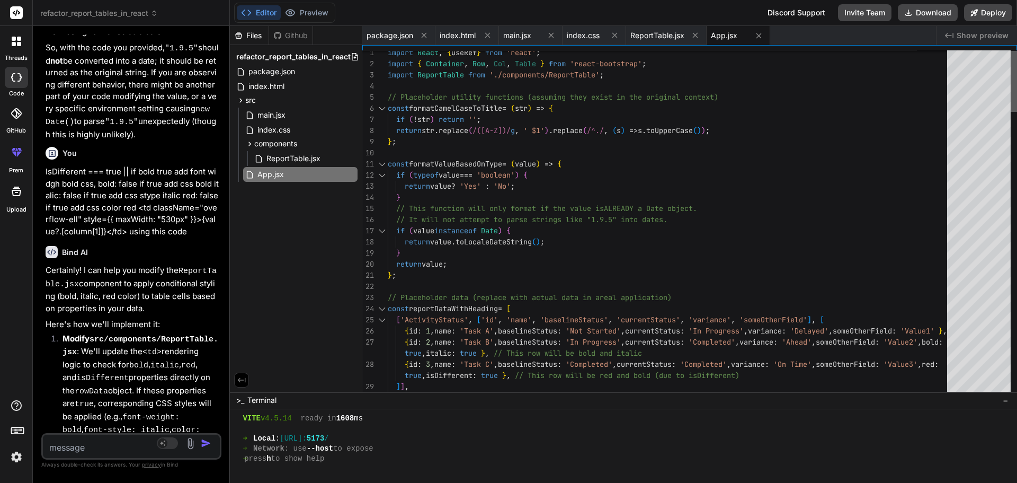
click at [1016, 82] on div at bounding box center [1014, 223] width 6 height 346
click at [279, 156] on span "ReportTable.jsx" at bounding box center [293, 158] width 56 height 13
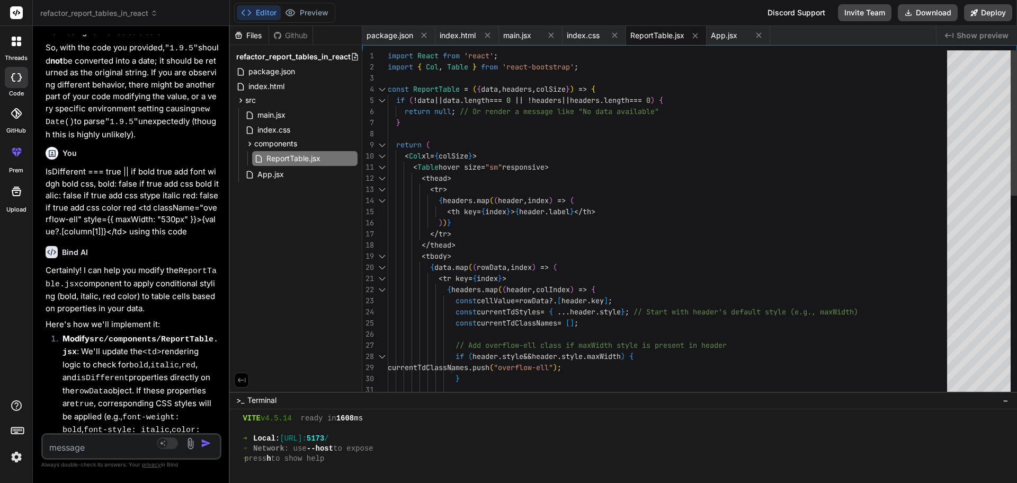
click at [563, 87] on div "if ( header . style && header . style . maxWidth ) { currentTdClassNames . push…" at bounding box center [671, 461] width 566 height 823
click at [548, 153] on div "if ( header . style && header . style . maxWidth ) { currentTdClassNames . push…" at bounding box center [671, 461] width 566 height 823
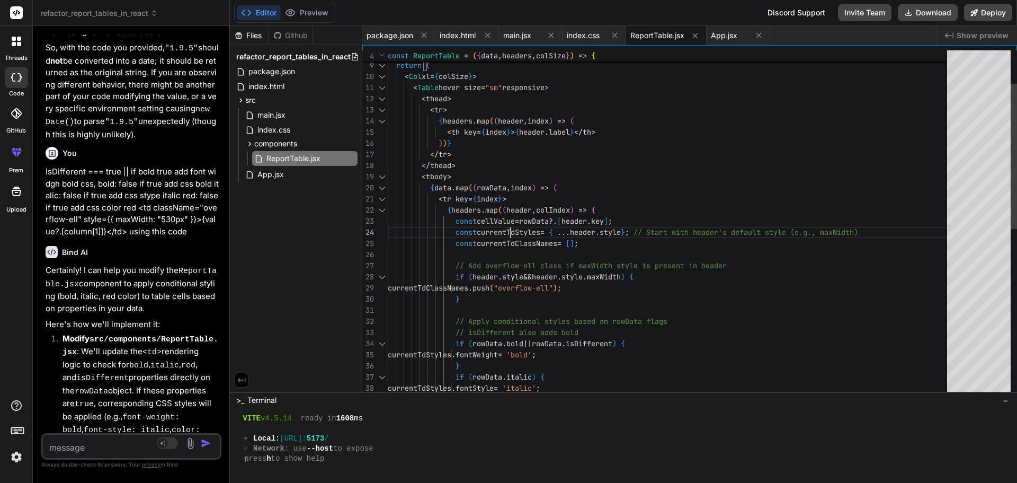
click at [521, 231] on div "if ( header . style && header . style . maxWidth ) { currentTdClassNames . push…" at bounding box center [671, 382] width 566 height 823
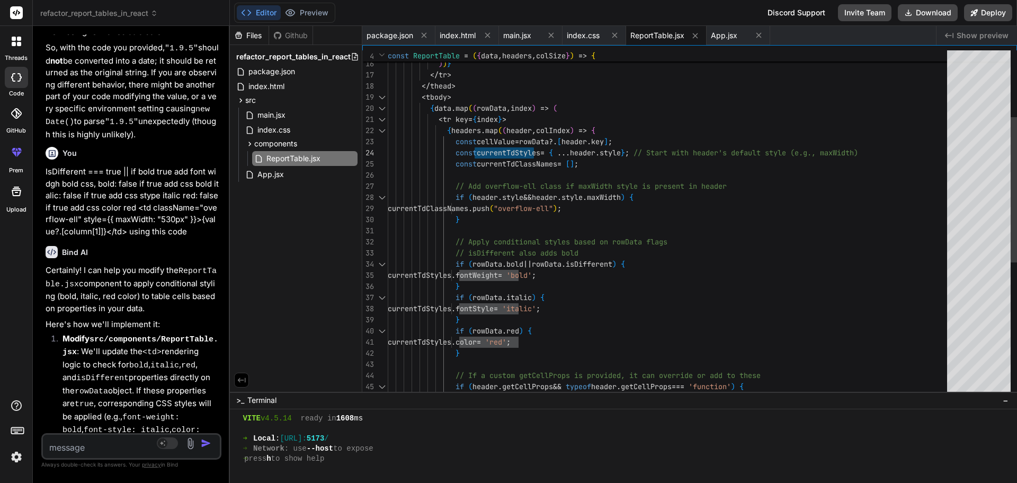
click at [534, 156] on div "// Apply conditional styles based on rowData flags // isDifferent also adds bol…" at bounding box center [671, 302] width 566 height 823
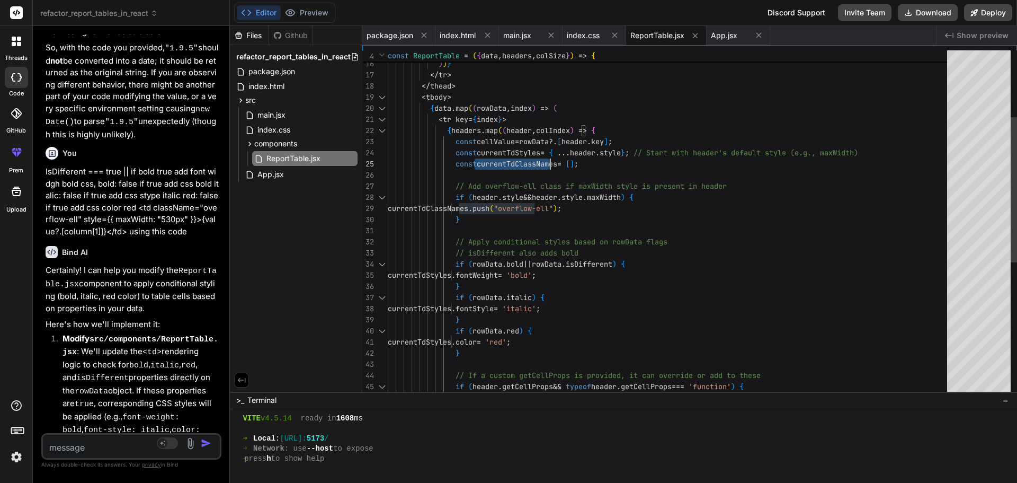
click at [534, 156] on div "// Apply conditional styles based on rowData flags // isDifferent also adds bol…" at bounding box center [671, 302] width 566 height 823
click at [528, 151] on div "// Apply conditional styles based on rowData flags // isDifferent also adds bol…" at bounding box center [671, 302] width 566 height 823
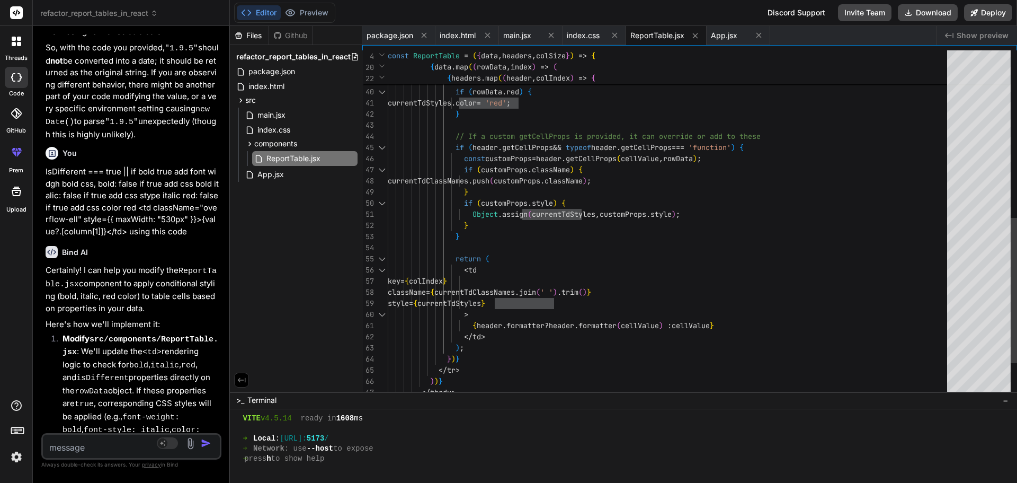
click at [582, 307] on div "// If a custom getCellProps is provided, it can ov erride or add to these if ( …" at bounding box center [671, 64] width 566 height 823
click at [534, 305] on div "// If a custom getCellProps is provided, it can ov erride or add to these if ( …" at bounding box center [671, 64] width 566 height 823
drag, startPoint x: 589, startPoint y: 305, endPoint x: 456, endPoint y: 302, distance: 133.5
click at [456, 302] on div "// If a custom getCellProps is provided, it can ov erride or add to these if ( …" at bounding box center [671, 64] width 566 height 823
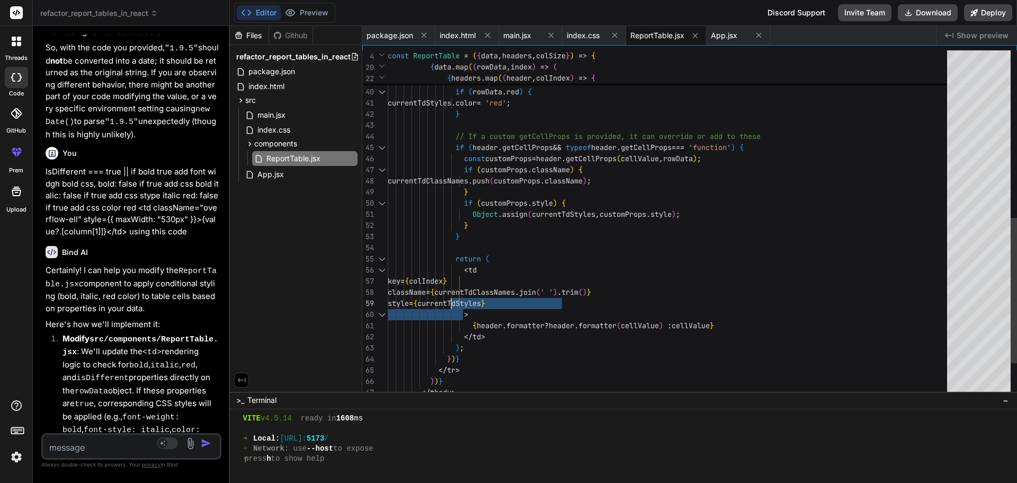
click at [503, 299] on div "// If a custom getCellProps is provided, it can ov erride or add to these if ( …" at bounding box center [671, 64] width 566 height 823
click at [471, 302] on div "// If a custom getCellProps is provided, it can ov erride or add to these if ( …" at bounding box center [671, 64] width 566 height 823
drag, startPoint x: 476, startPoint y: 302, endPoint x: 582, endPoint y: 297, distance: 106.1
click at [582, 297] on div "// If a custom getCellProps is provided, it can ov erride or add to these if ( …" at bounding box center [671, 64] width 566 height 823
click at [582, 306] on div "// If a custom getCellProps is provided, it can ov erride or add to these if ( …" at bounding box center [671, 64] width 566 height 823
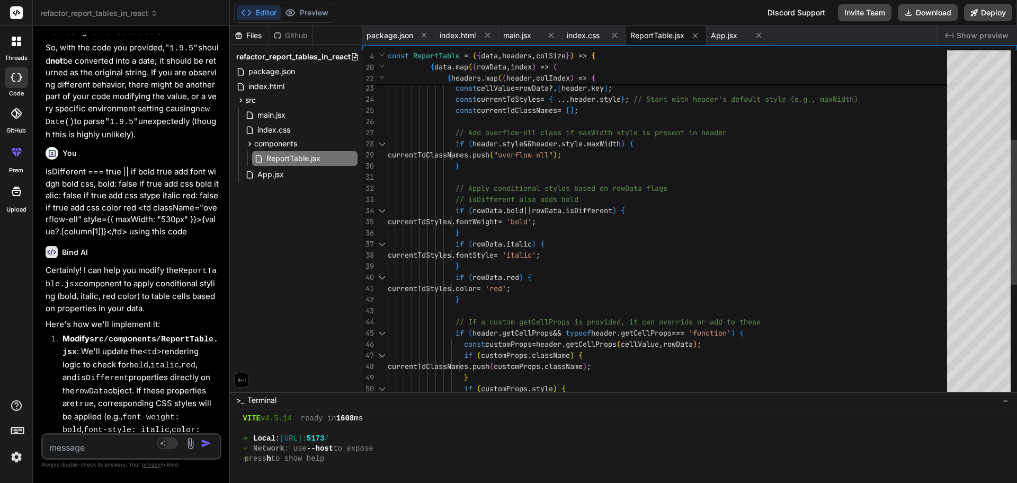
click at [516, 224] on div "// If a custom getCellProps is provided, it can ov erride or add to these if ( …" at bounding box center [671, 249] width 566 height 823
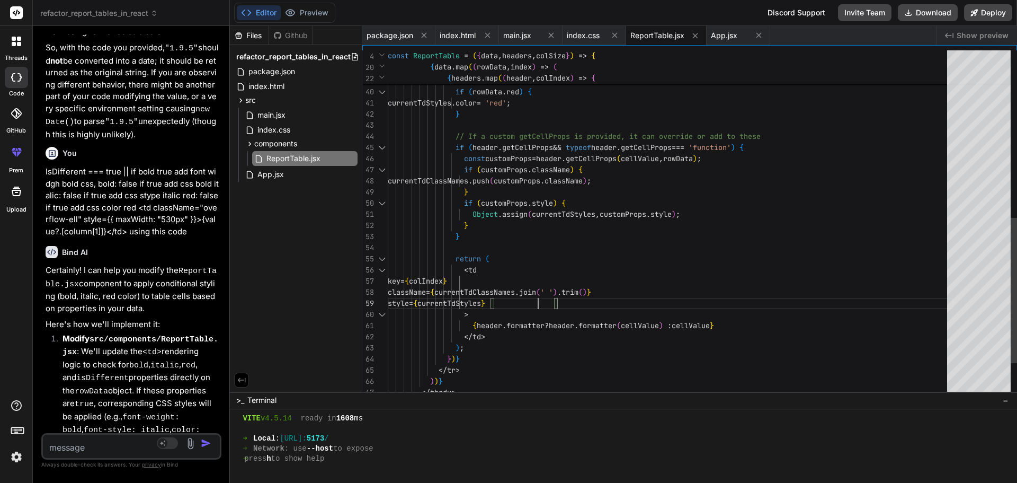
click at [553, 301] on div "// If a custom getCellProps is provided, it can ov erride or add to these if ( …" at bounding box center [671, 64] width 566 height 823
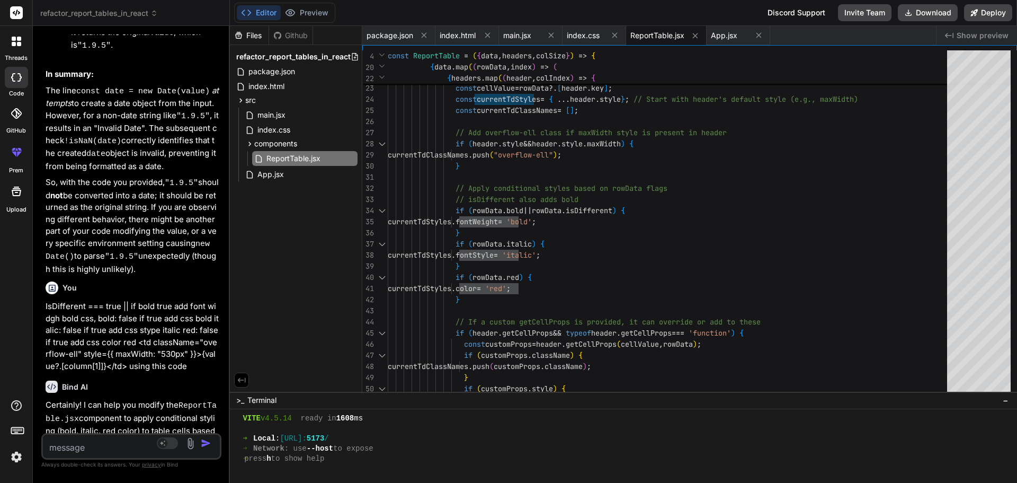
scroll to position [3044, 0]
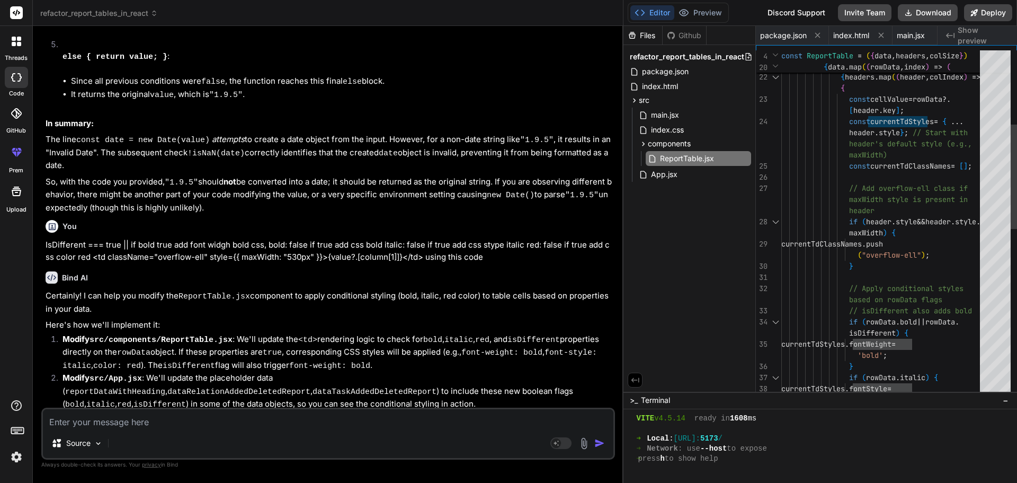
drag, startPoint x: 229, startPoint y: 221, endPoint x: 1016, endPoint y: 239, distance: 787.8
click at [1016, 239] on div "refactor_report_tables_in_react Created with Pixso. Bind AI Web Search Created …" at bounding box center [525, 241] width 984 height 483
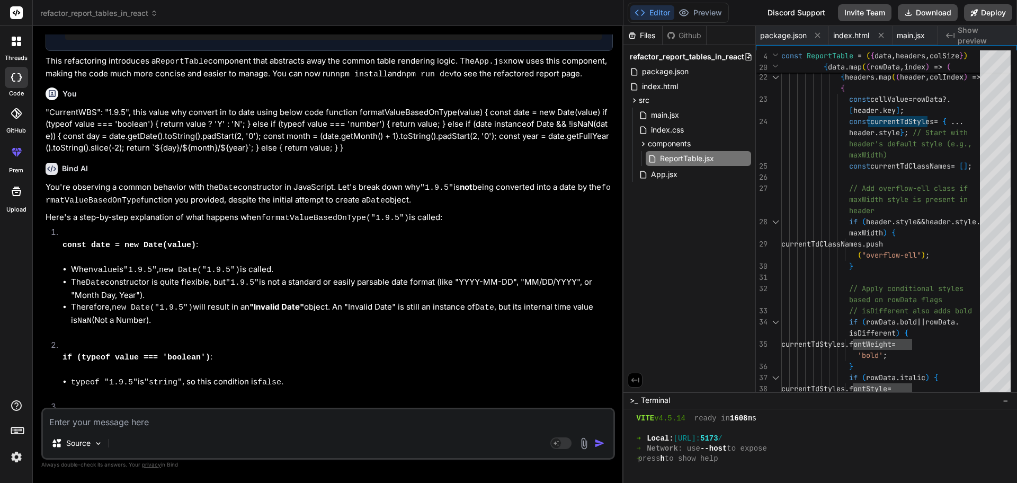
scroll to position [942, 0]
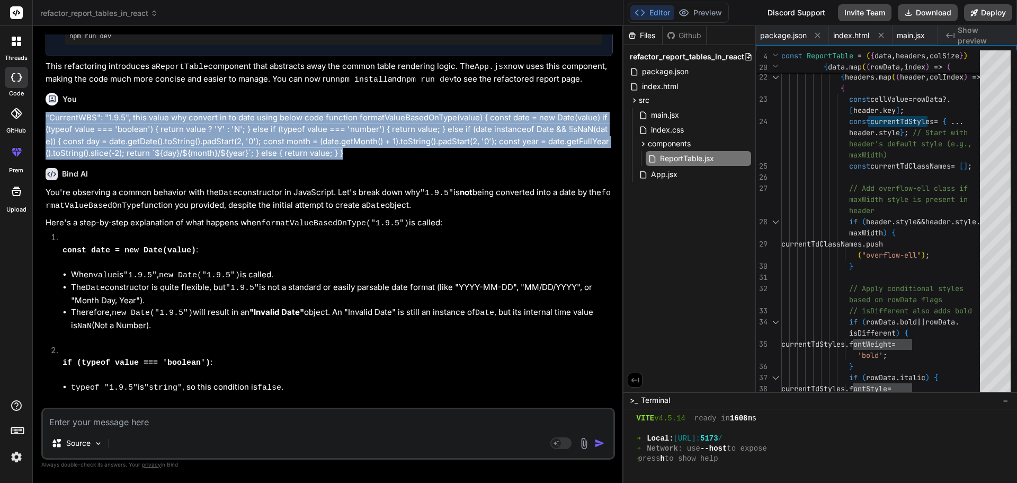
drag, startPoint x: 351, startPoint y: 140, endPoint x: 45, endPoint y: 112, distance: 307.4
click at [45, 112] on div "You Bind AI I can help you modify this React component. However, the request "m…" at bounding box center [329, 220] width 572 height 373
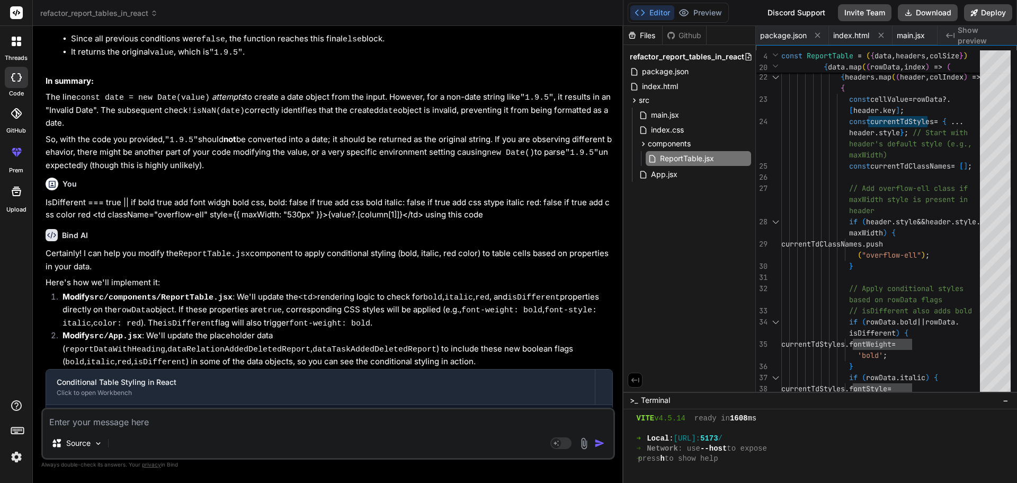
scroll to position [1524, 0]
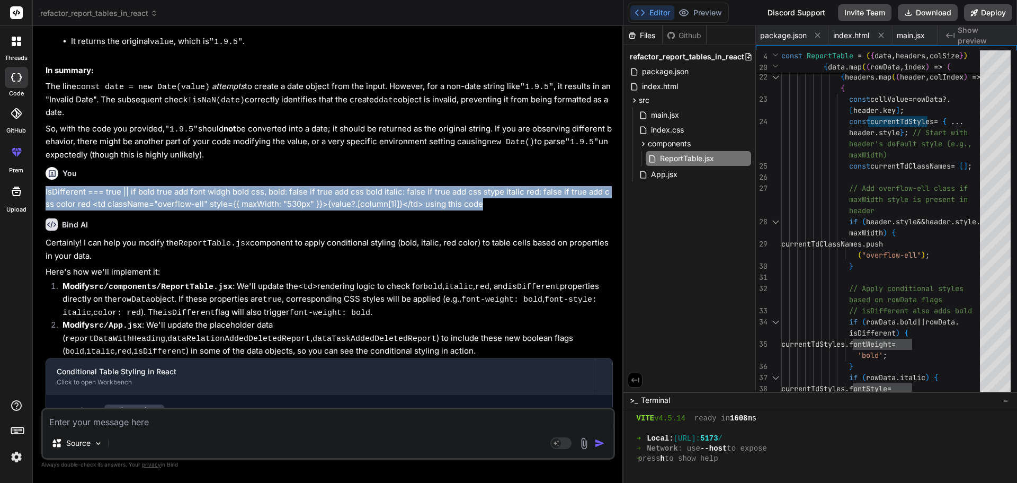
drag, startPoint x: 488, startPoint y: 170, endPoint x: 37, endPoint y: 155, distance: 451.5
click at [37, 155] on div "Bind AI Web Search Created with Pixso. Code Generator You Bind AI I can help yo…" at bounding box center [328, 254] width 591 height 456
copy p "IsDifferent === true || if bold true add font widgh bold css, bold: false if tr…"
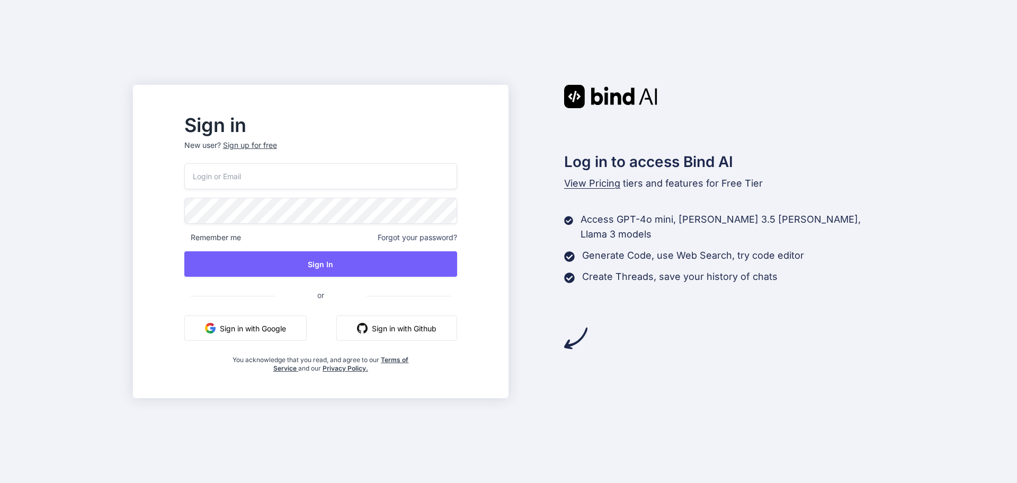
click at [336, 183] on input "email" at bounding box center [320, 176] width 273 height 26
type input "delit40713@jazipo.com"
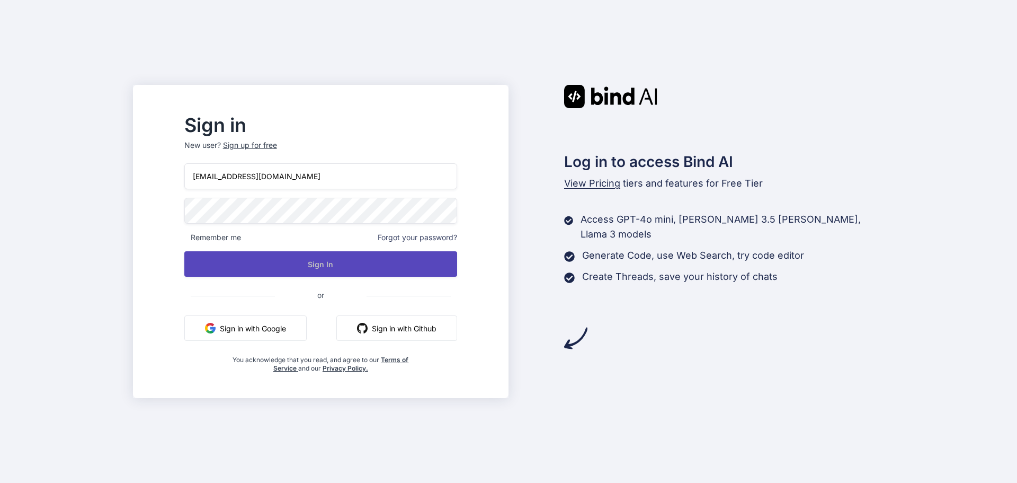
click at [346, 261] on button "Sign In" at bounding box center [320, 263] width 273 height 25
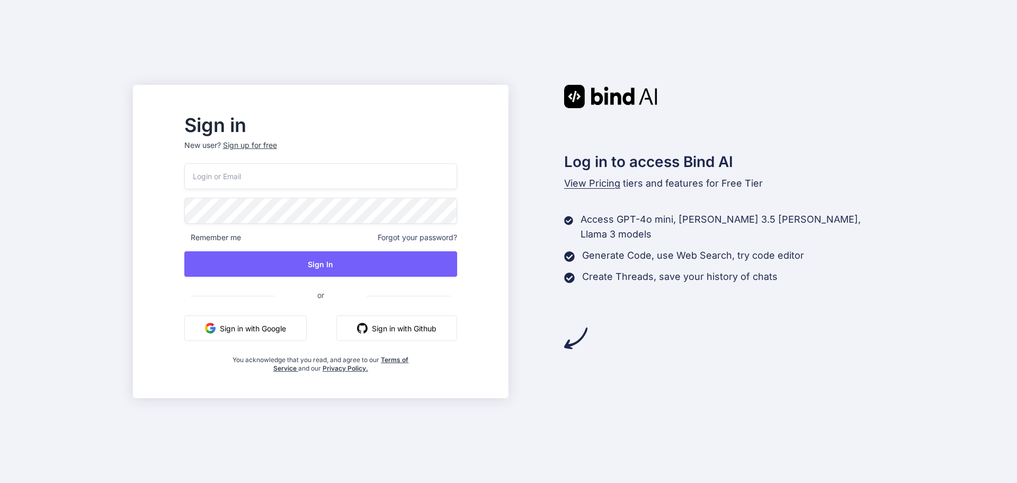
click at [282, 177] on input "email" at bounding box center [320, 176] width 273 height 26
type input "delit40713@jazipo.com"
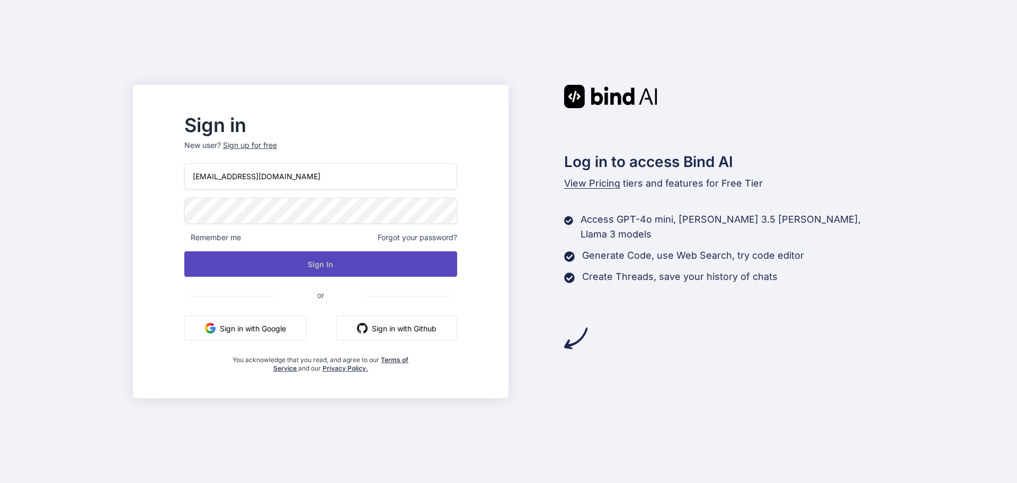
click at [349, 263] on button "Sign In" at bounding box center [320, 263] width 273 height 25
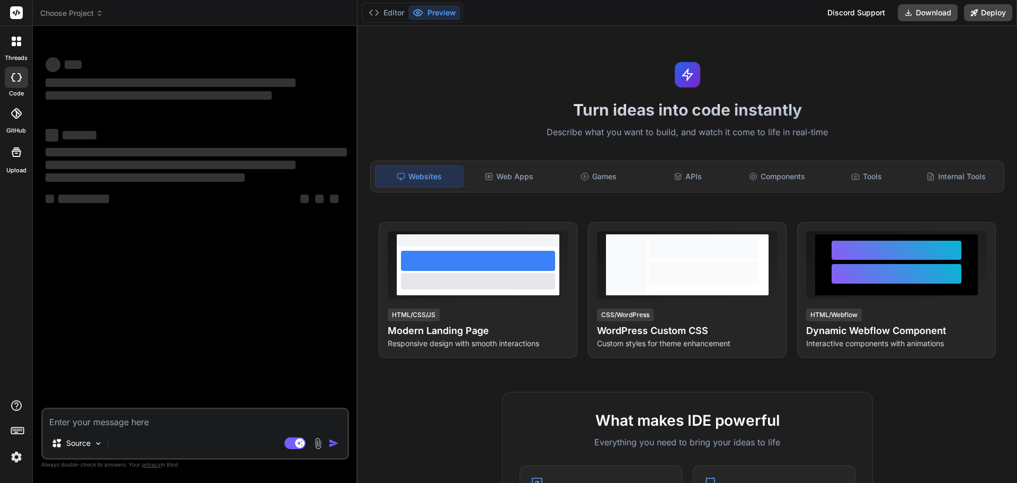
type textarea "x"
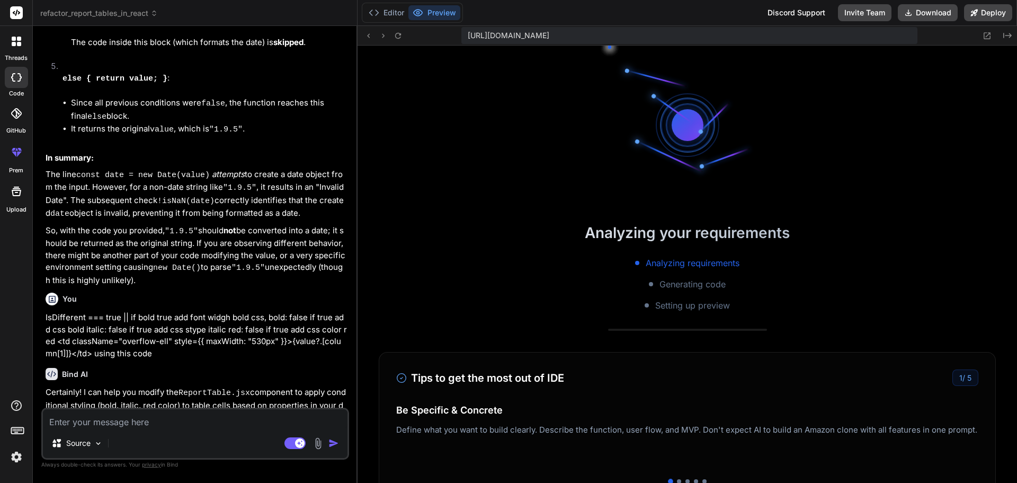
scroll to position [201, 0]
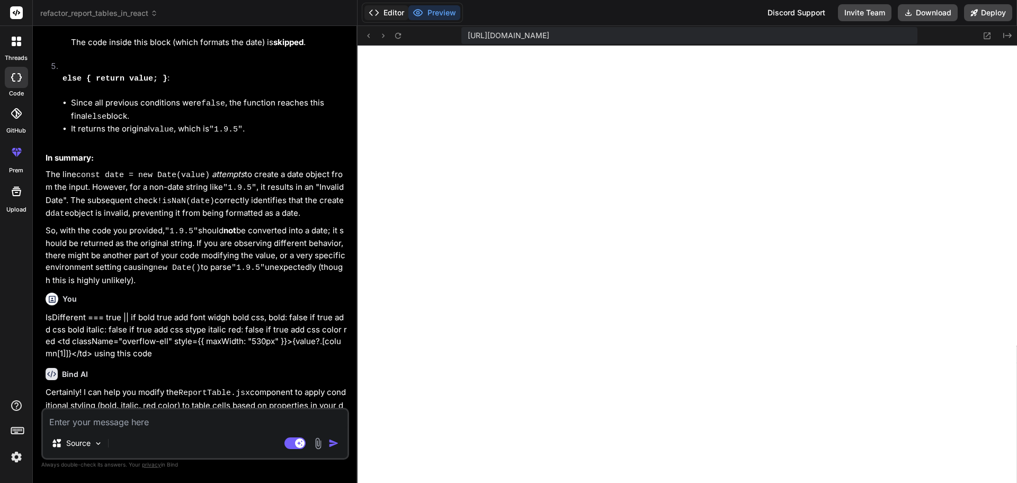
click at [391, 14] on button "Editor" at bounding box center [386, 12] width 44 height 15
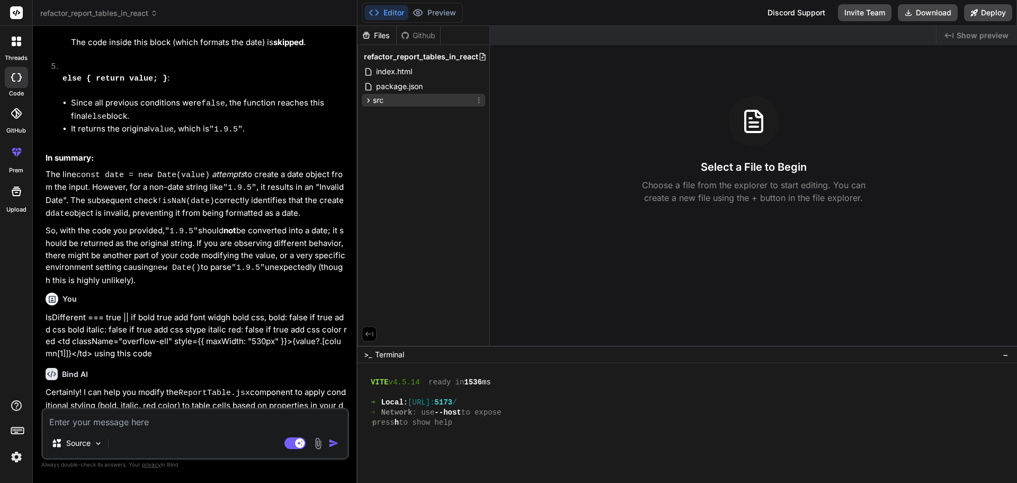
click at [376, 98] on span "src" at bounding box center [378, 100] width 11 height 11
click at [402, 155] on span "main.jsx" at bounding box center [399, 157] width 30 height 13
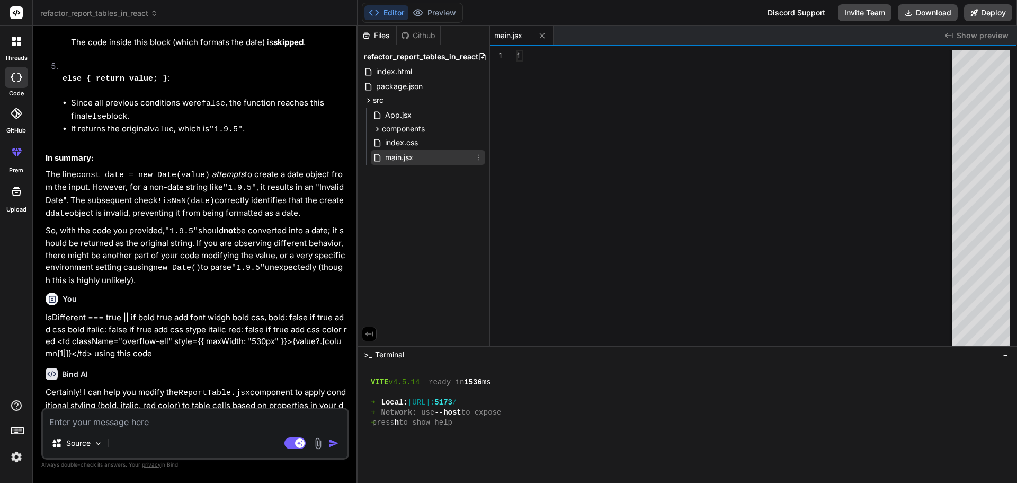
type textarea "x"
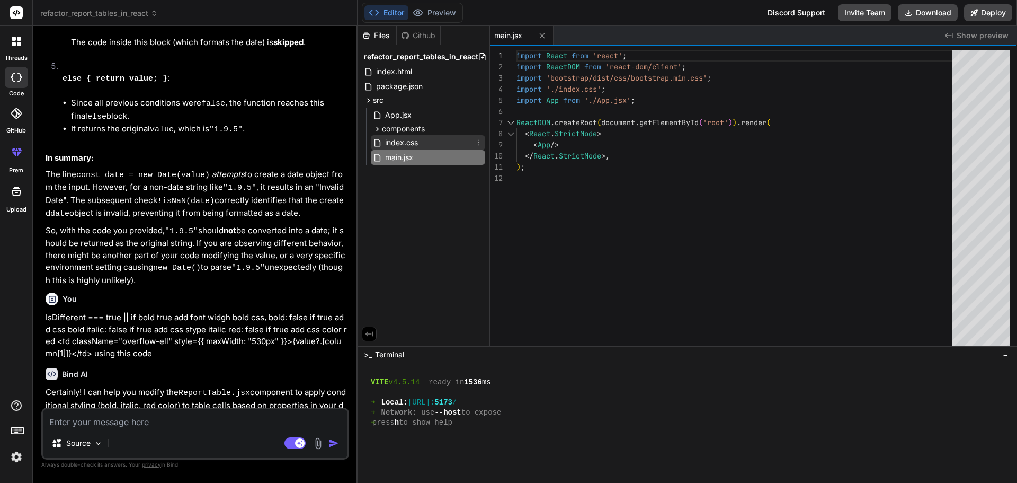
click at [411, 144] on span "index.css" at bounding box center [401, 142] width 35 height 13
type textarea "}"
type textarea "x"
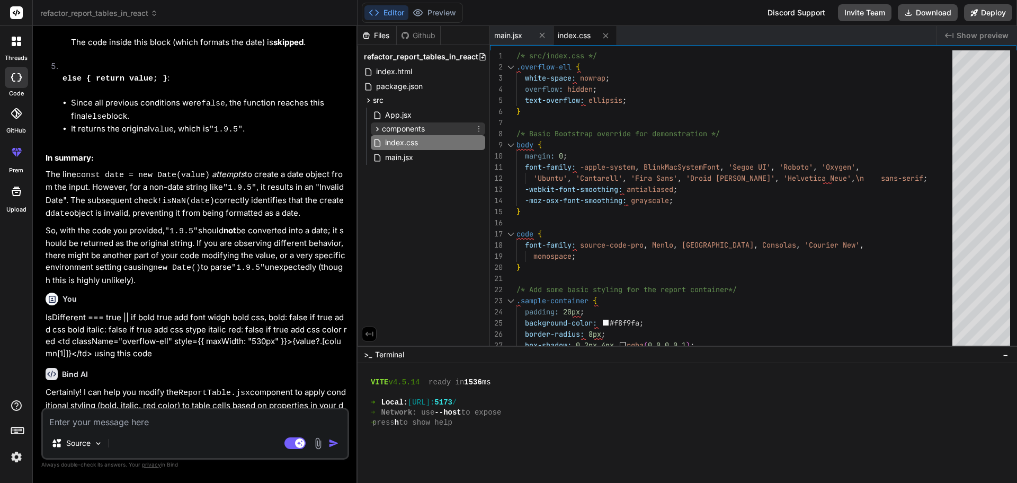
click at [413, 130] on span "components" at bounding box center [403, 128] width 43 height 11
click at [414, 147] on span "ReportTable.jsx" at bounding box center [421, 143] width 56 height 13
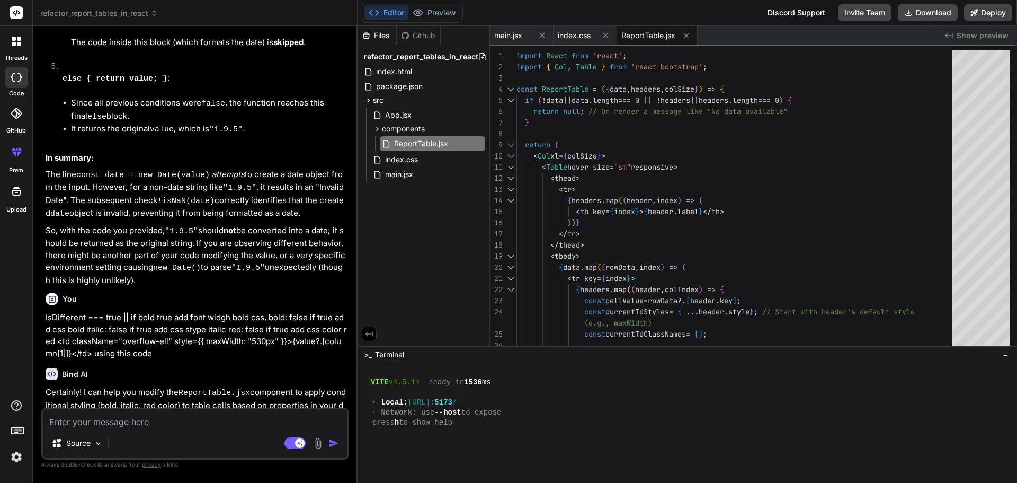
click at [408, 151] on div "ReportTable.jsx" at bounding box center [428, 143] width 114 height 17
click at [404, 163] on span "index.css" at bounding box center [401, 159] width 35 height 13
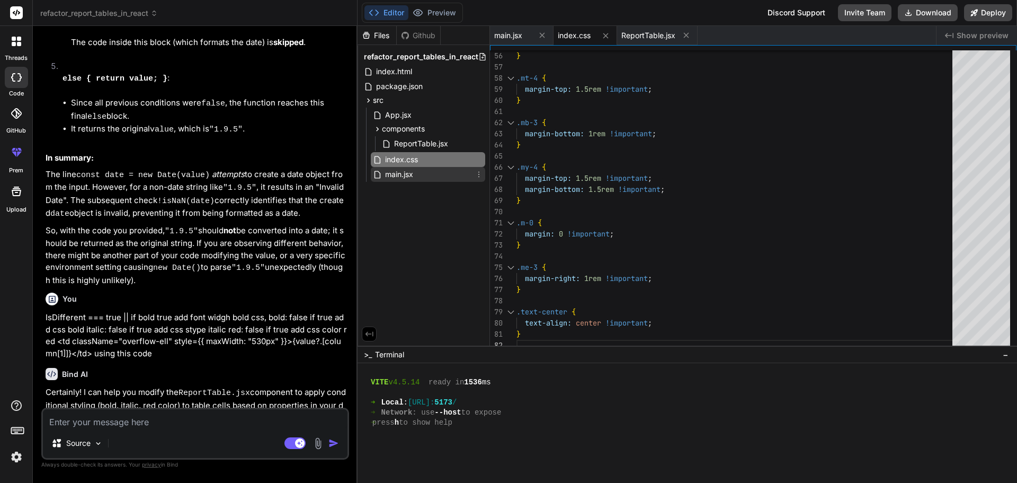
click at [397, 176] on span "main.jsx" at bounding box center [399, 174] width 30 height 13
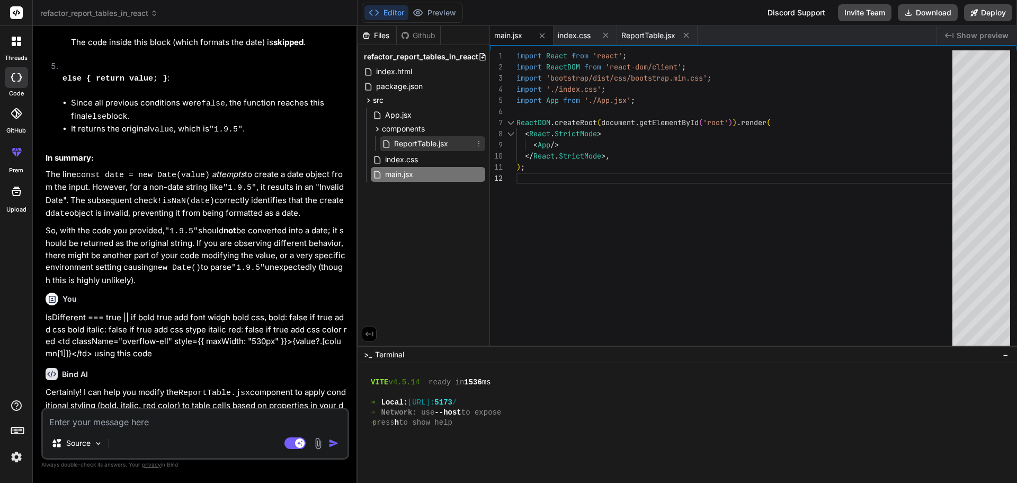
click at [433, 148] on span "ReportTable.jsx" at bounding box center [421, 143] width 56 height 13
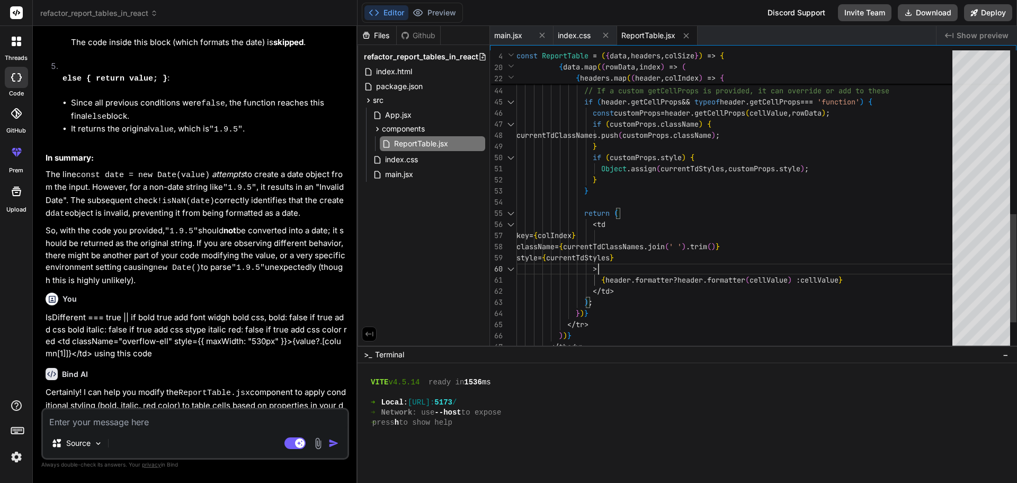
scroll to position [0, 0]
drag, startPoint x: 718, startPoint y: 259, endPoint x: 594, endPoint y: 257, distance: 124.0
click at [594, 257] on div "currentTdClassNames . push ( customProps . className ) ; } if ( customProps . s…" at bounding box center [737, 13] width 442 height 834
click at [732, 256] on div "currentTdClassNames . push ( customProps . className ) ; } if ( customProps . s…" at bounding box center [737, 13] width 442 height 834
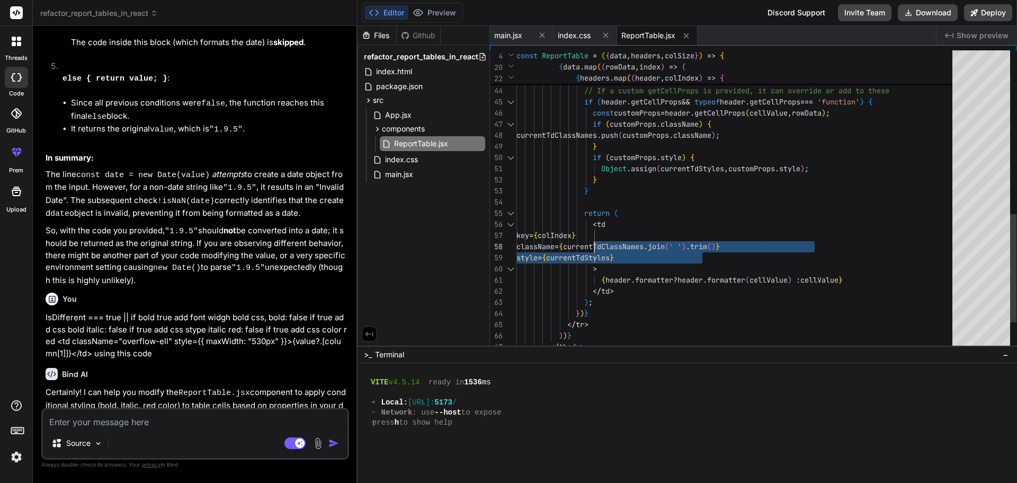
drag, startPoint x: 728, startPoint y: 256, endPoint x: 595, endPoint y: 246, distance: 133.3
click at [595, 246] on div "currentTdClassNames . push ( customProps . className ) ; } if ( customProps . s…" at bounding box center [737, 13] width 442 height 834
click at [707, 245] on div "currentTdClassNames . push ( customProps . className ) ; } if ( customProps . s…" at bounding box center [737, 13] width 442 height 834
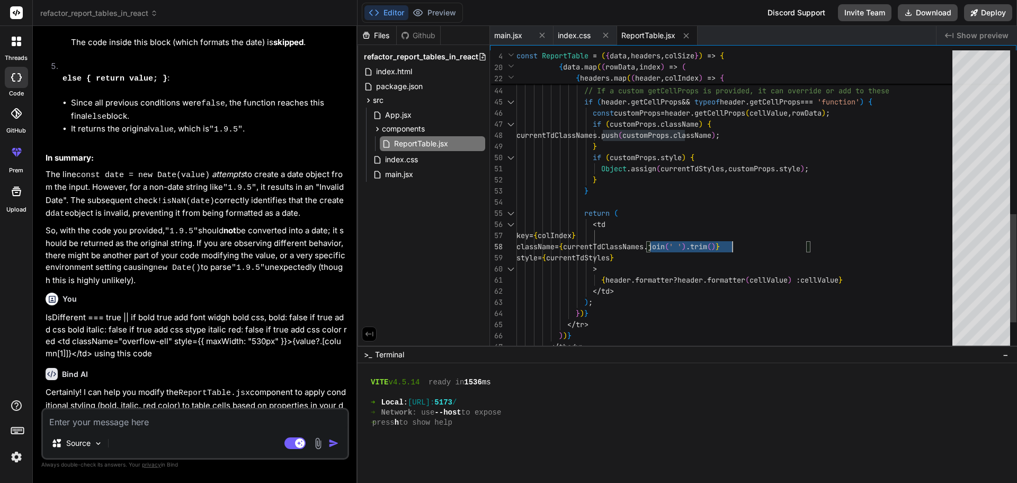
click at [707, 245] on div "currentTdClassNames . push ( customProps . className ) ; } if ( customProps . s…" at bounding box center [737, 13] width 442 height 834
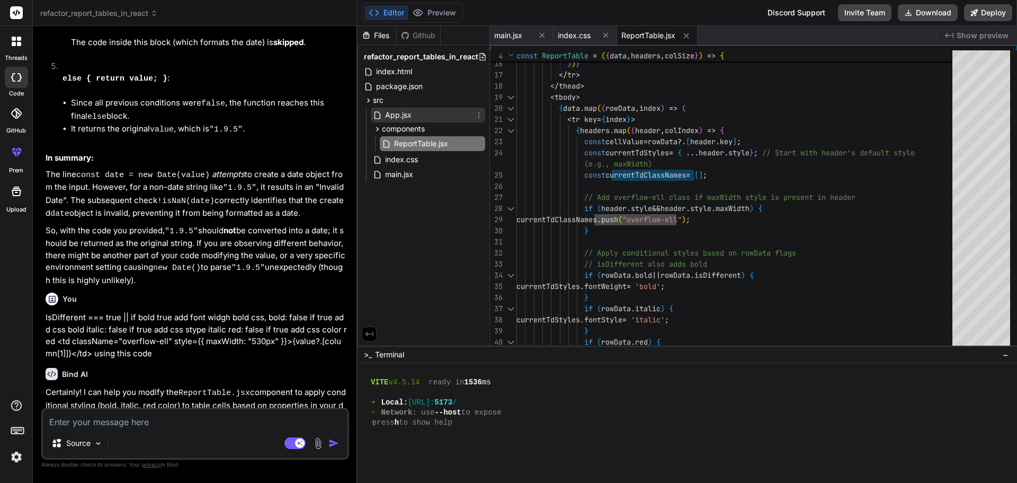
click at [398, 115] on span "App.jsx" at bounding box center [398, 115] width 29 height 13
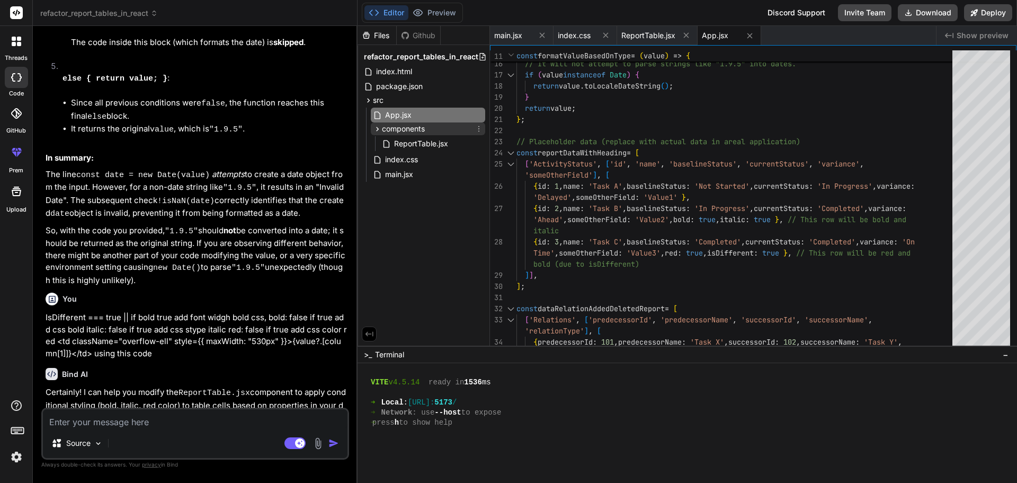
click at [406, 129] on span "components" at bounding box center [403, 128] width 43 height 11
click at [405, 127] on span "components" at bounding box center [403, 128] width 43 height 11
click at [408, 144] on span "ReportTable.jsx" at bounding box center [421, 143] width 56 height 13
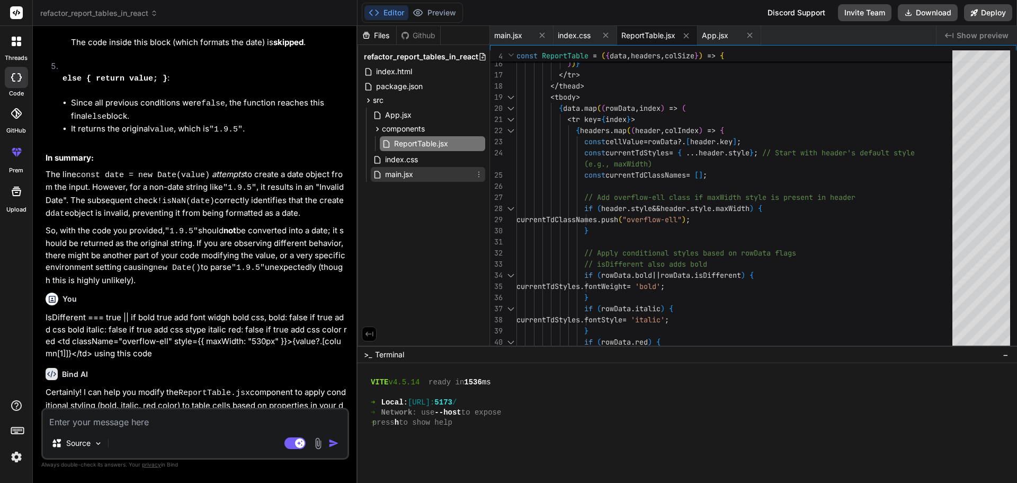
click at [402, 173] on span "main.jsx" at bounding box center [399, 174] width 30 height 13
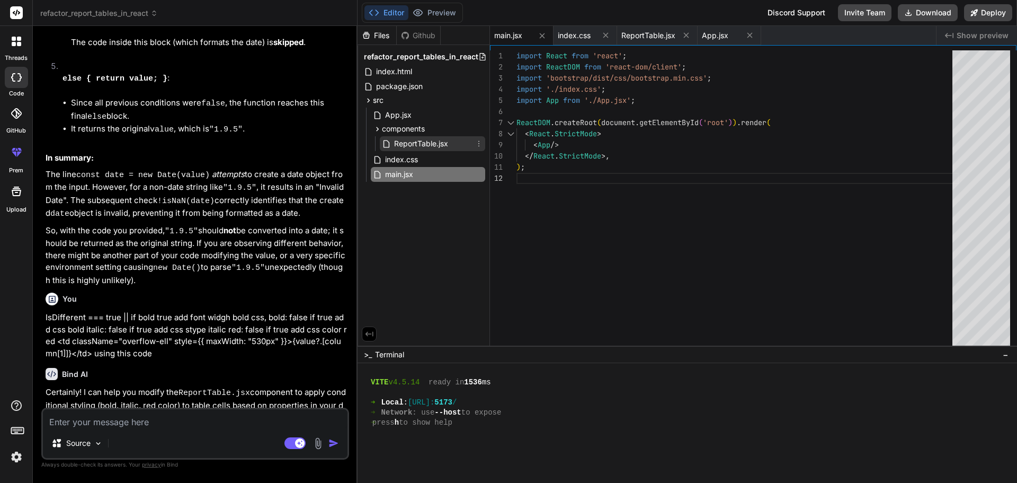
click at [409, 144] on span "ReportTable.jsx" at bounding box center [421, 143] width 56 height 13
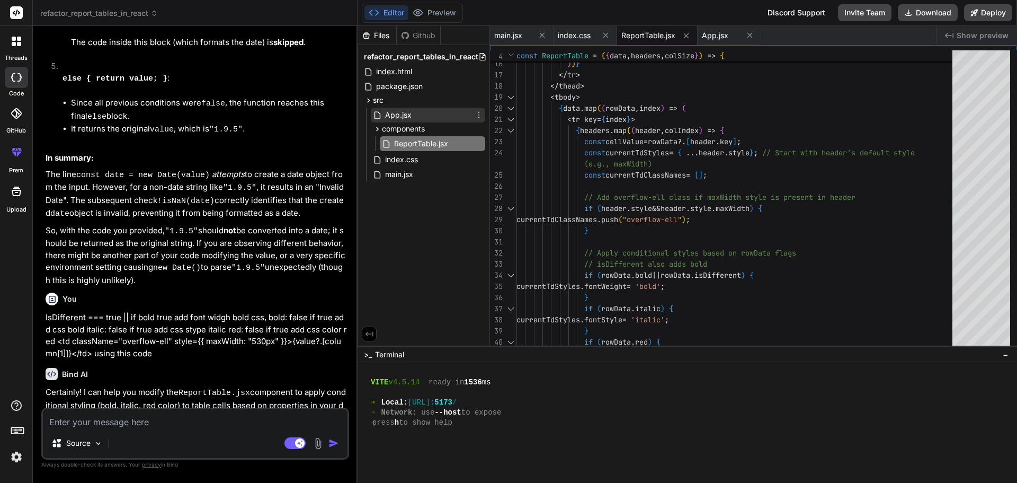
click at [404, 115] on span "App.jsx" at bounding box center [398, 115] width 29 height 13
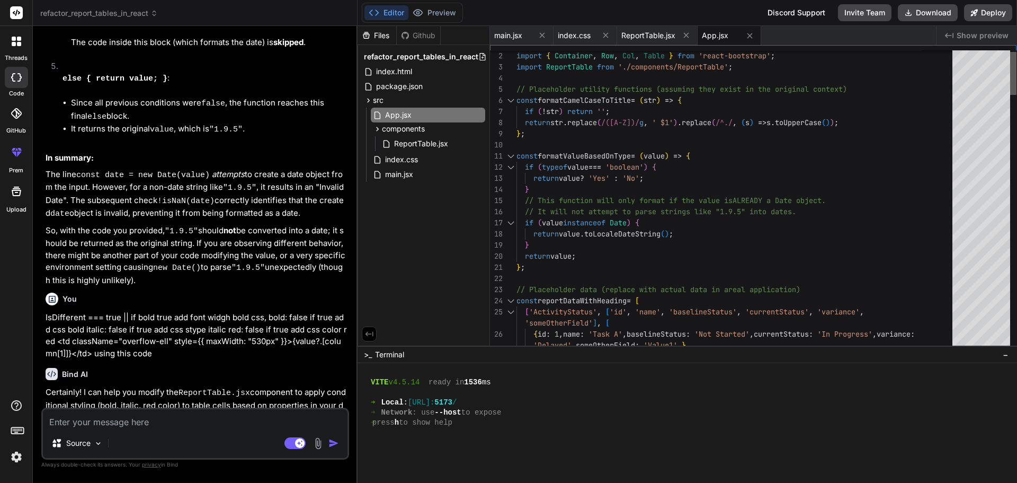
click at [1010, 52] on div at bounding box center [1013, 73] width 6 height 43
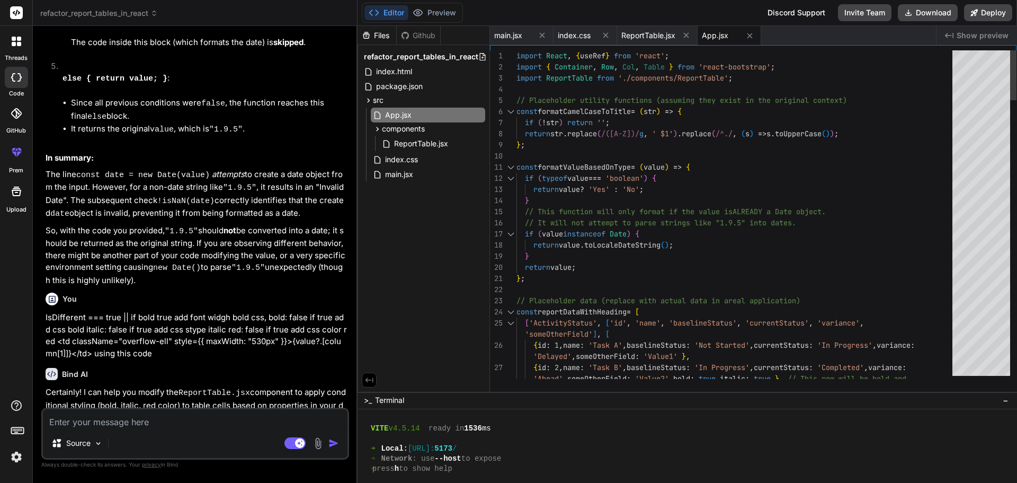
drag, startPoint x: 725, startPoint y: 345, endPoint x: 754, endPoint y: 507, distance: 164.8
click at [754, 482] on html "threads code GitHub prem Upload refactor_report_tables_in_react Created with Pi…" at bounding box center [508, 241] width 1017 height 483
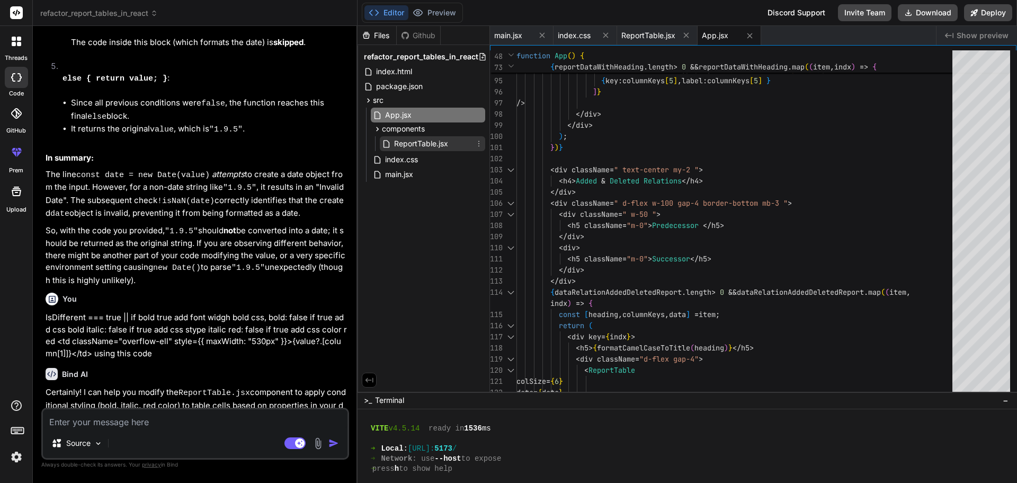
click at [418, 144] on span "ReportTable.jsx" at bounding box center [421, 143] width 56 height 13
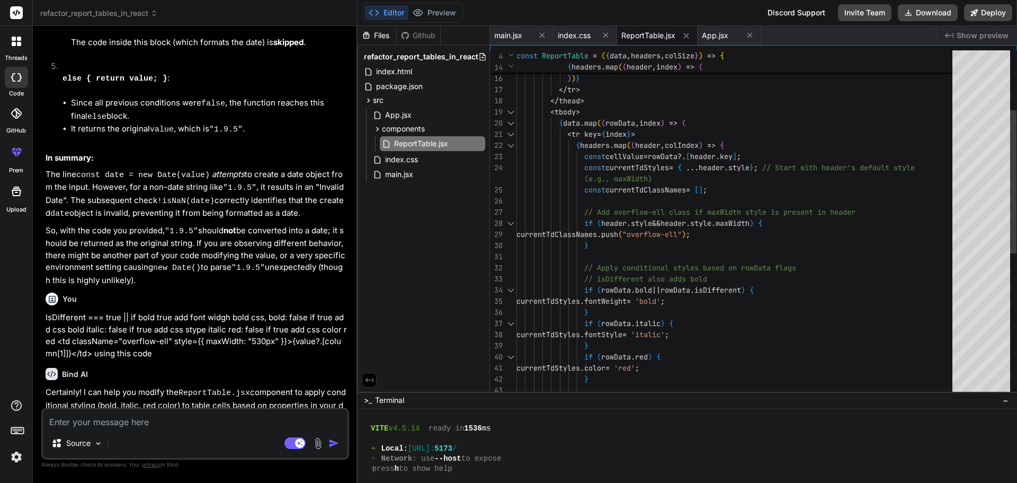
click at [600, 142] on div "// If a custom getCellProps is provided, it can ov erride or add to these curre…" at bounding box center [737, 323] width 442 height 834
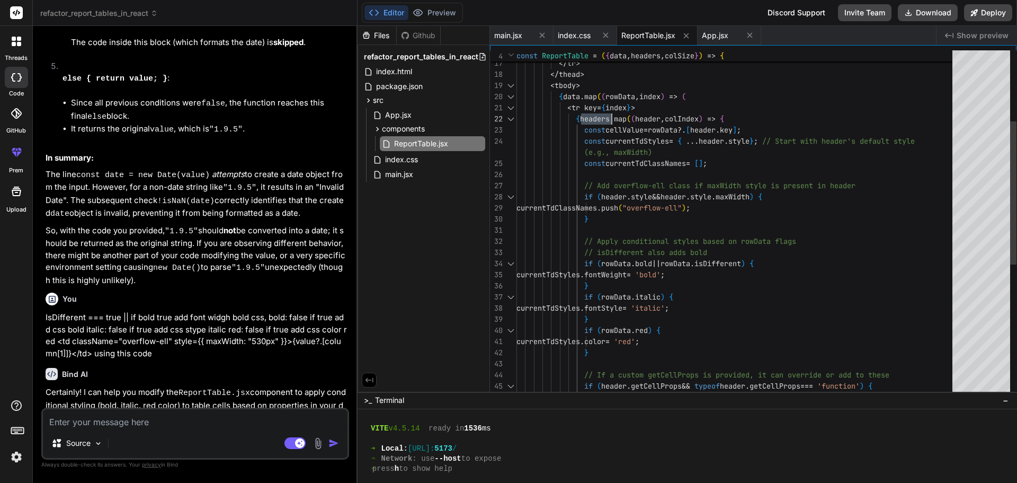
click at [676, 162] on div "// If a custom getCellProps is provided, it can ov erride or add to these curre…" at bounding box center [737, 297] width 442 height 834
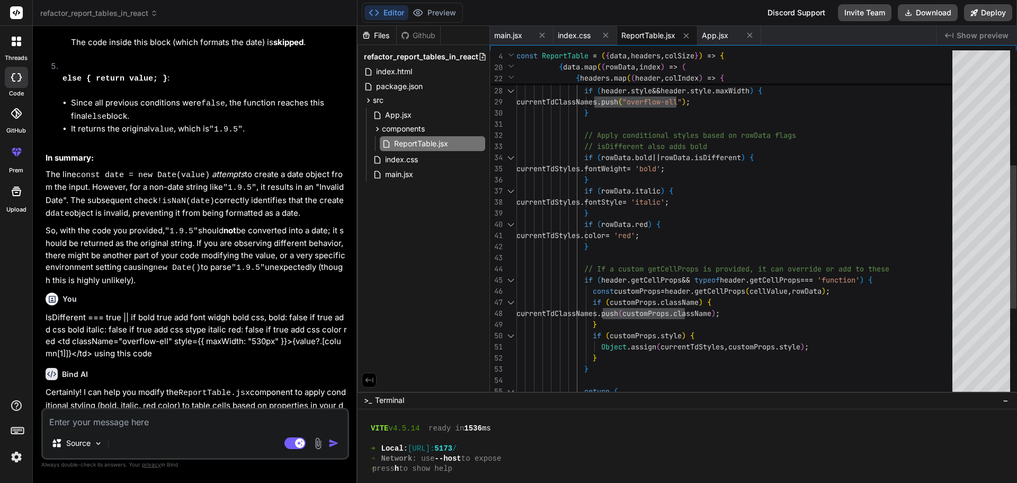
click at [611, 365] on div "// If a custom getCellProps is provided, it can ov erride or add to these curre…" at bounding box center [737, 191] width 442 height 834
click at [689, 173] on div "// If a custom getCellProps is provided, it can ov erride or add to these curre…" at bounding box center [737, 191] width 442 height 834
click at [689, 170] on div "// If a custom getCellProps is provided, it can ov erride or add to these curre…" at bounding box center [737, 191] width 442 height 834
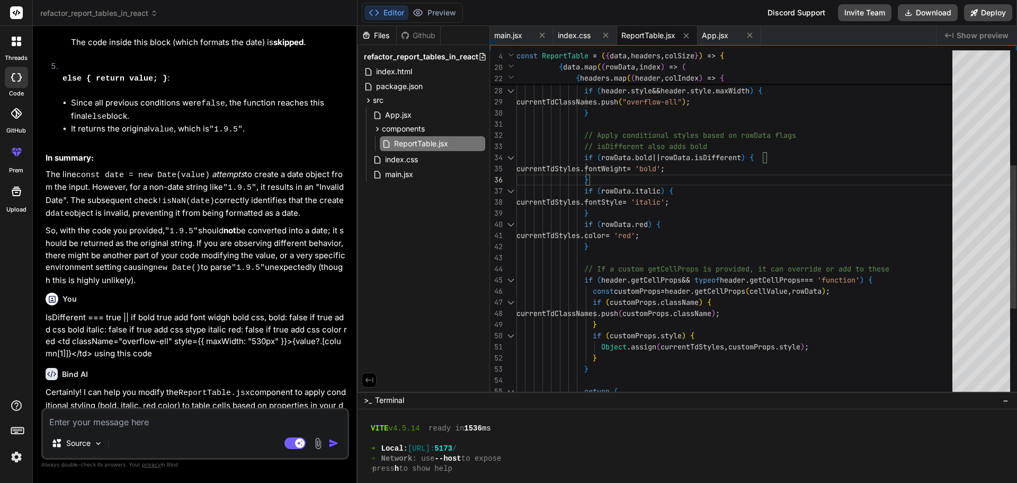
click at [688, 167] on div "// If a custom getCellProps is provided, it can ov erride or add to these curre…" at bounding box center [737, 191] width 442 height 834
click at [675, 207] on div "// If a custom getCellProps is provided, it can ov erride or add to these curre…" at bounding box center [737, 191] width 442 height 834
click at [677, 202] on div "// If a custom getCellProps is provided, it can ov erride or add to these curre…" at bounding box center [737, 191] width 442 height 834
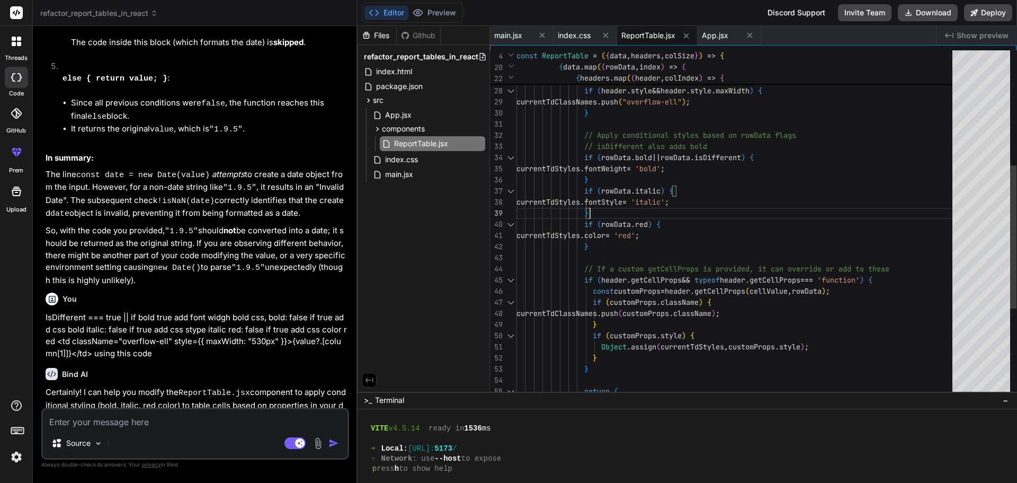
click at [677, 202] on div "// If a custom getCellProps is provided, it can ov erride or add to these curre…" at bounding box center [737, 191] width 442 height 834
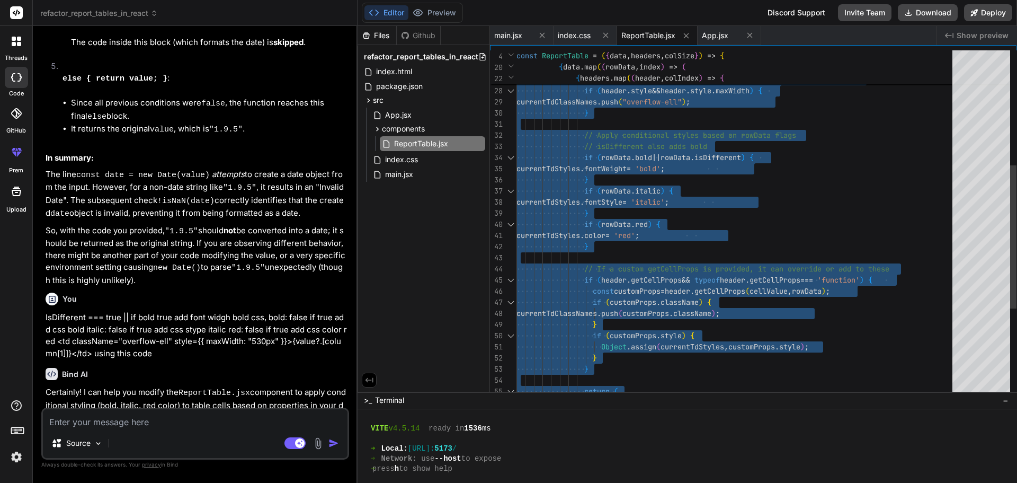
type textarea "} // Apply conditional styles based on rowData flags // isDifferent also adds b…"
click at [677, 202] on div "// If a custom getCellProps is provided, it can ov erride or add to these curre…" at bounding box center [737, 191] width 442 height 834
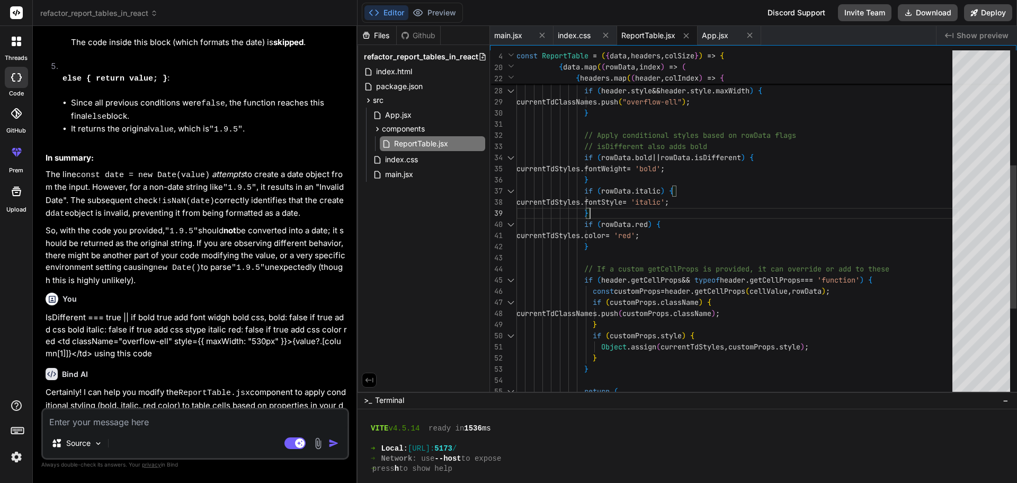
click at [677, 202] on div "// If a custom getCellProps is provided, it can ov erride or add to these curre…" at bounding box center [737, 191] width 442 height 834
click at [683, 201] on div "// If a custom getCellProps is provided, it can ov erride or add to these curre…" at bounding box center [737, 191] width 442 height 834
